Goal: Task Accomplishment & Management: Manage account settings

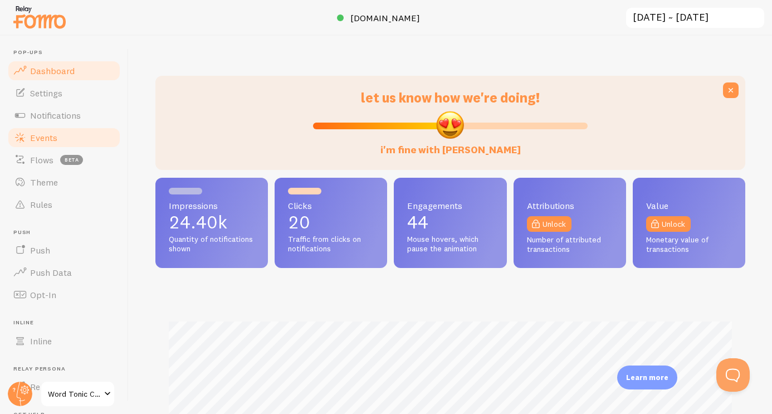
click at [56, 129] on link "Events" at bounding box center [64, 137] width 115 height 22
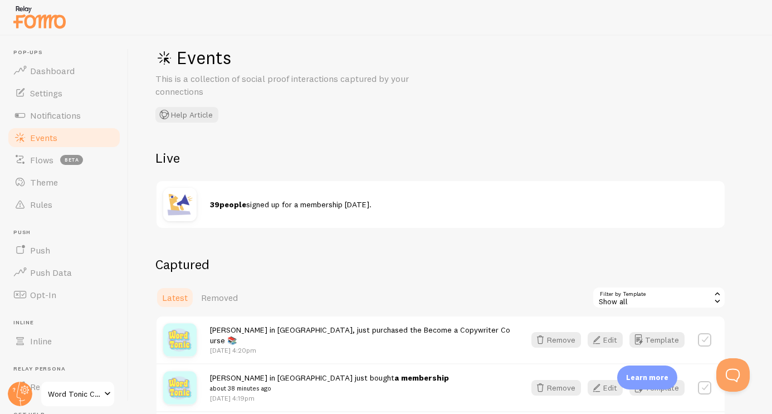
scroll to position [20, 0]
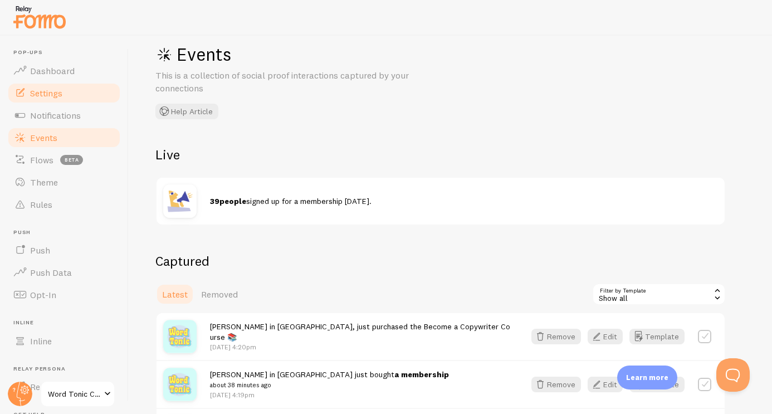
click at [37, 95] on span "Settings" at bounding box center [46, 92] width 32 height 11
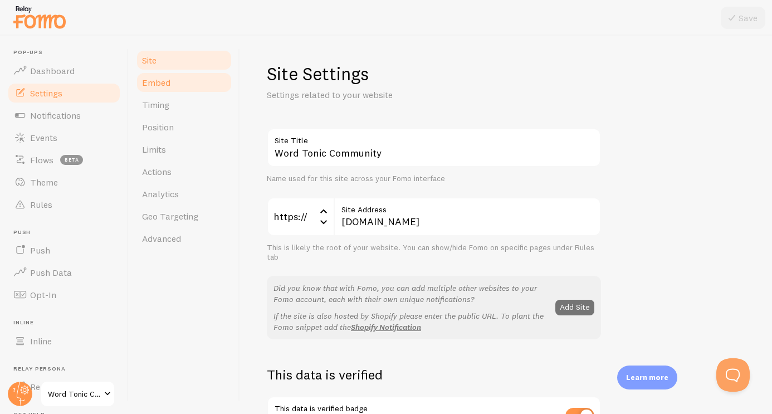
click at [186, 86] on link "Embed" at bounding box center [184, 82] width 98 height 22
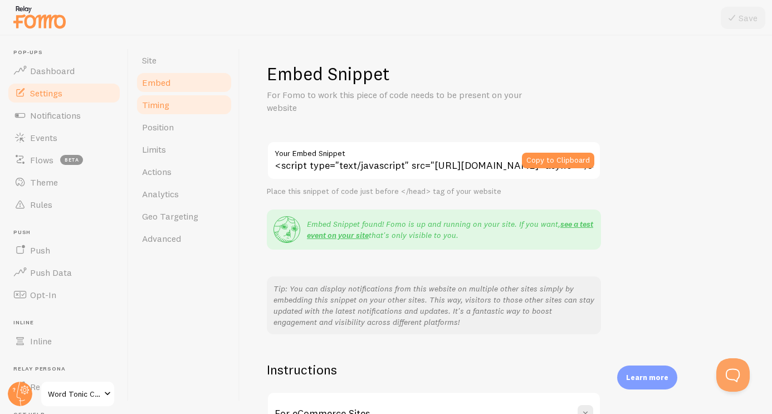
click at [184, 106] on link "Timing" at bounding box center [184, 105] width 98 height 22
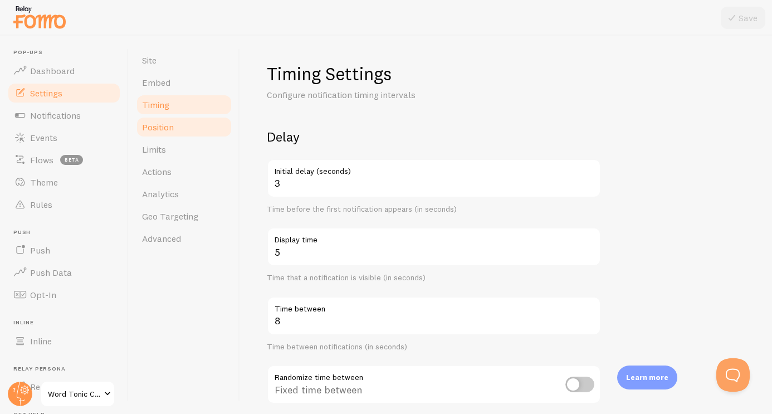
click at [184, 126] on link "Position" at bounding box center [184, 127] width 98 height 22
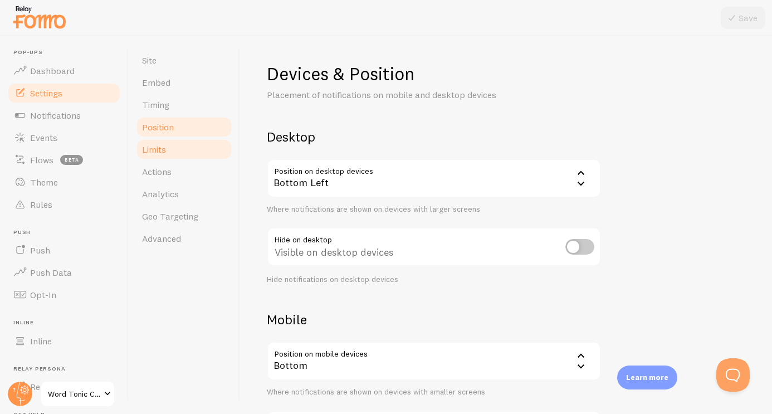
click at [192, 151] on link "Limits" at bounding box center [184, 149] width 98 height 22
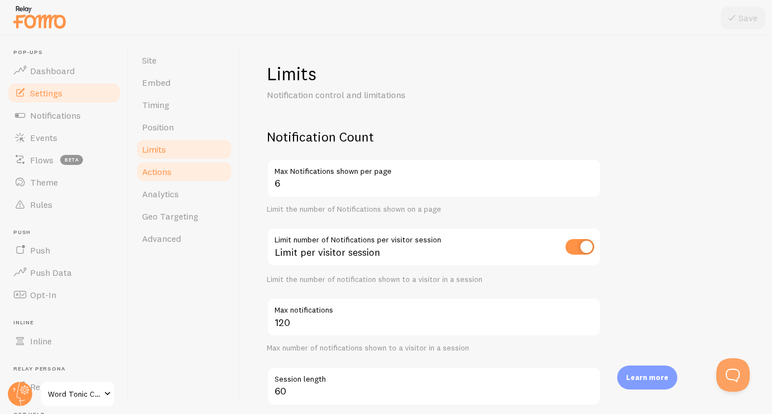
click at [194, 172] on link "Actions" at bounding box center [184, 171] width 98 height 22
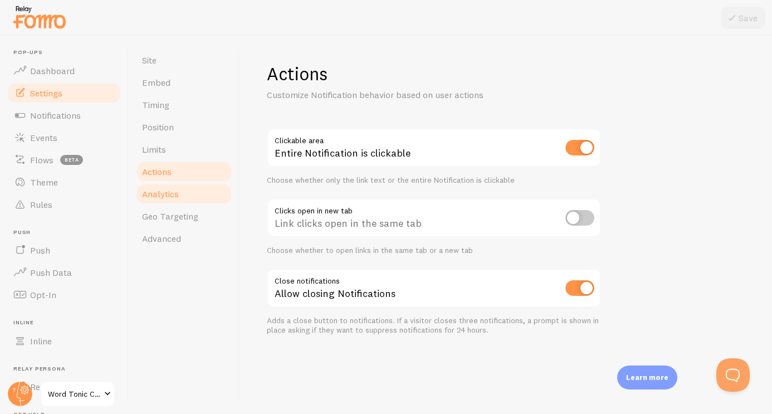
click at [197, 187] on link "Analytics" at bounding box center [184, 194] width 98 height 22
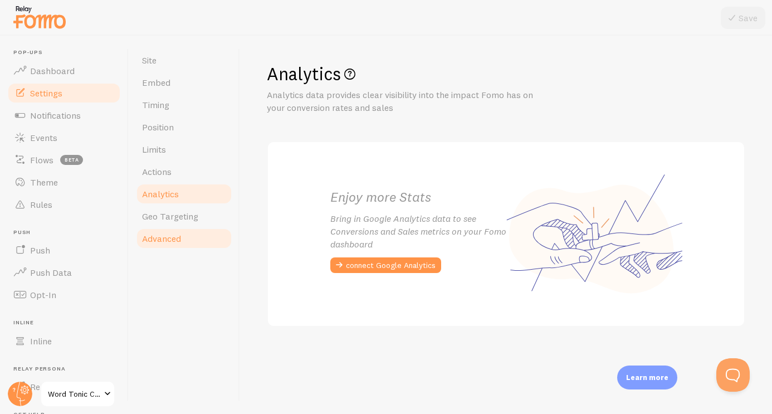
click at [193, 244] on link "Advanced" at bounding box center [184, 238] width 98 height 22
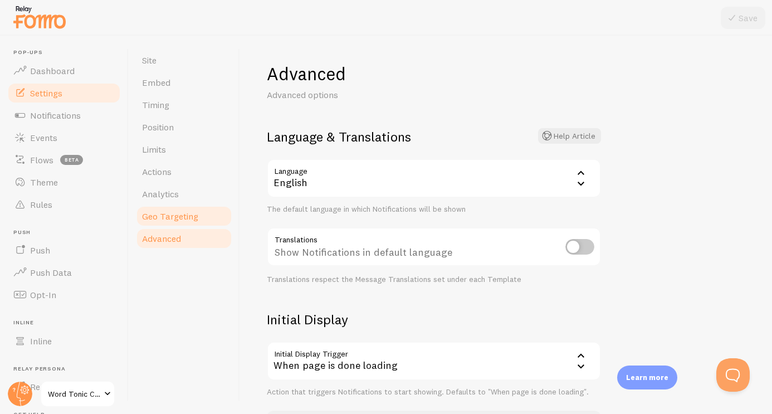
click at [159, 211] on span "Geo Targeting" at bounding box center [170, 216] width 56 height 11
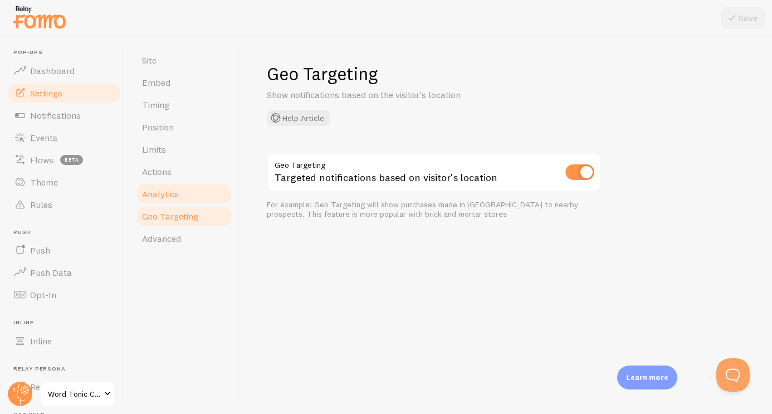
click at [170, 196] on span "Analytics" at bounding box center [160, 193] width 37 height 11
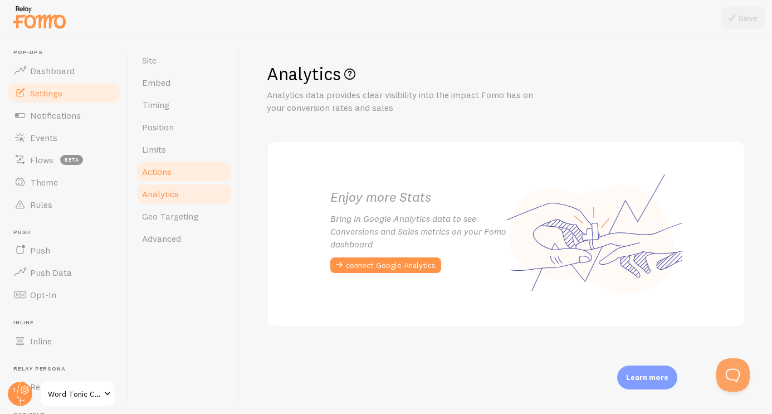
click at [191, 172] on link "Actions" at bounding box center [184, 171] width 98 height 22
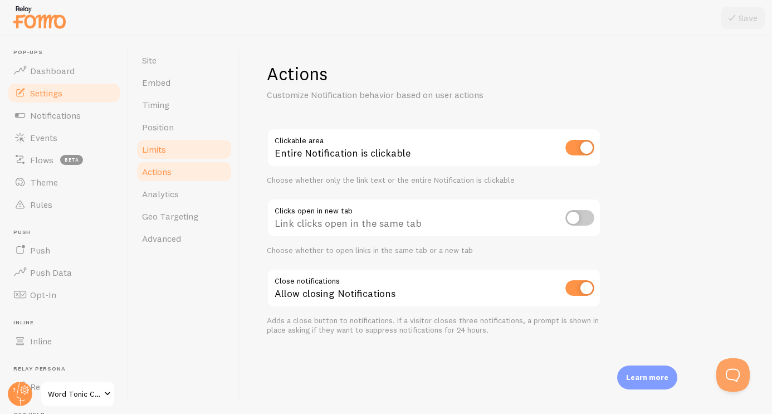
click at [184, 153] on link "Limits" at bounding box center [184, 149] width 98 height 22
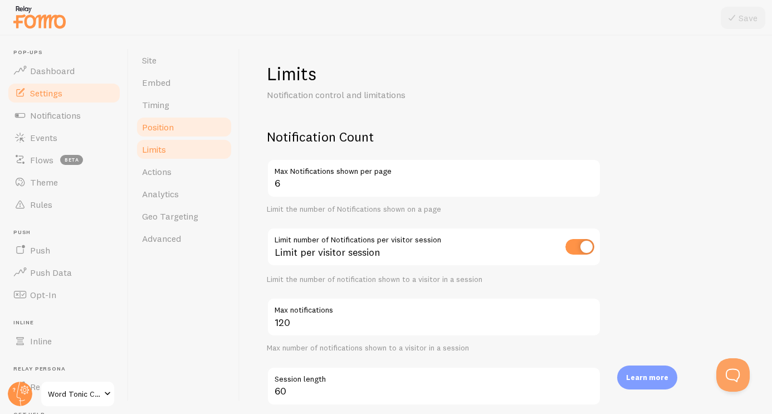
click at [184, 124] on link "Position" at bounding box center [184, 127] width 98 height 22
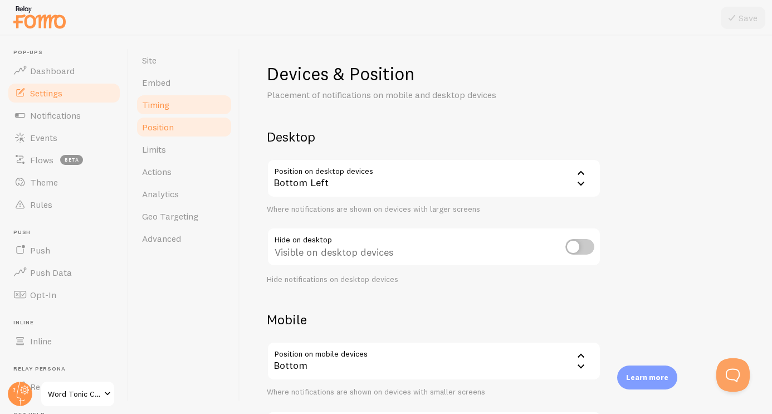
click at [162, 103] on span "Timing" at bounding box center [155, 104] width 27 height 11
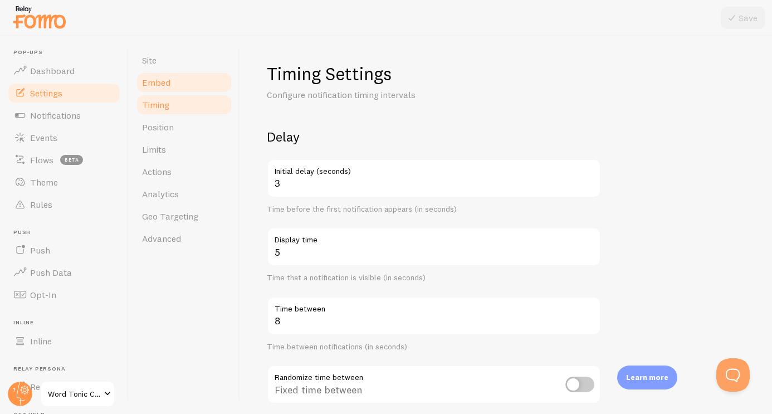
click at [187, 89] on link "Embed" at bounding box center [184, 82] width 98 height 22
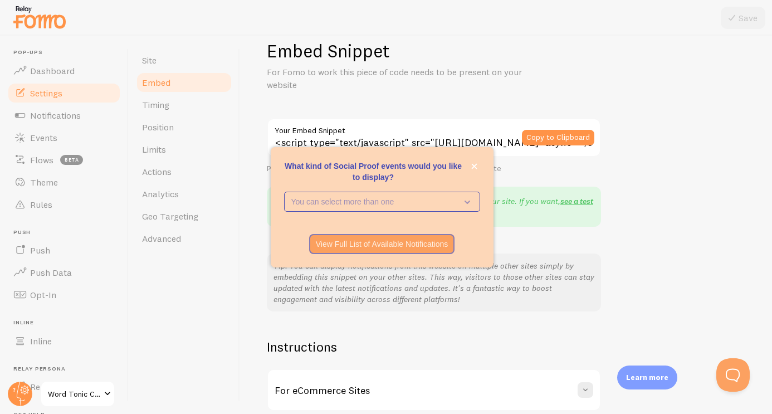
scroll to position [26, 0]
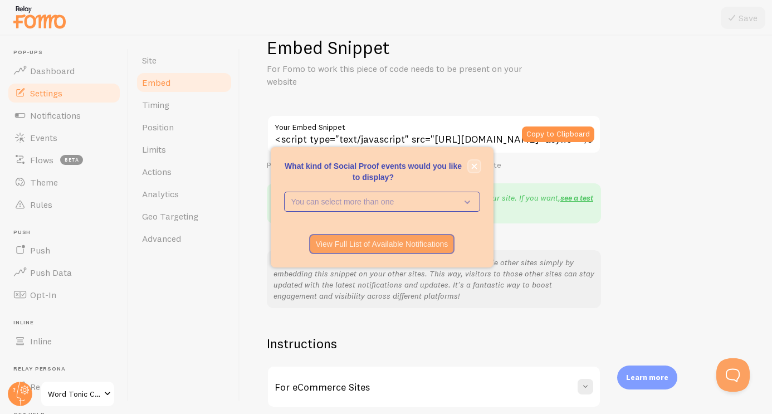
click at [475, 168] on icon "close," at bounding box center [474, 166] width 6 height 6
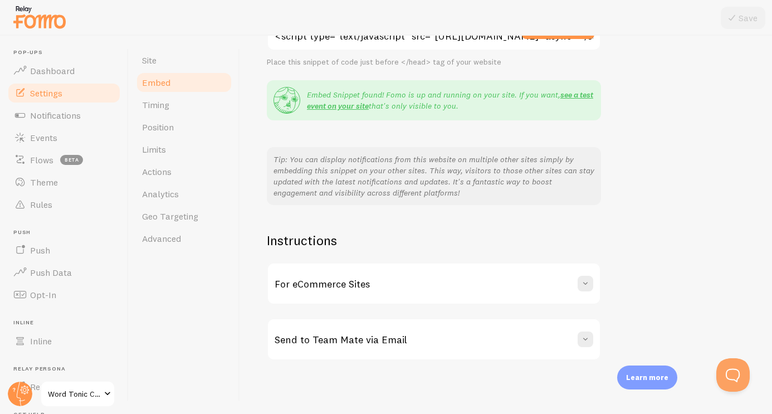
scroll to position [0, 0]
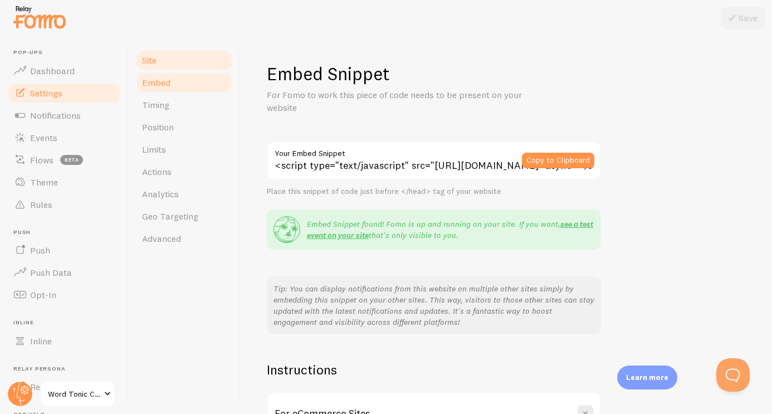
click at [162, 60] on link "Site" at bounding box center [184, 60] width 98 height 22
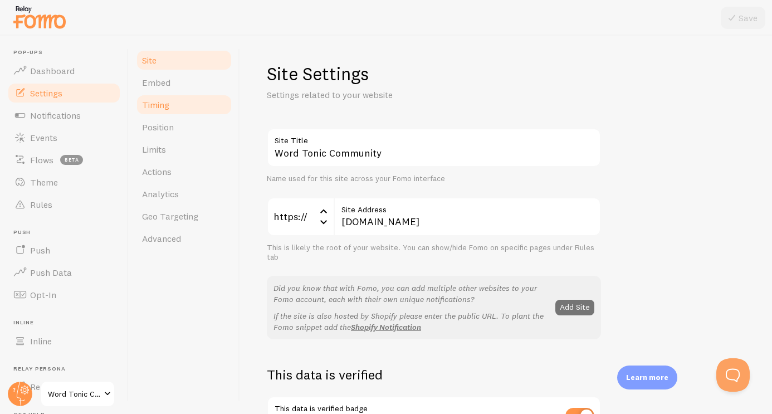
click at [173, 107] on link "Timing" at bounding box center [184, 105] width 98 height 22
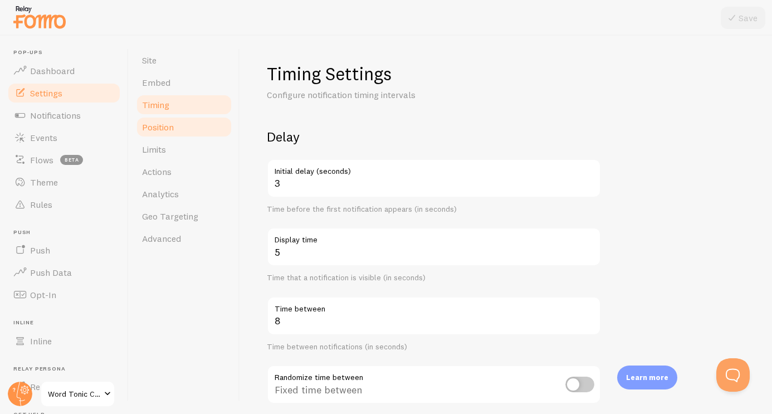
click at [174, 130] on link "Position" at bounding box center [184, 127] width 98 height 22
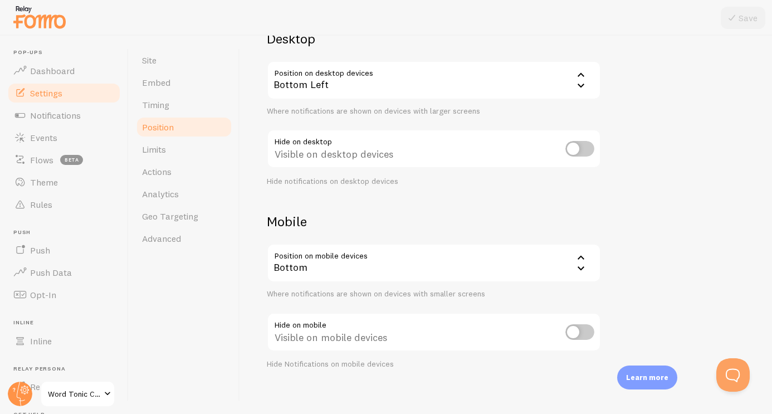
scroll to position [106, 0]
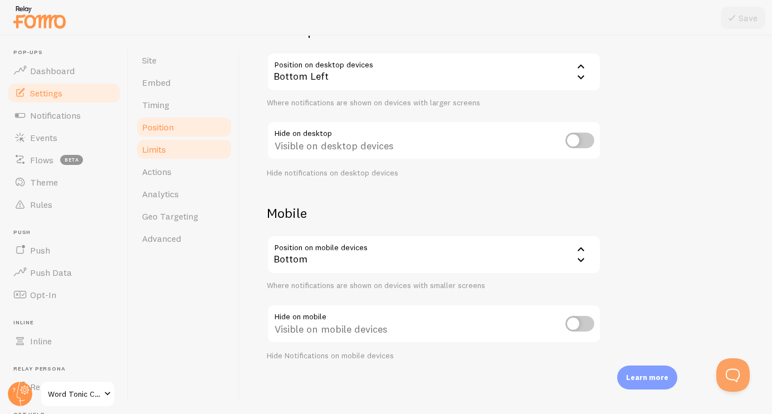
click at [185, 154] on link "Limits" at bounding box center [184, 149] width 98 height 22
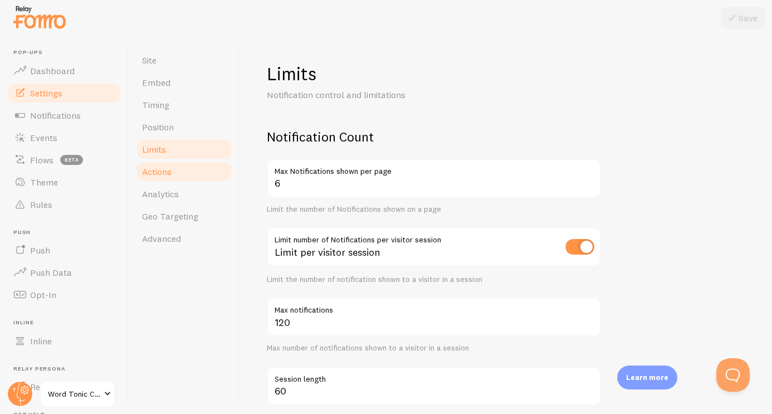
click at [178, 171] on link "Actions" at bounding box center [184, 171] width 98 height 22
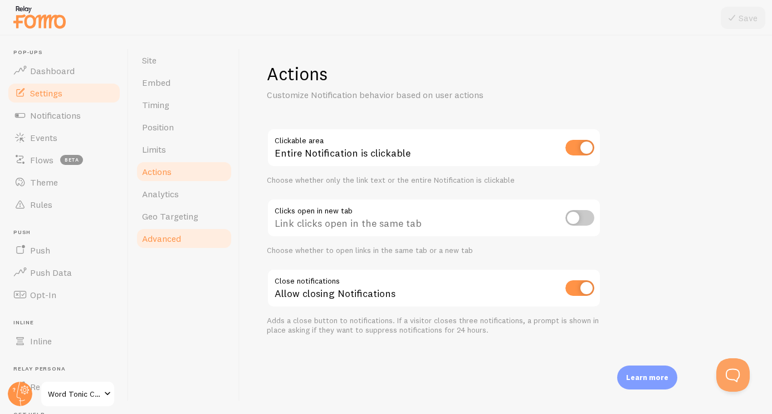
click at [188, 233] on link "Advanced" at bounding box center [184, 238] width 98 height 22
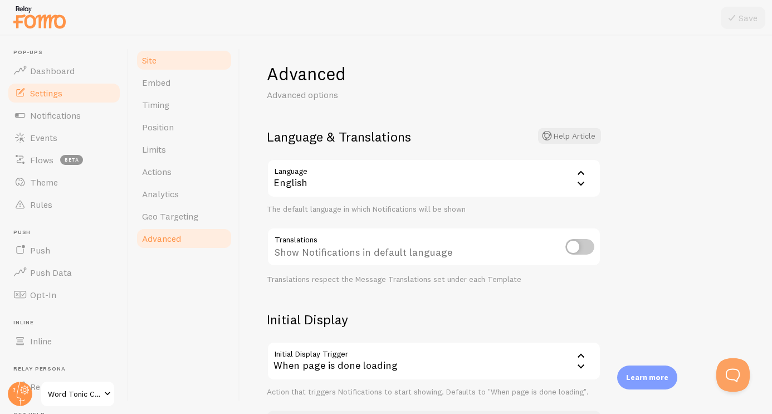
click at [162, 60] on link "Site" at bounding box center [184, 60] width 98 height 22
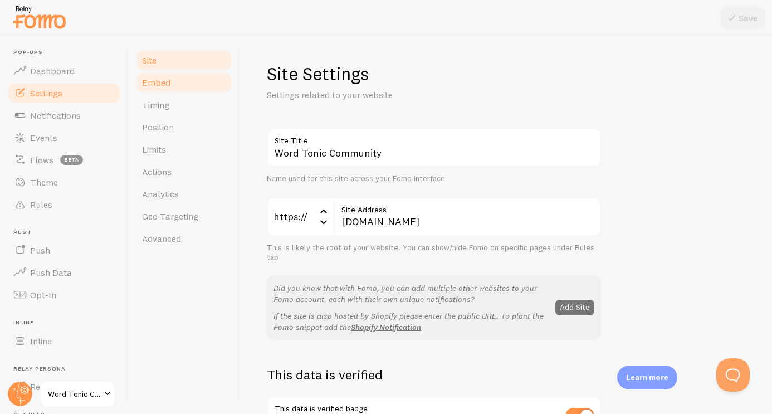
click at [168, 83] on span "Embed" at bounding box center [156, 82] width 28 height 11
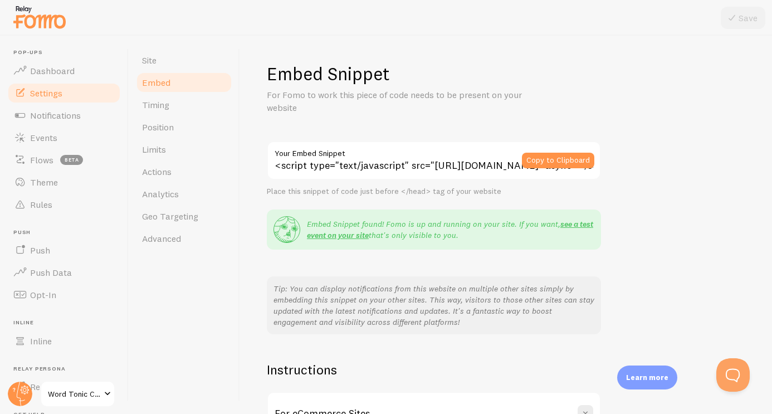
scroll to position [129, 0]
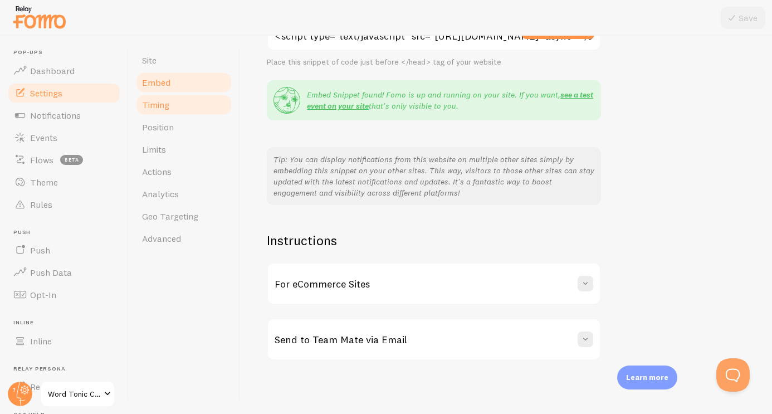
click at [196, 99] on link "Timing" at bounding box center [184, 105] width 98 height 22
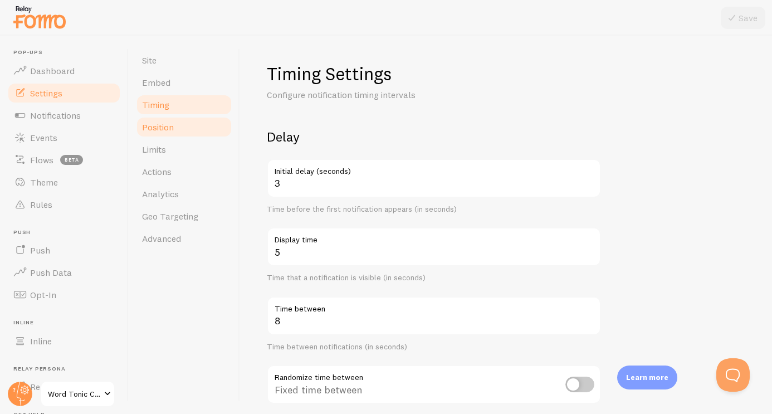
click at [196, 135] on link "Position" at bounding box center [184, 127] width 98 height 22
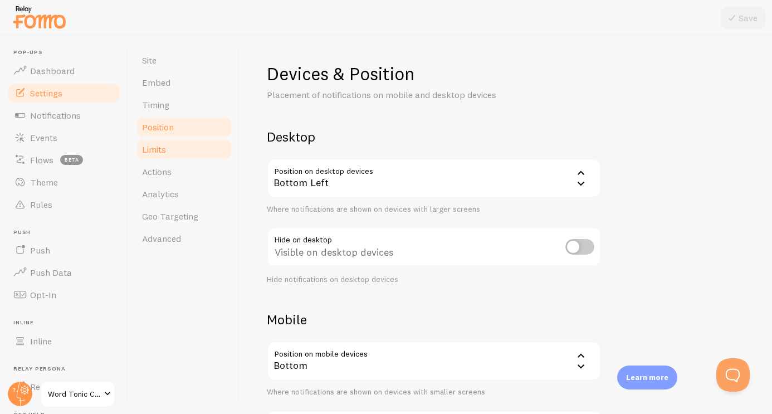
click at [196, 157] on link "Limits" at bounding box center [184, 149] width 98 height 22
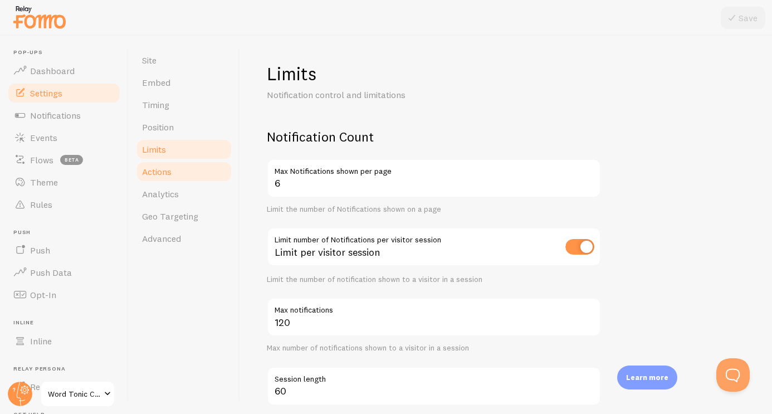
click at [196, 169] on link "Actions" at bounding box center [184, 171] width 98 height 22
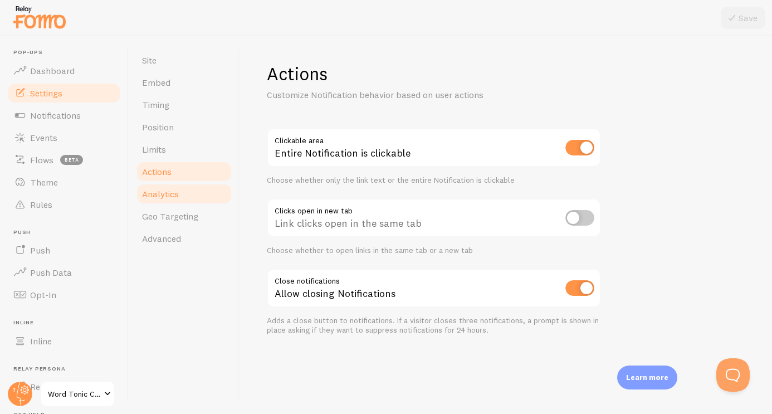
click at [197, 199] on link "Analytics" at bounding box center [184, 194] width 98 height 22
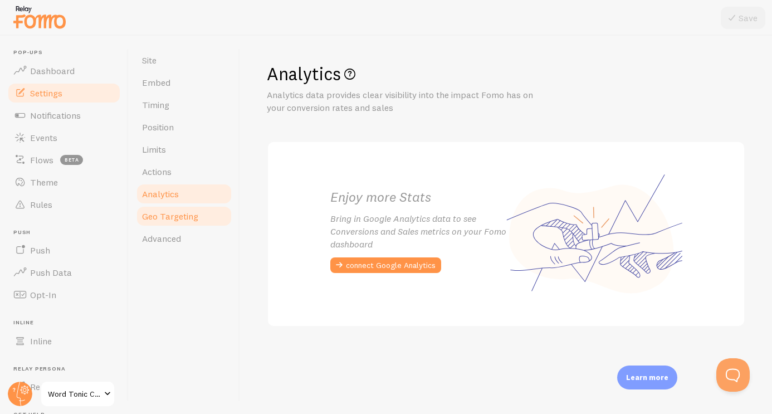
click at [207, 218] on link "Geo Targeting" at bounding box center [184, 216] width 98 height 22
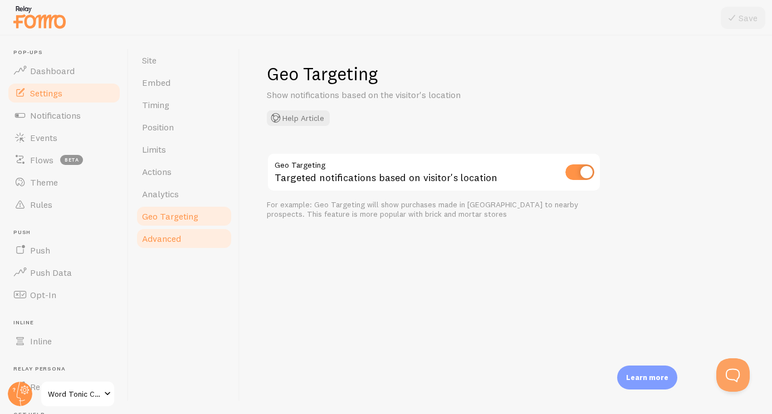
click at [206, 238] on link "Advanced" at bounding box center [184, 238] width 98 height 22
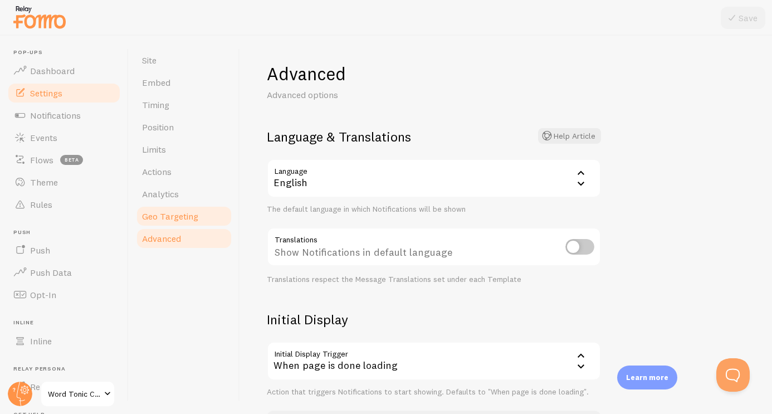
click at [207, 217] on link "Geo Targeting" at bounding box center [184, 216] width 98 height 22
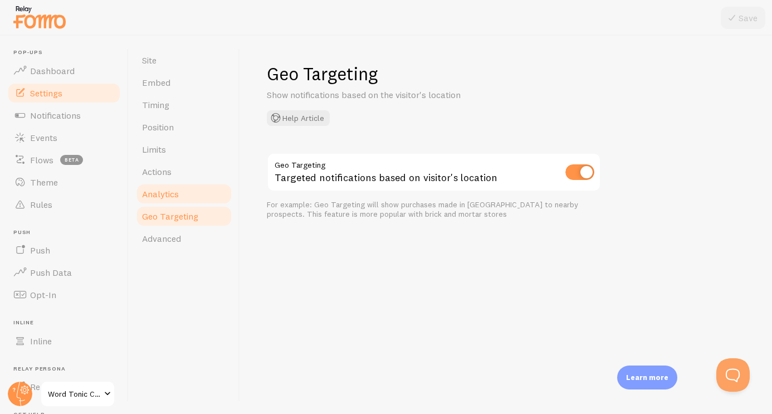
click at [192, 188] on link "Analytics" at bounding box center [184, 194] width 98 height 22
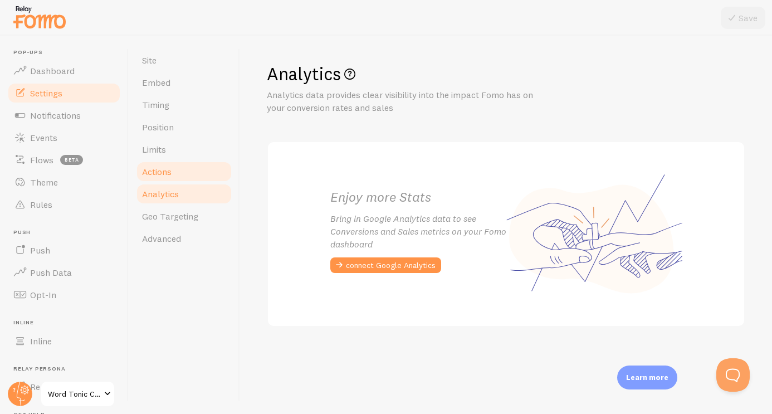
click at [189, 172] on link "Actions" at bounding box center [184, 171] width 98 height 22
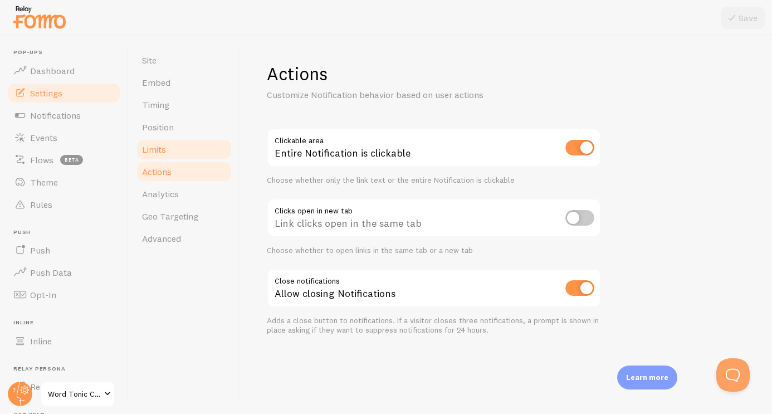
click at [189, 157] on link "Limits" at bounding box center [184, 149] width 98 height 22
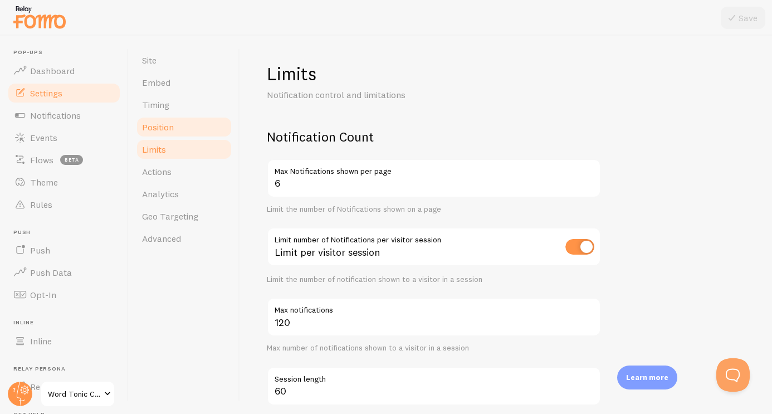
click at [189, 133] on link "Position" at bounding box center [184, 127] width 98 height 22
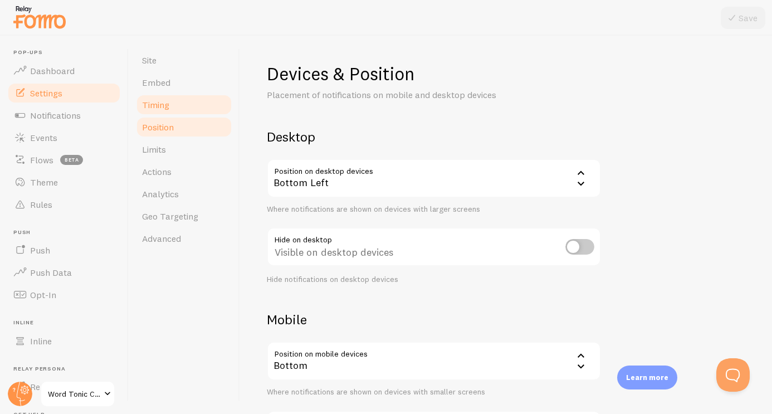
click at [191, 113] on link "Timing" at bounding box center [184, 105] width 98 height 22
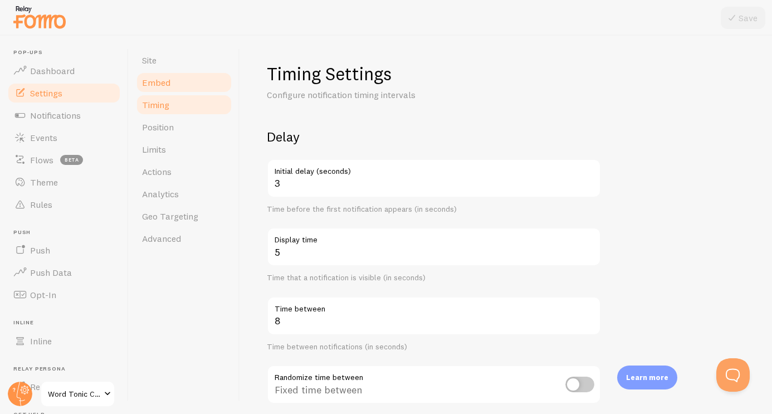
click at [187, 85] on link "Embed" at bounding box center [184, 82] width 98 height 22
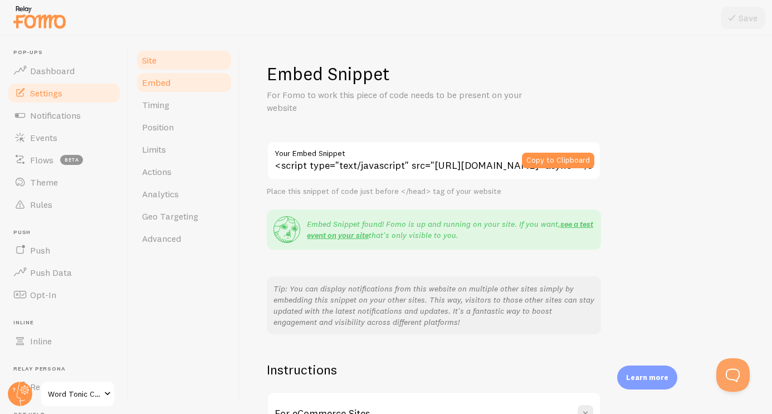
click at [186, 65] on link "Site" at bounding box center [184, 60] width 98 height 22
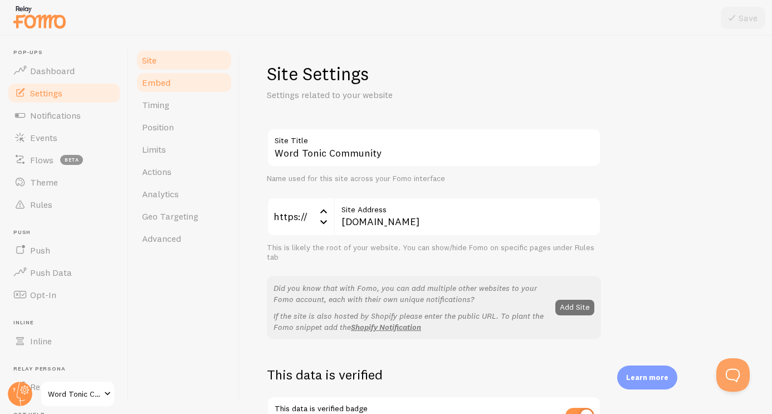
click at [186, 82] on link "Embed" at bounding box center [184, 82] width 98 height 22
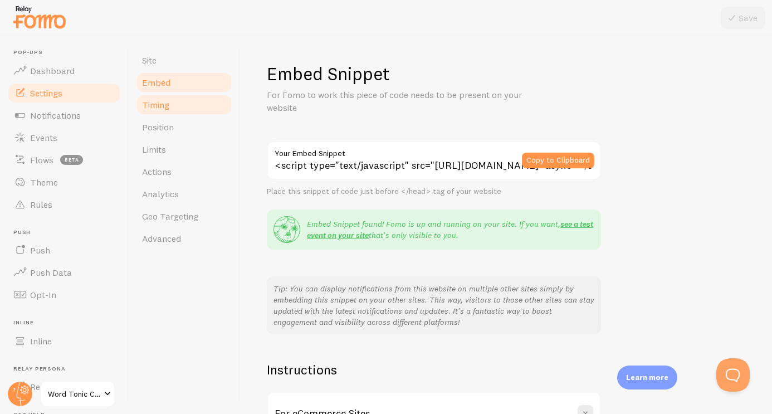
click at [186, 103] on link "Timing" at bounding box center [184, 105] width 98 height 22
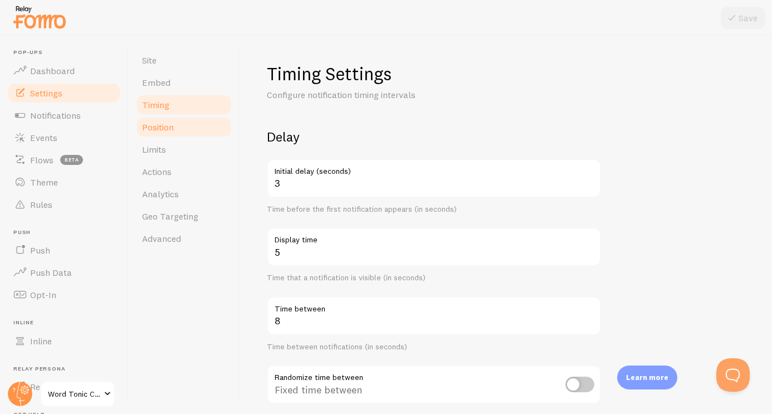
click at [186, 130] on link "Position" at bounding box center [184, 127] width 98 height 22
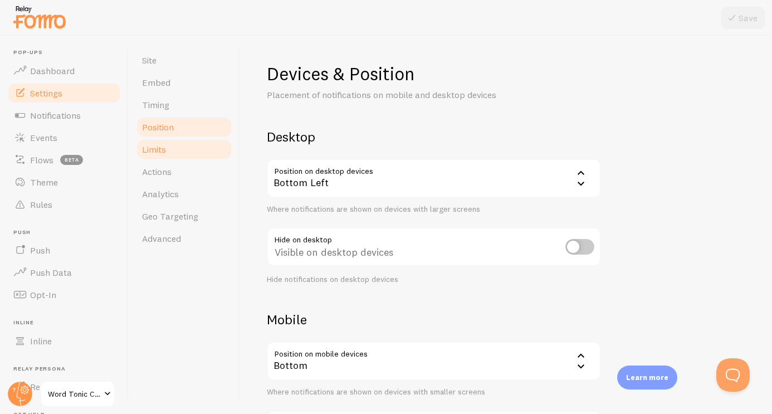
click at [186, 143] on link "Limits" at bounding box center [184, 149] width 98 height 22
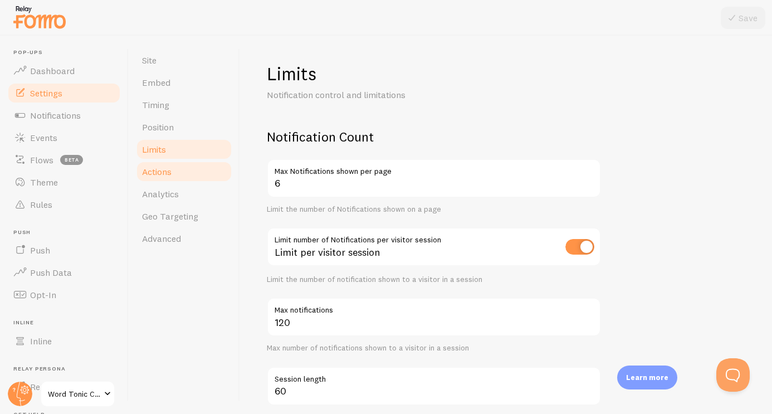
click at [185, 167] on link "Actions" at bounding box center [184, 171] width 98 height 22
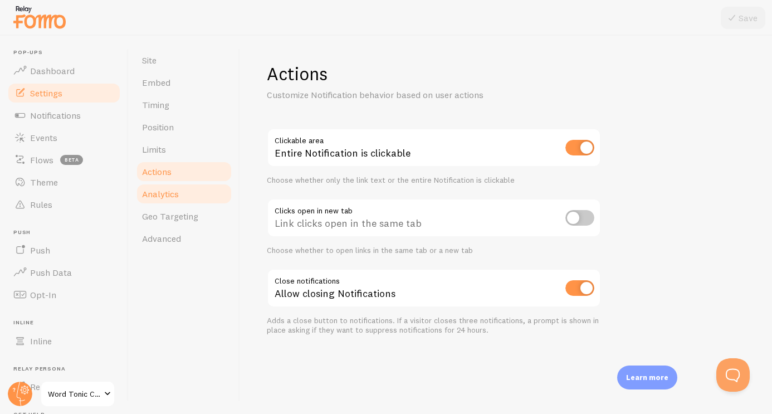
click at [187, 187] on link "Analytics" at bounding box center [184, 194] width 98 height 22
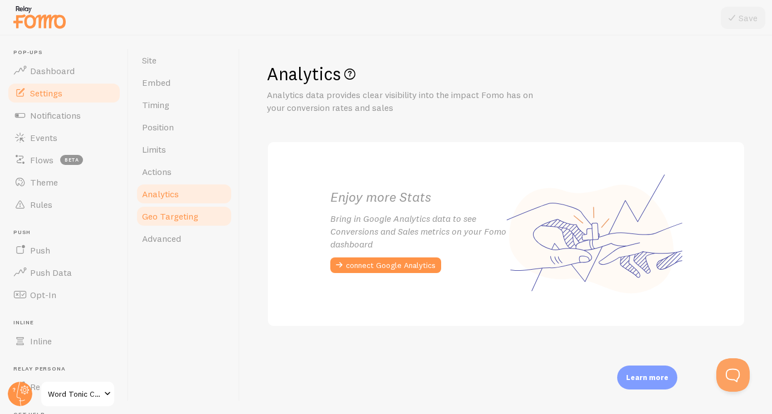
click at [204, 218] on link "Geo Targeting" at bounding box center [184, 216] width 98 height 22
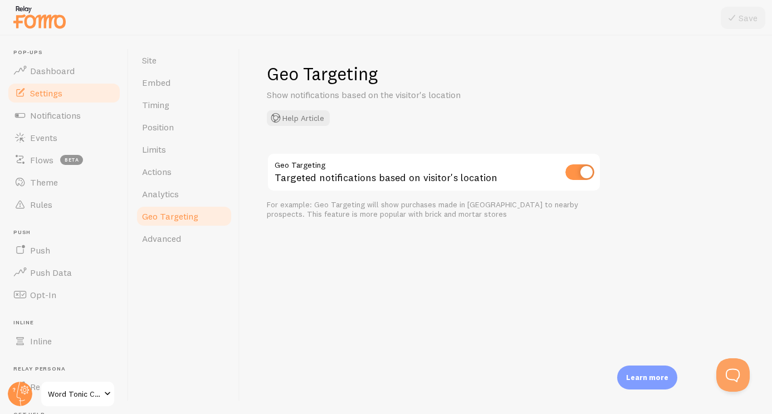
click at [201, 252] on div "Site Embed Timing Position Limits Actions Analytics Geo Targeting Advanced" at bounding box center [184, 225] width 111 height 378
click at [203, 243] on link "Advanced" at bounding box center [184, 238] width 98 height 22
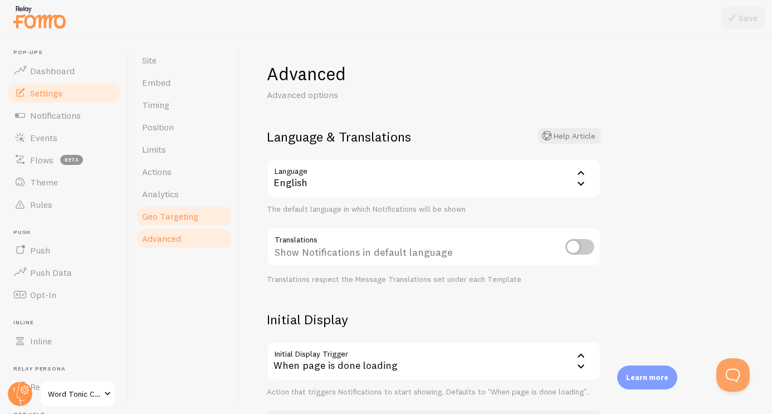
click at [211, 215] on link "Geo Targeting" at bounding box center [184, 216] width 98 height 22
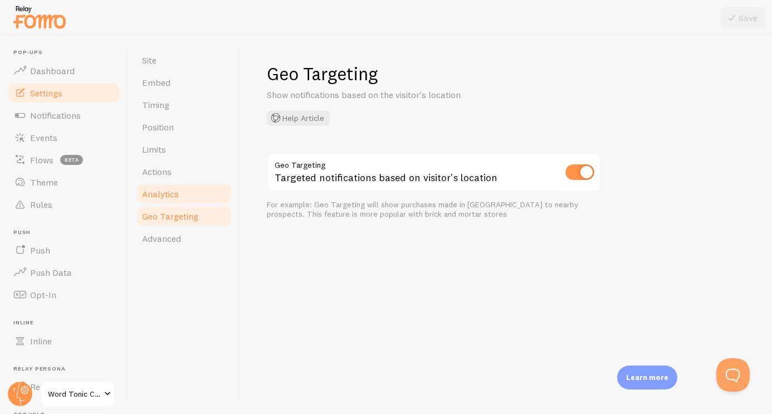
click at [197, 195] on link "Analytics" at bounding box center [184, 194] width 98 height 22
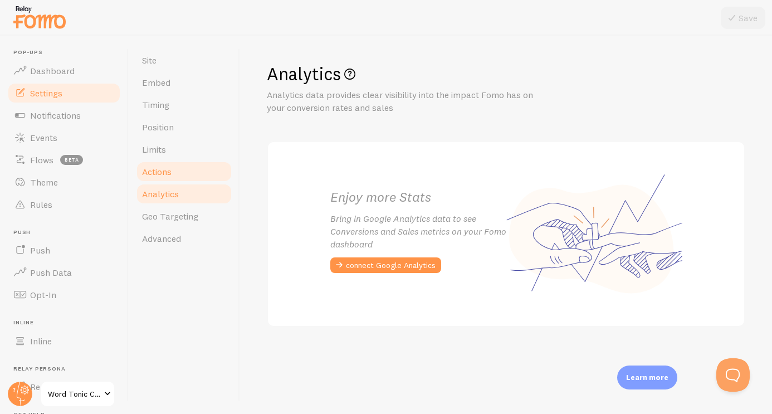
click at [191, 176] on link "Actions" at bounding box center [184, 171] width 98 height 22
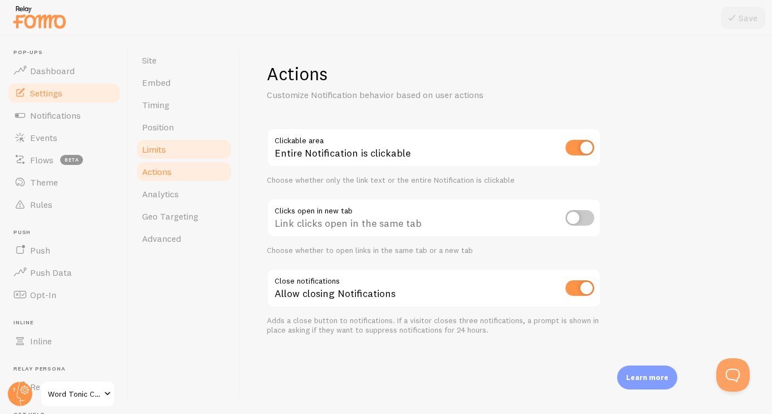
click at [189, 150] on link "Limits" at bounding box center [184, 149] width 98 height 22
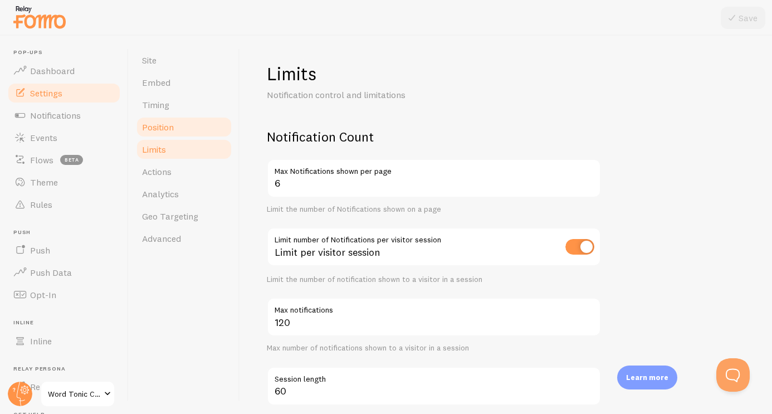
click at [192, 131] on link "Position" at bounding box center [184, 127] width 98 height 22
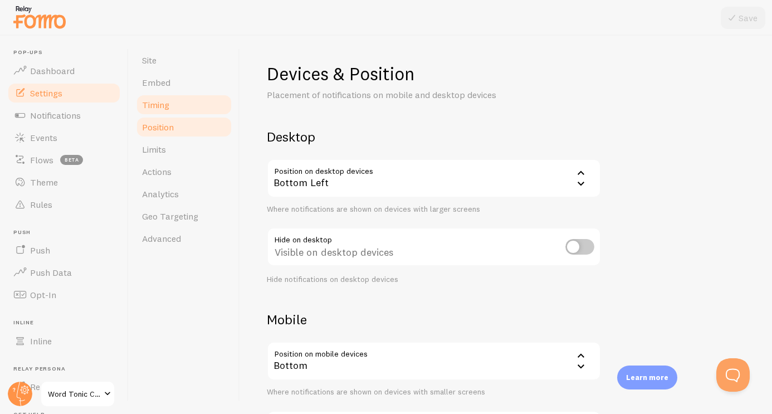
click at [187, 102] on link "Timing" at bounding box center [184, 105] width 98 height 22
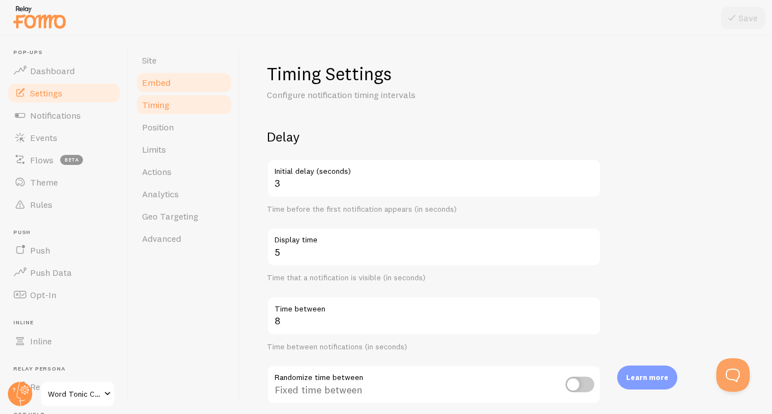
click at [184, 85] on link "Embed" at bounding box center [184, 82] width 98 height 22
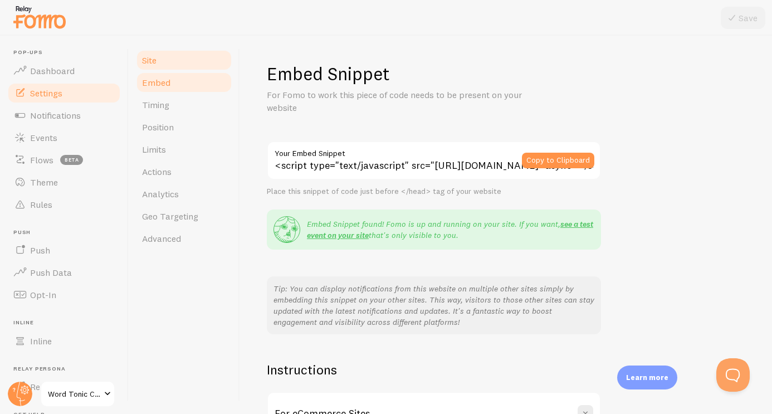
click at [175, 66] on link "Site" at bounding box center [184, 60] width 98 height 22
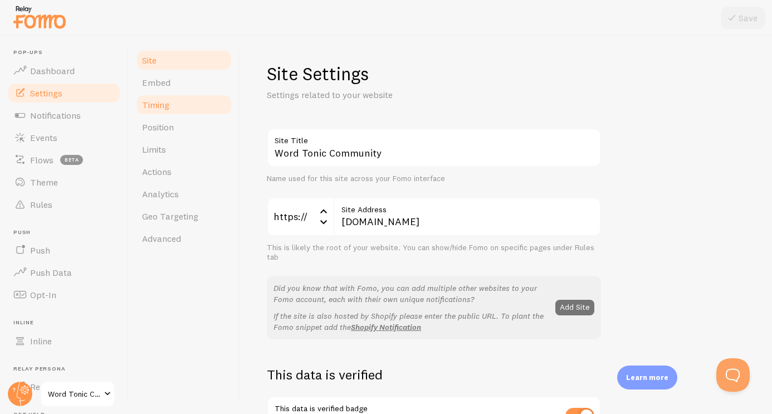
click at [217, 100] on link "Timing" at bounding box center [184, 105] width 98 height 22
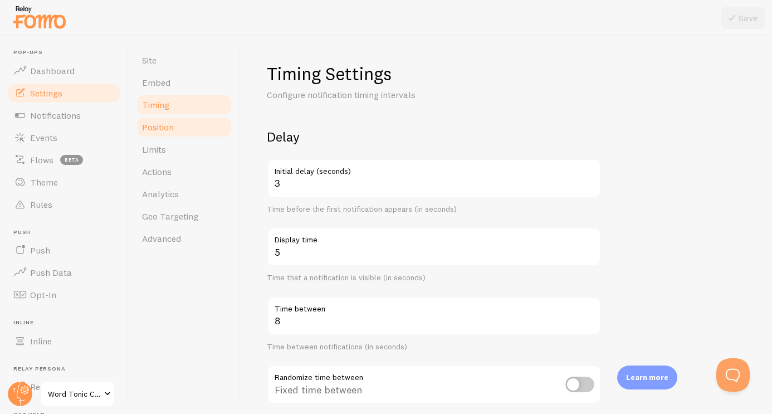
click at [217, 123] on link "Position" at bounding box center [184, 127] width 98 height 22
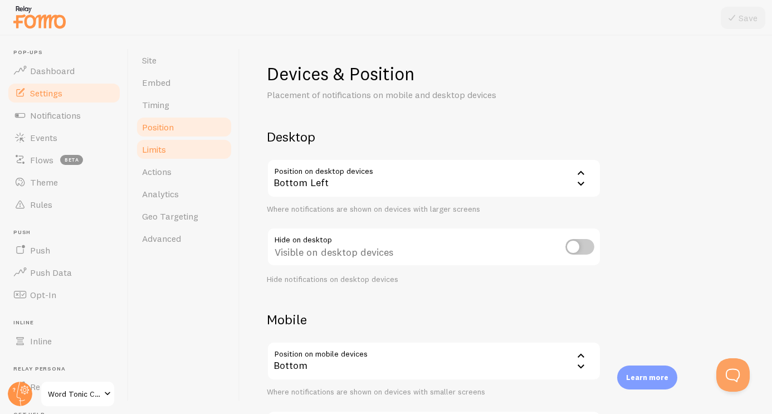
click at [217, 152] on link "Limits" at bounding box center [184, 149] width 98 height 22
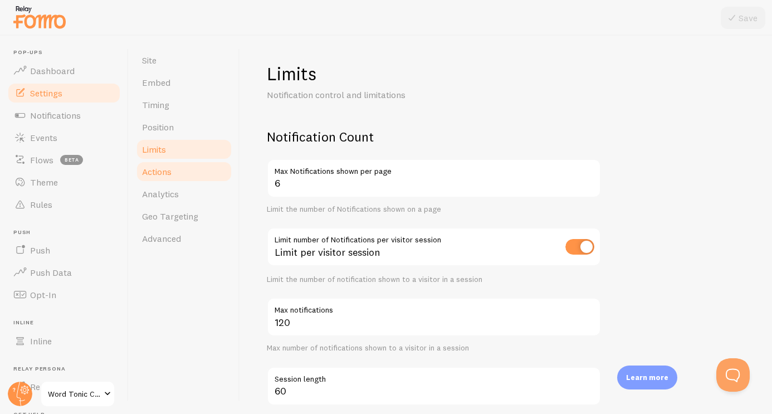
click at [217, 173] on link "Actions" at bounding box center [184, 171] width 98 height 22
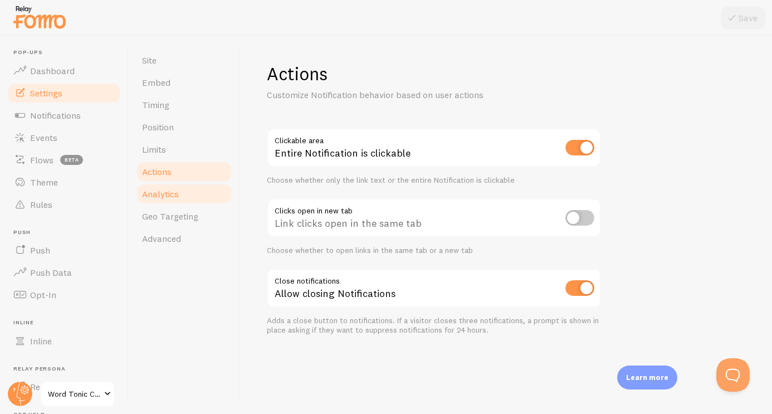
click at [218, 189] on link "Analytics" at bounding box center [184, 194] width 98 height 22
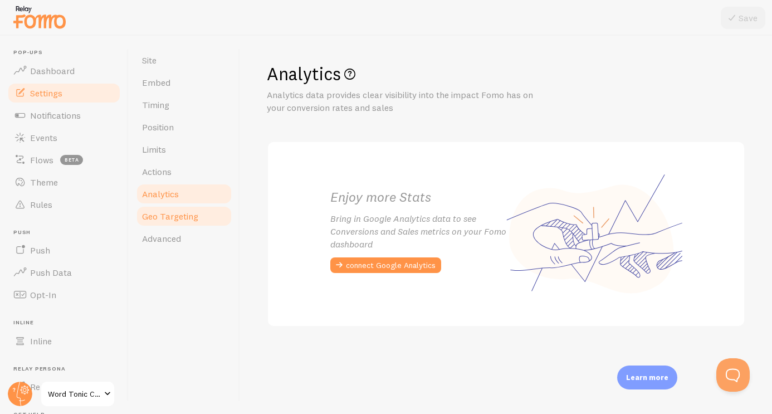
click at [220, 218] on link "Geo Targeting" at bounding box center [184, 216] width 98 height 22
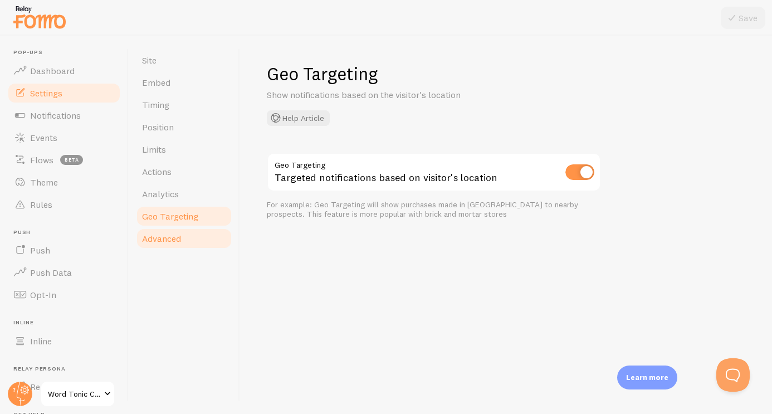
click at [216, 240] on link "Advanced" at bounding box center [184, 238] width 98 height 22
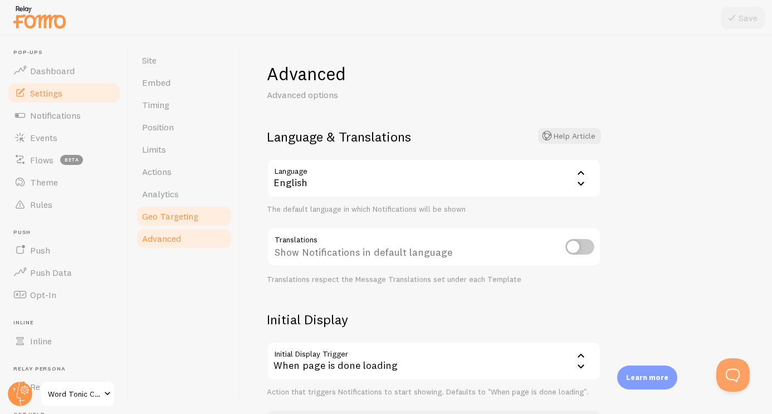
click at [215, 221] on link "Geo Targeting" at bounding box center [184, 216] width 98 height 22
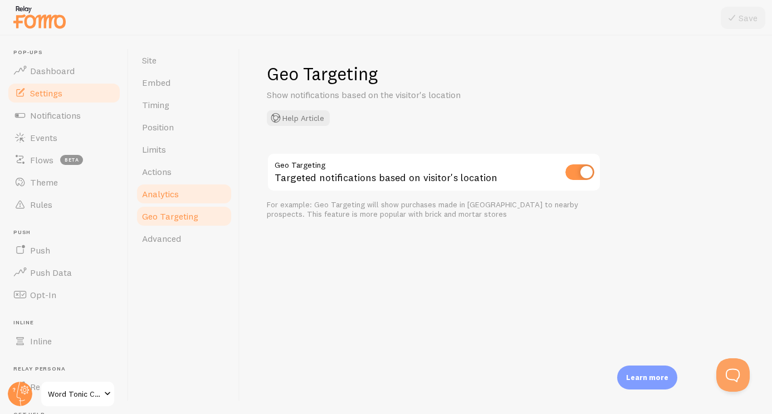
click at [212, 196] on link "Analytics" at bounding box center [184, 194] width 98 height 22
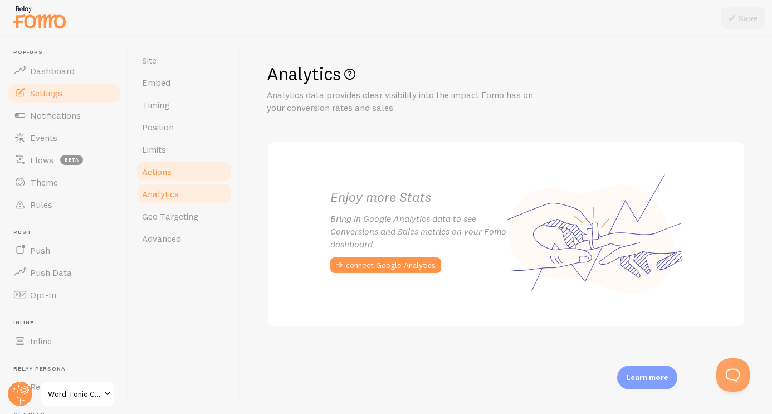
click at [213, 179] on link "Actions" at bounding box center [184, 171] width 98 height 22
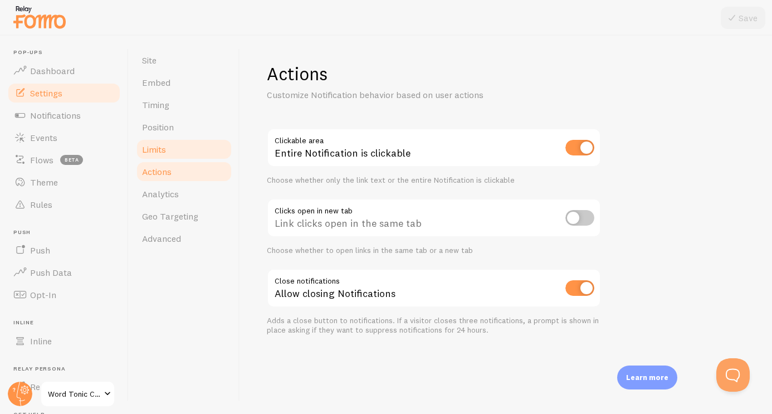
click at [214, 154] on link "Limits" at bounding box center [184, 149] width 98 height 22
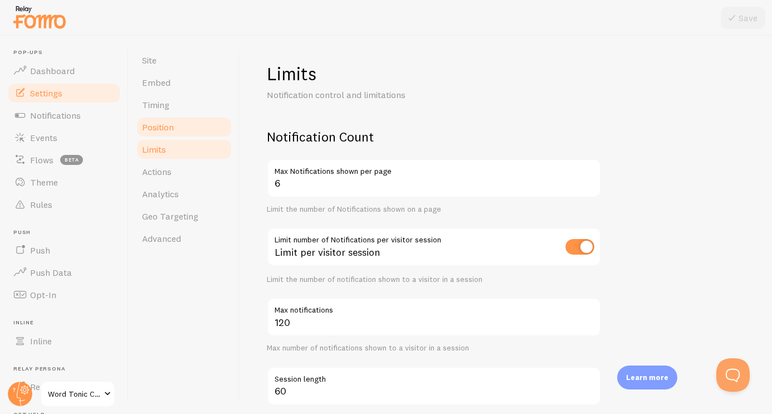
click at [213, 131] on link "Position" at bounding box center [184, 127] width 98 height 22
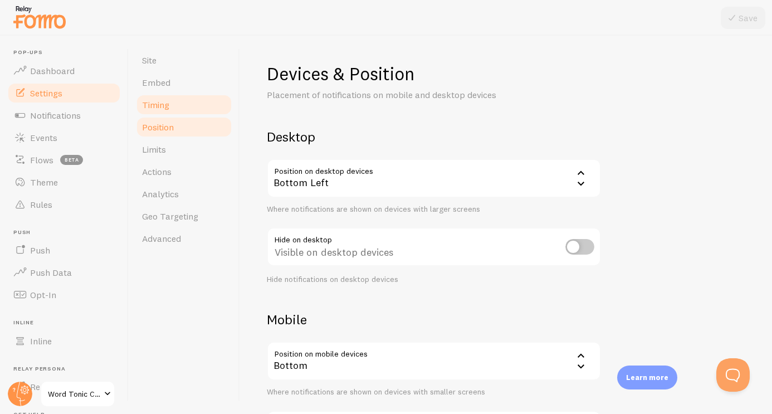
click at [214, 102] on link "Timing" at bounding box center [184, 105] width 98 height 22
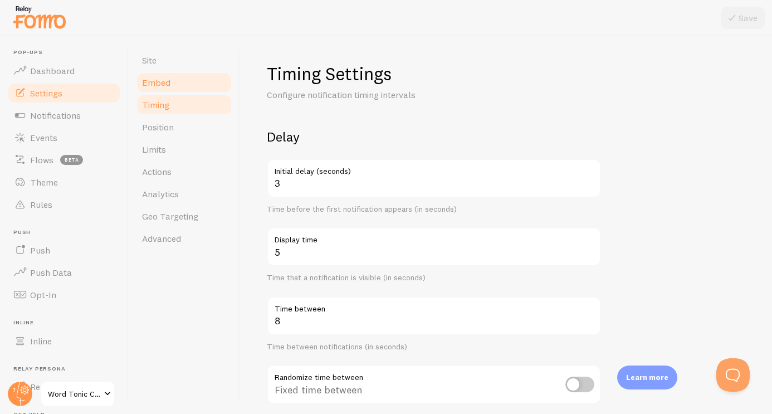
click at [216, 82] on link "Embed" at bounding box center [184, 82] width 98 height 22
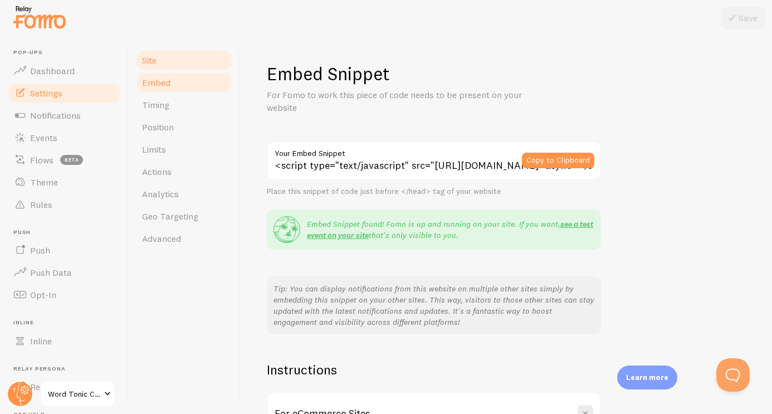
click at [216, 62] on link "Site" at bounding box center [184, 60] width 98 height 22
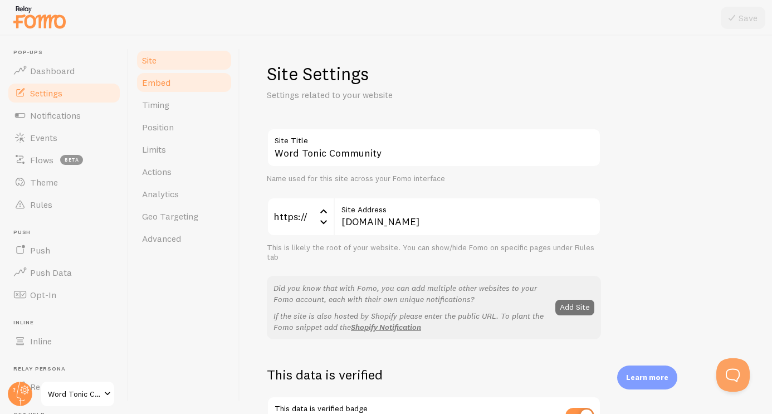
click at [215, 77] on link "Embed" at bounding box center [184, 82] width 98 height 22
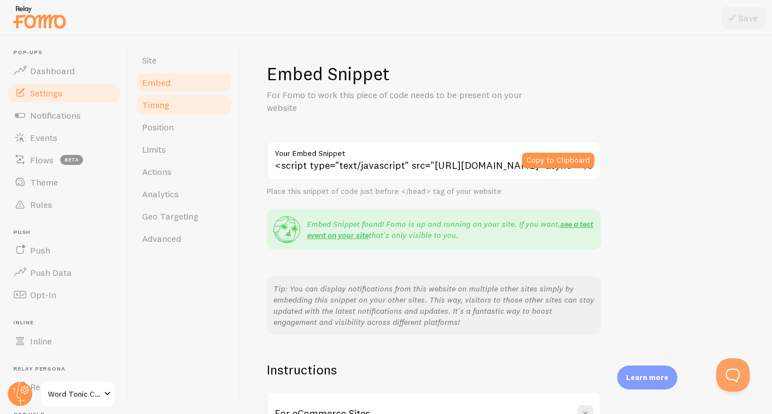
click at [215, 104] on link "Timing" at bounding box center [184, 105] width 98 height 22
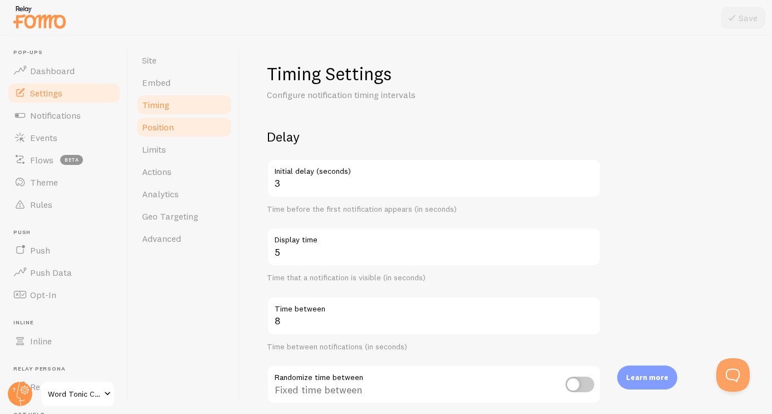
click at [214, 127] on link "Position" at bounding box center [184, 127] width 98 height 22
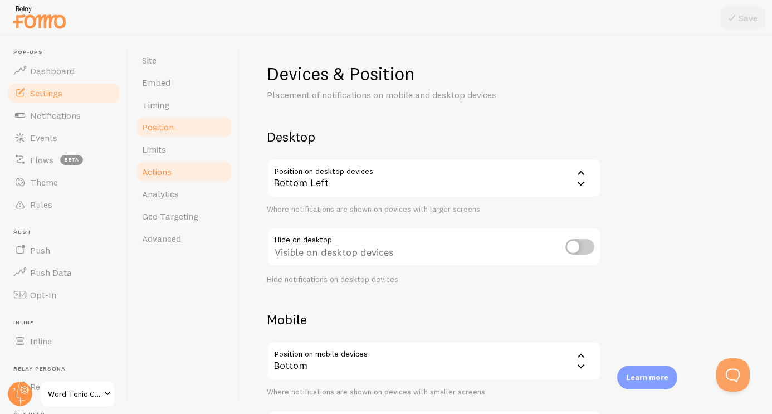
click at [213, 165] on link "Actions" at bounding box center [184, 171] width 98 height 22
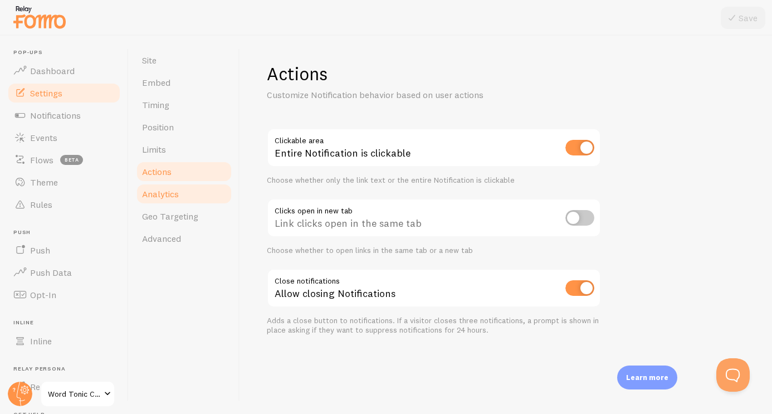
click at [213, 195] on link "Analytics" at bounding box center [184, 194] width 98 height 22
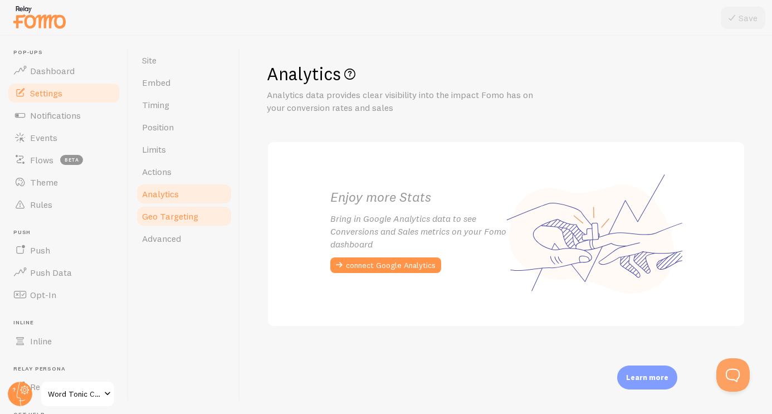
click at [213, 212] on link "Geo Targeting" at bounding box center [184, 216] width 98 height 22
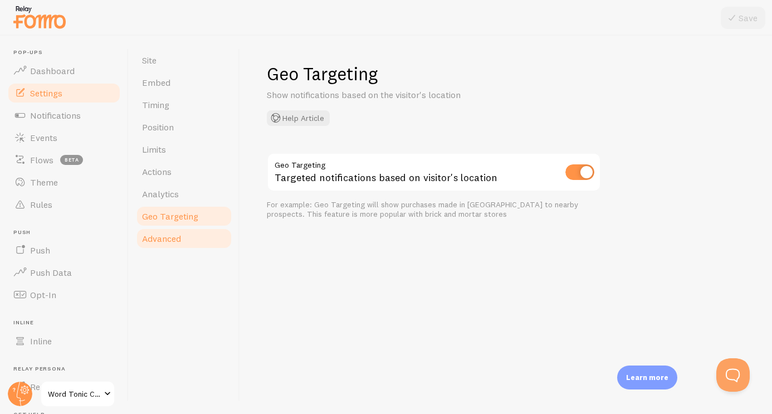
click at [213, 231] on link "Advanced" at bounding box center [184, 238] width 98 height 22
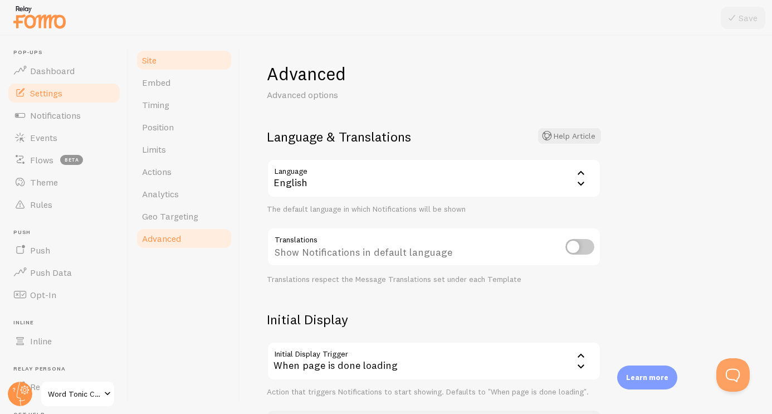
click at [216, 61] on link "Site" at bounding box center [184, 60] width 98 height 22
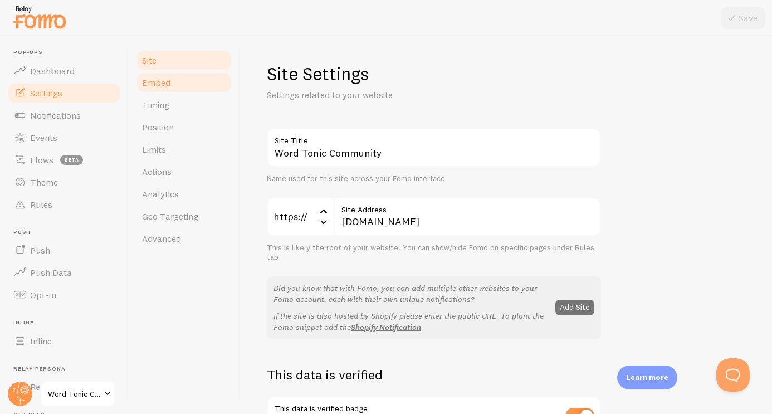
click at [214, 77] on link "Embed" at bounding box center [184, 82] width 98 height 22
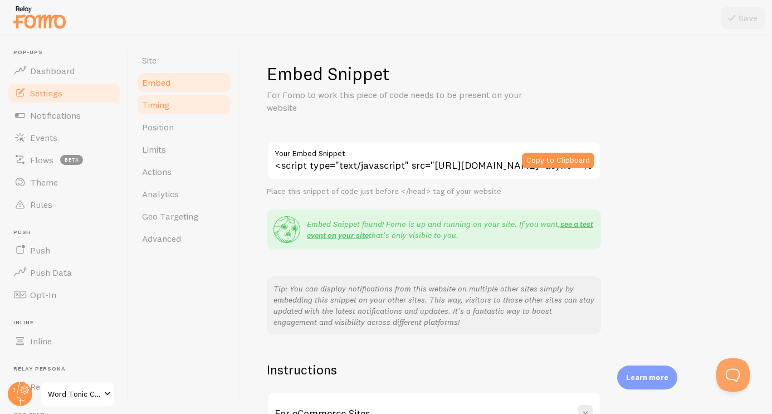
click at [212, 99] on link "Timing" at bounding box center [184, 105] width 98 height 22
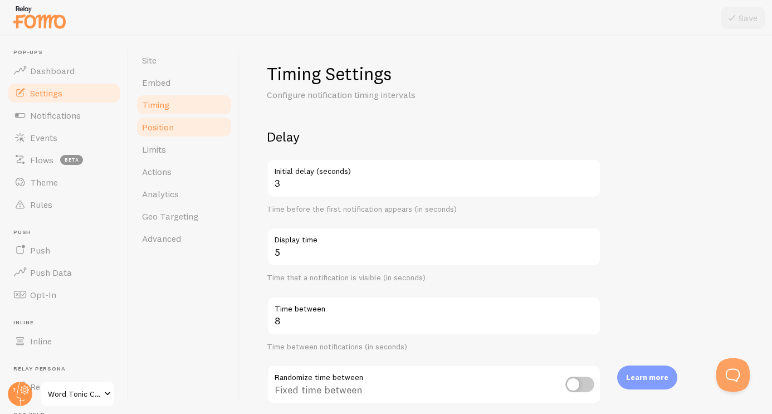
click at [210, 125] on link "Position" at bounding box center [184, 127] width 98 height 22
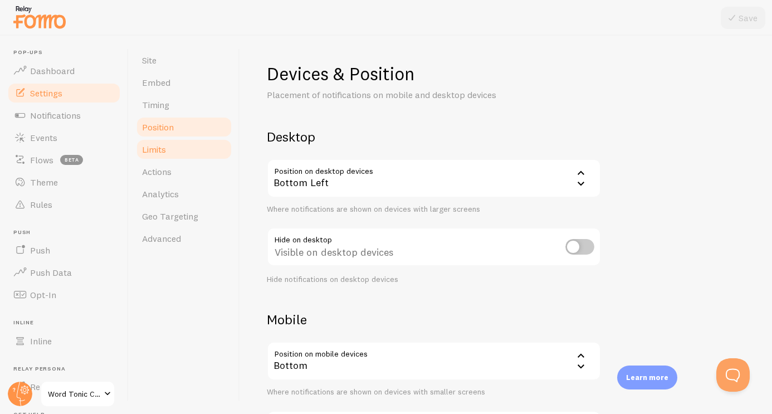
click at [210, 146] on link "Limits" at bounding box center [184, 149] width 98 height 22
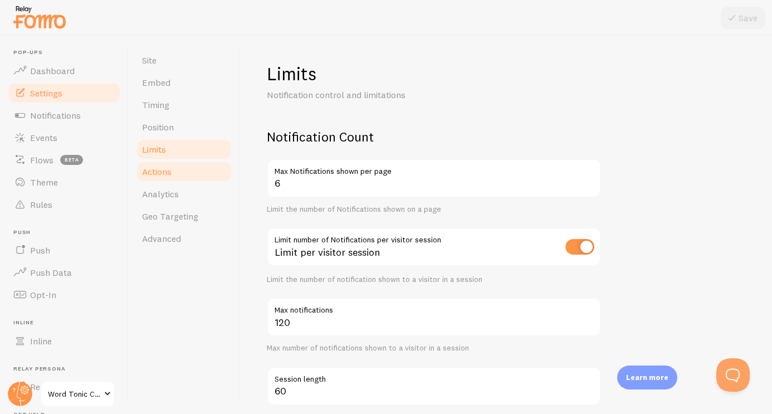
click at [210, 169] on link "Actions" at bounding box center [184, 171] width 98 height 22
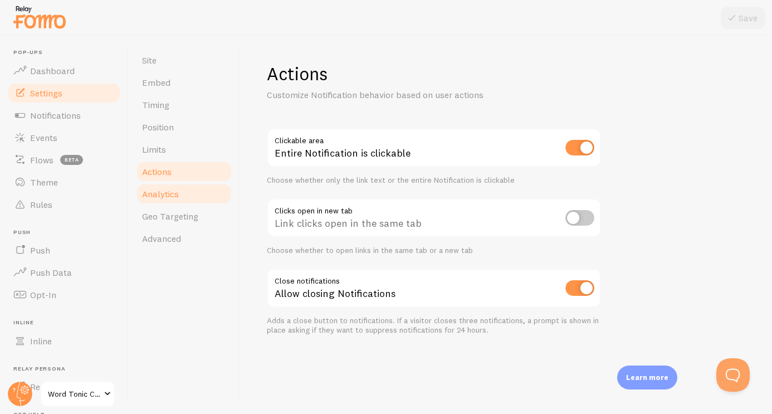
click at [210, 189] on link "Analytics" at bounding box center [184, 194] width 98 height 22
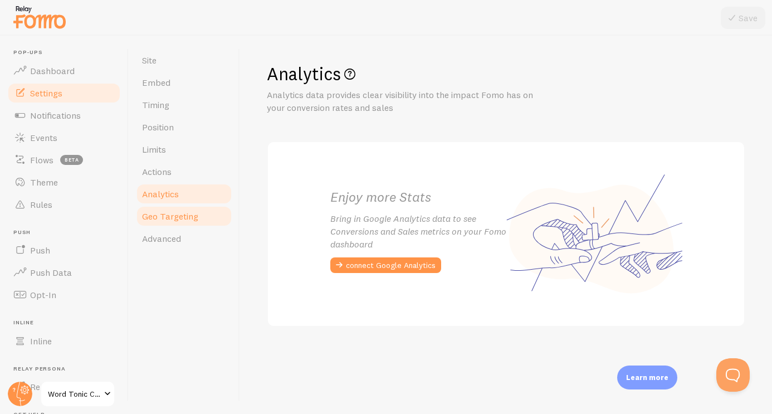
click at [211, 225] on link "Geo Targeting" at bounding box center [184, 216] width 98 height 22
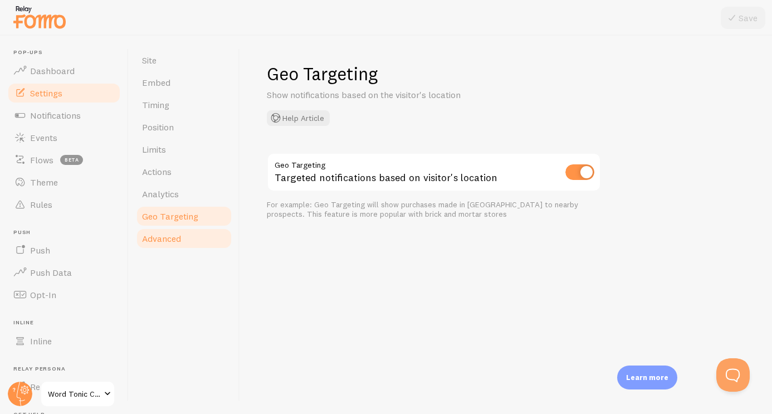
click at [210, 249] on link "Advanced" at bounding box center [184, 238] width 98 height 22
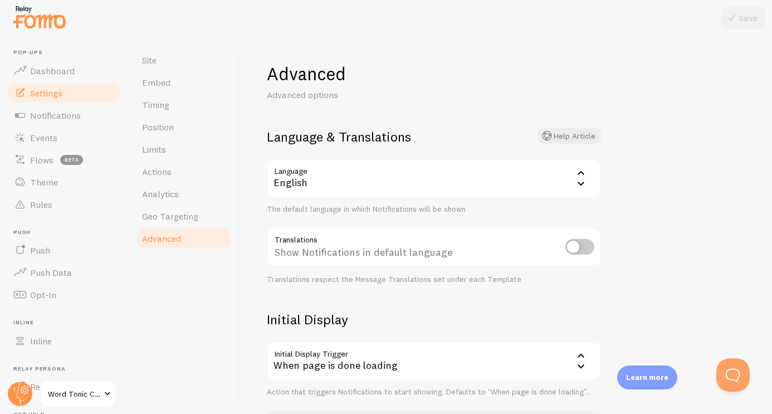
click at [212, 231] on link "Advanced" at bounding box center [184, 238] width 98 height 22
click at [212, 213] on link "Geo Targeting" at bounding box center [184, 216] width 98 height 22
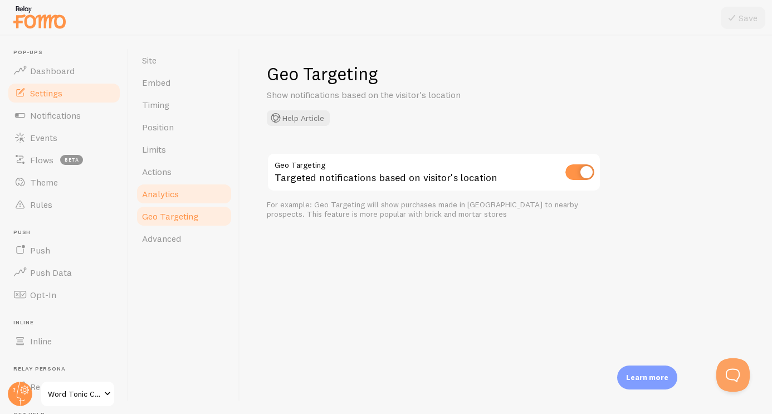
click at [213, 199] on link "Analytics" at bounding box center [184, 194] width 98 height 22
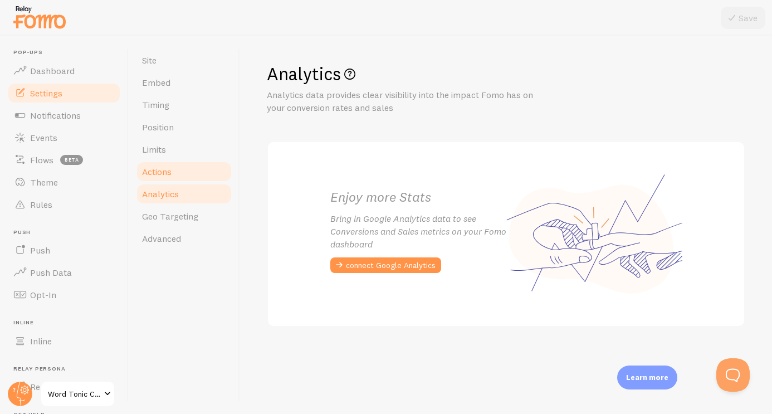
click at [216, 182] on link "Actions" at bounding box center [184, 171] width 98 height 22
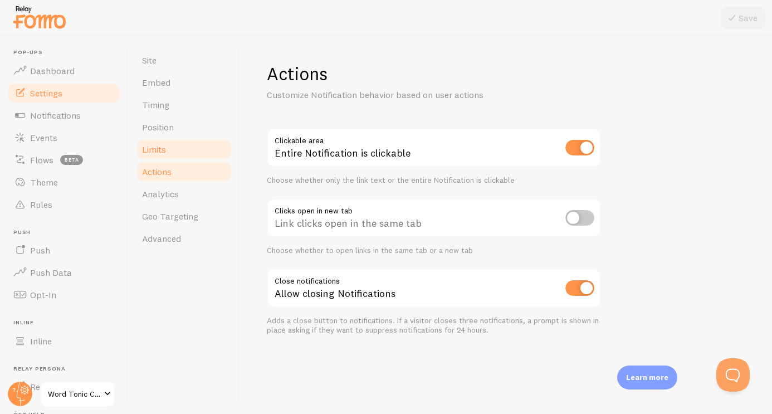
click at [218, 145] on link "Limits" at bounding box center [184, 149] width 98 height 22
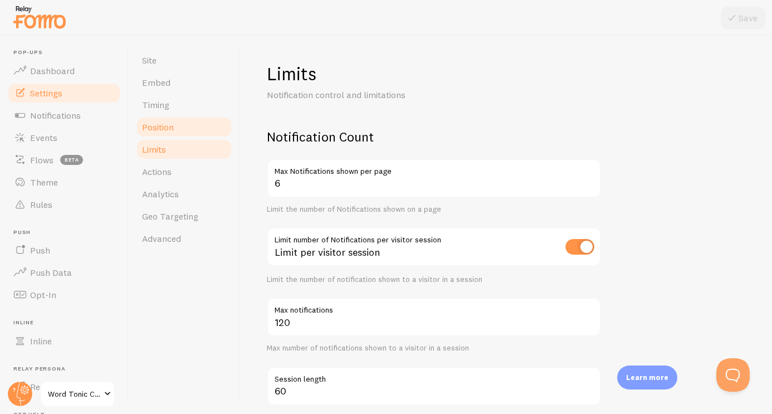
click at [218, 126] on link "Position" at bounding box center [184, 127] width 98 height 22
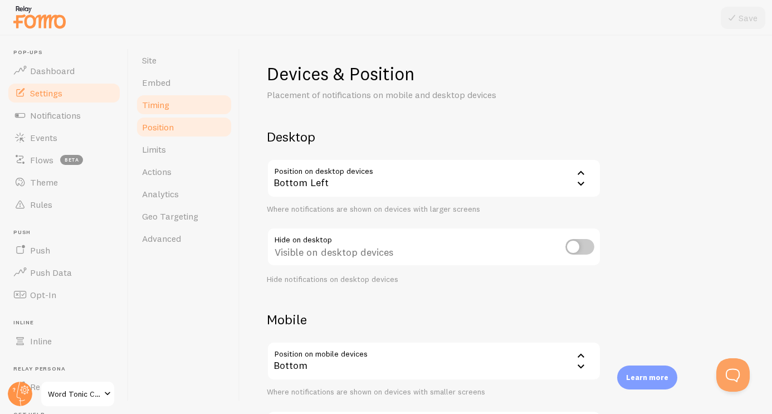
click at [218, 105] on link "Timing" at bounding box center [184, 105] width 98 height 22
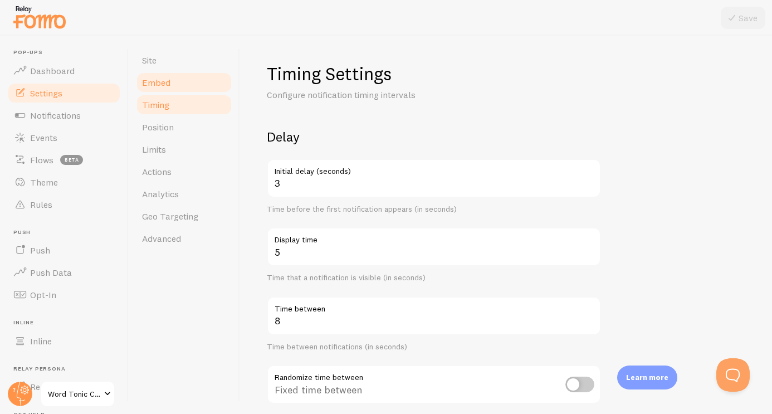
click at [217, 81] on link "Embed" at bounding box center [184, 82] width 98 height 22
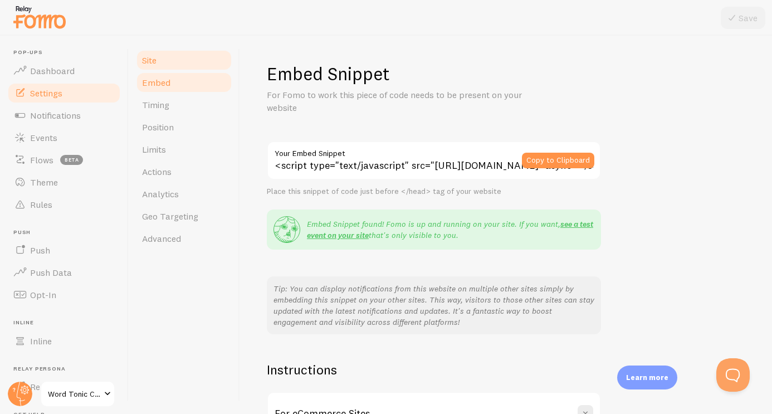
click at [217, 67] on link "Site" at bounding box center [184, 60] width 98 height 22
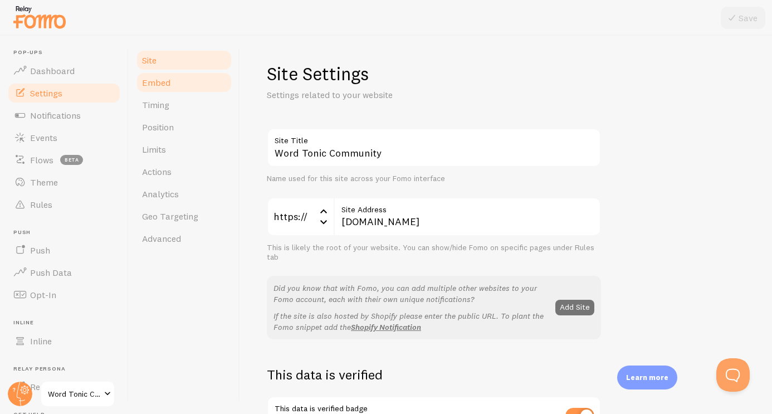
click at [216, 86] on link "Embed" at bounding box center [184, 82] width 98 height 22
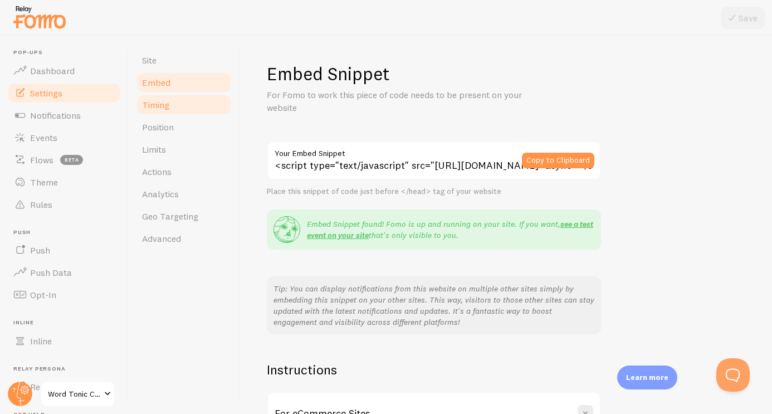
click at [213, 100] on link "Timing" at bounding box center [184, 105] width 98 height 22
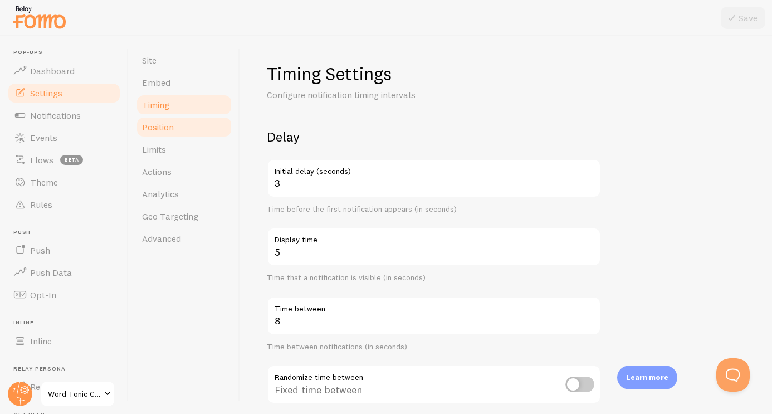
click at [212, 123] on link "Position" at bounding box center [184, 127] width 98 height 22
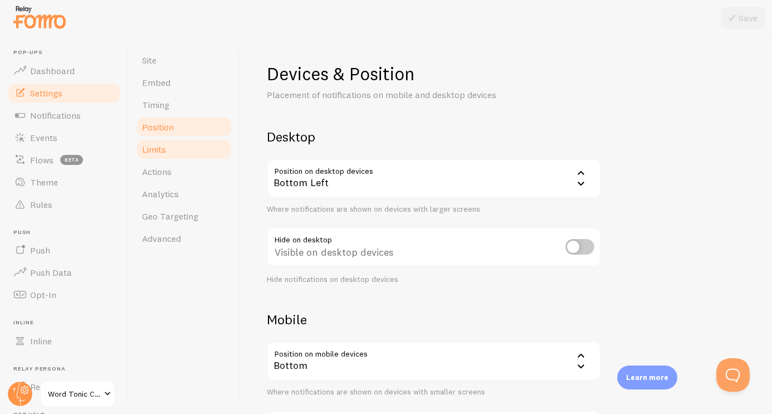
click at [212, 147] on link "Limits" at bounding box center [184, 149] width 98 height 22
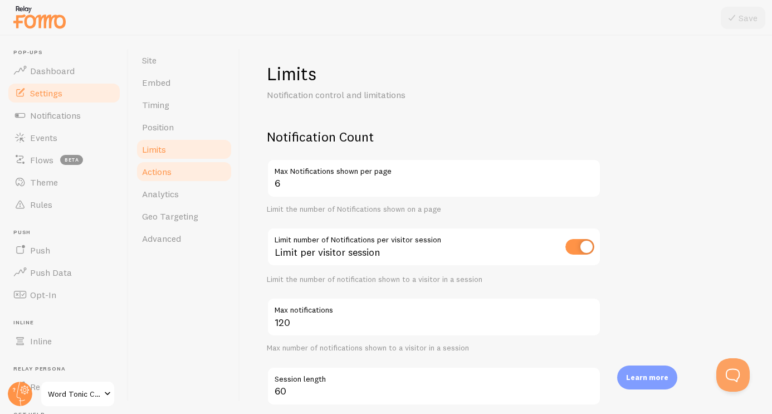
click at [211, 171] on link "Actions" at bounding box center [184, 171] width 98 height 22
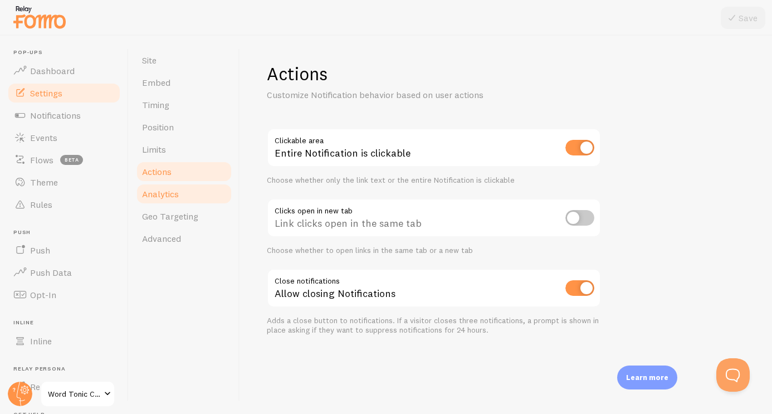
click at [211, 196] on link "Analytics" at bounding box center [184, 194] width 98 height 22
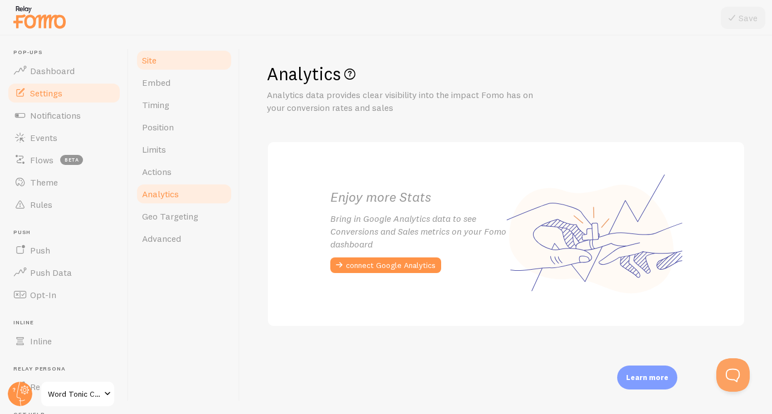
click at [196, 64] on link "Site" at bounding box center [184, 60] width 98 height 22
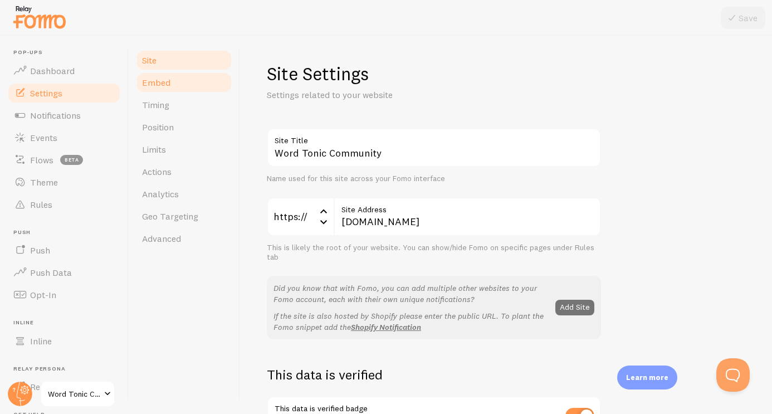
click at [203, 78] on link "Embed" at bounding box center [184, 82] width 98 height 22
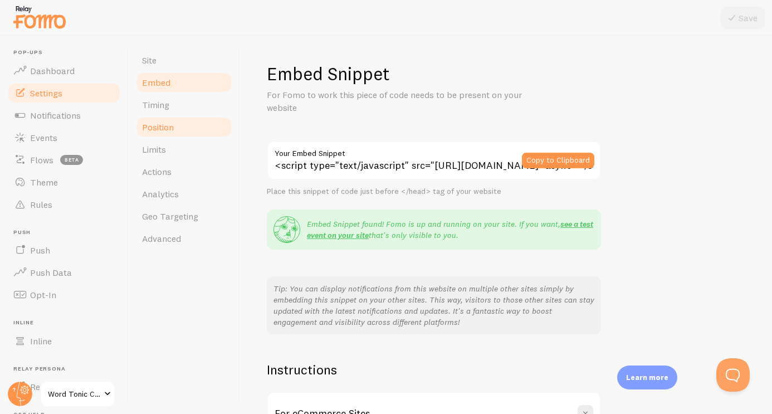
click at [194, 137] on link "Position" at bounding box center [184, 127] width 98 height 22
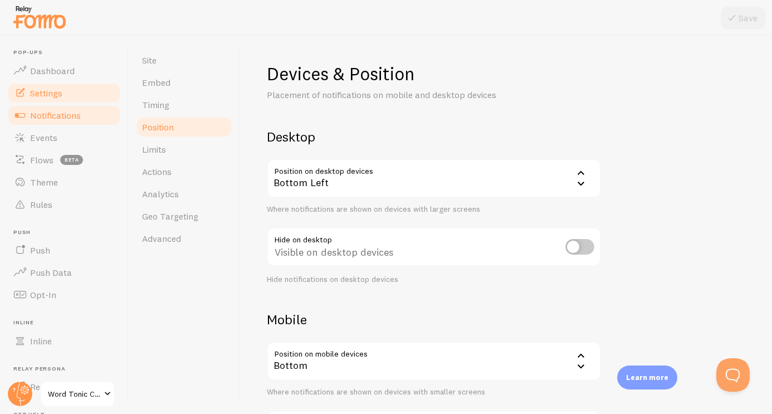
click at [90, 110] on link "Notifications" at bounding box center [64, 115] width 115 height 22
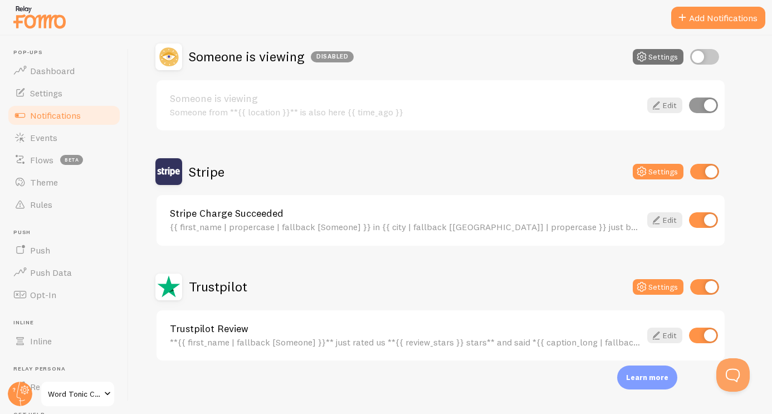
scroll to position [473, 0]
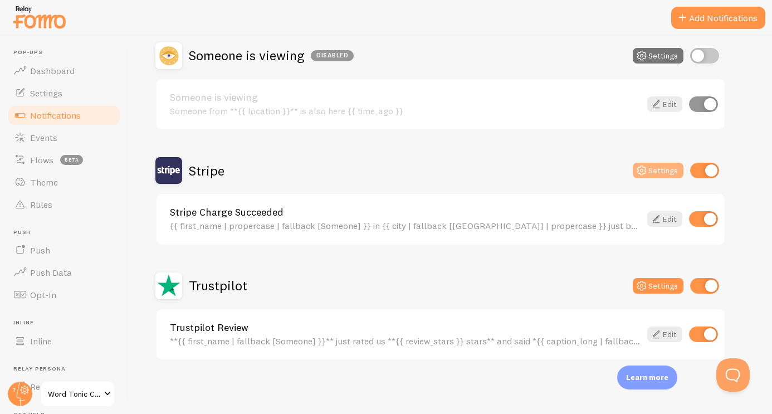
click at [646, 172] on icon at bounding box center [641, 170] width 13 height 13
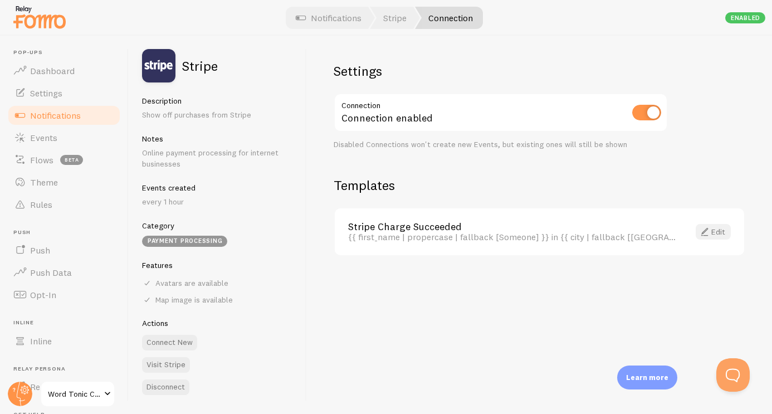
click at [704, 226] on span at bounding box center [704, 231] width 13 height 13
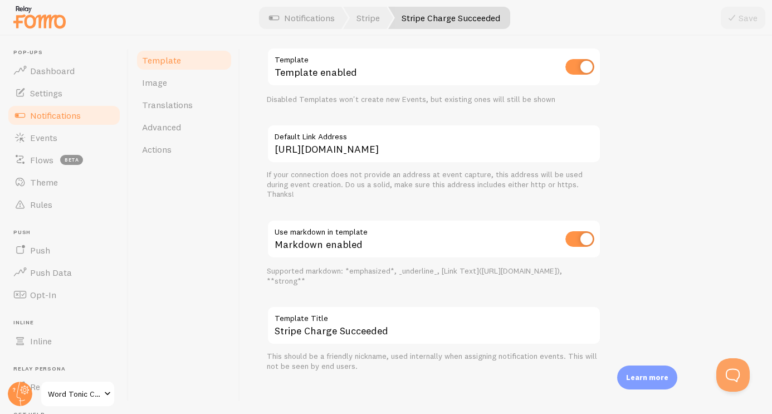
scroll to position [418, 0]
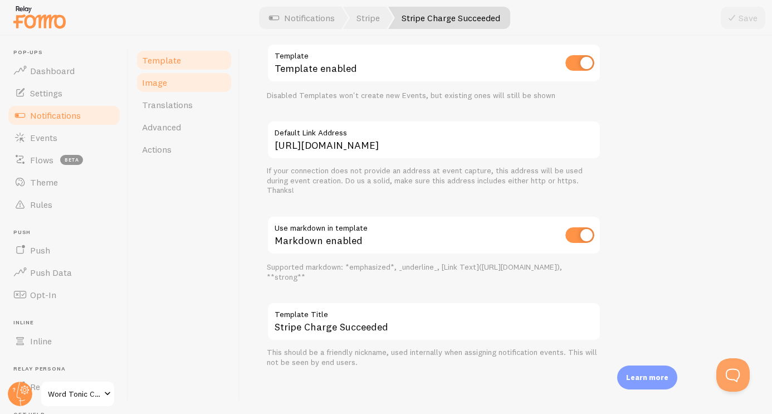
click at [183, 80] on link "Image" at bounding box center [184, 82] width 98 height 22
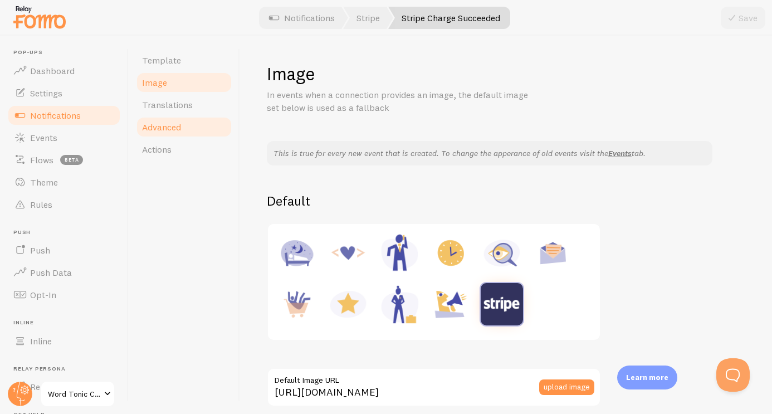
click at [193, 118] on link "Advanced" at bounding box center [184, 127] width 98 height 22
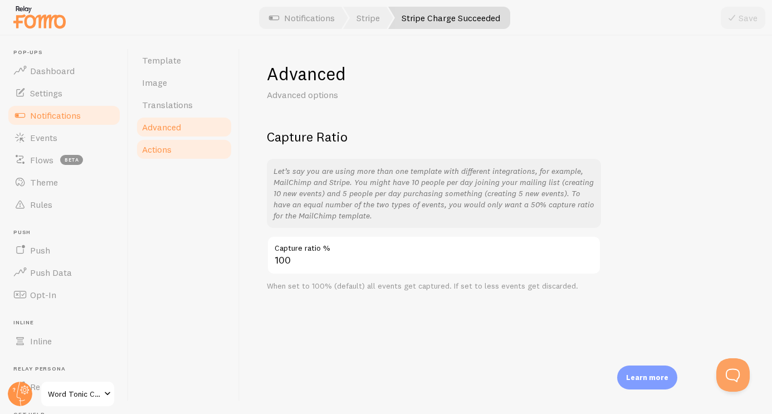
click at [189, 144] on link "Actions" at bounding box center [184, 149] width 98 height 22
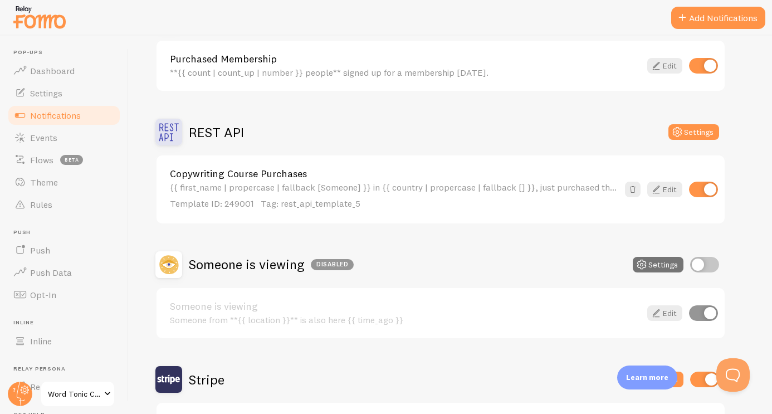
scroll to position [270, 0]
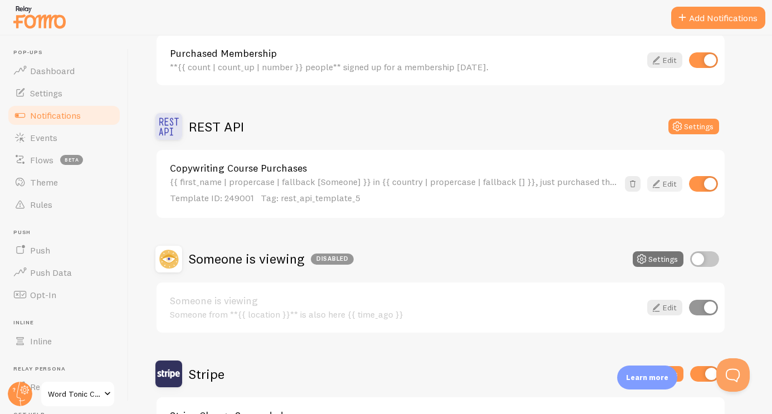
click at [664, 184] on link "Edit" at bounding box center [664, 184] width 35 height 16
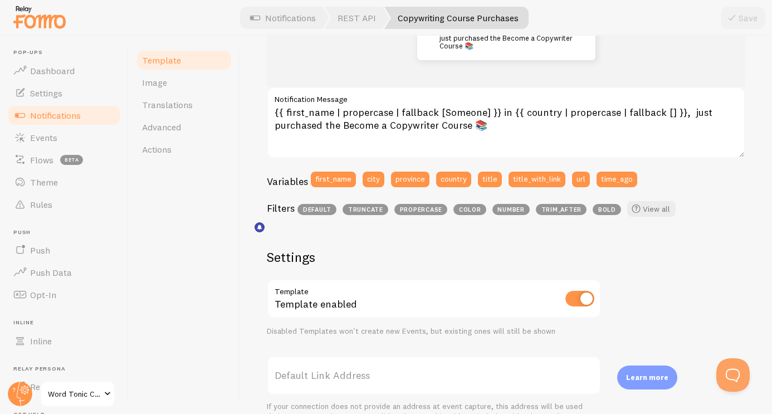
scroll to position [315, 0]
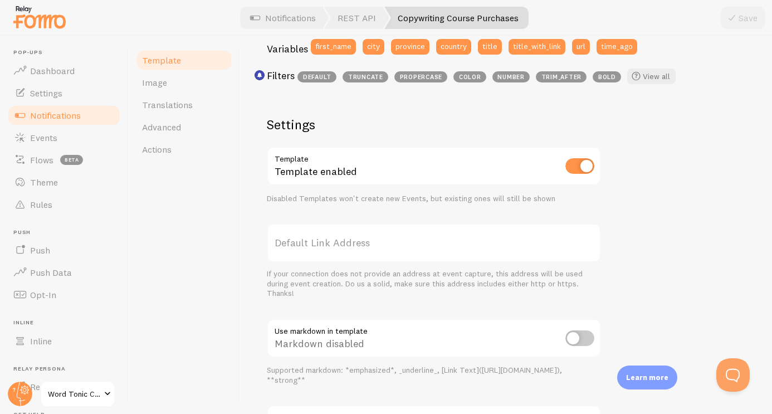
click at [398, 237] on label "Default Link Address" at bounding box center [434, 242] width 334 height 39
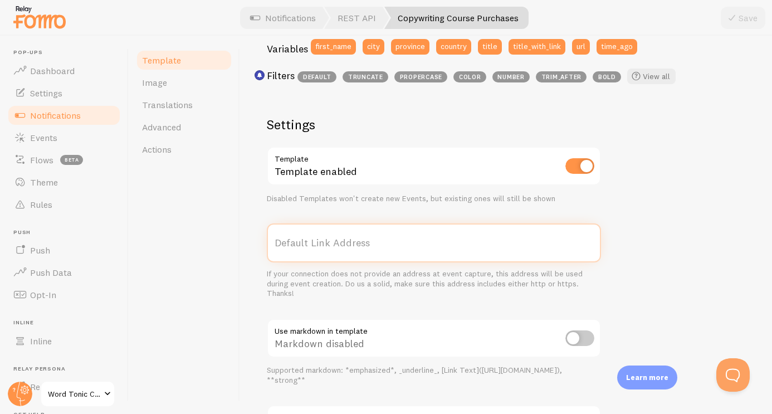
click at [398, 237] on input "Default Link Address" at bounding box center [434, 242] width 334 height 39
paste input "https://www.wordtoniccommunity.com/the-word-tonic-copywriters-course"
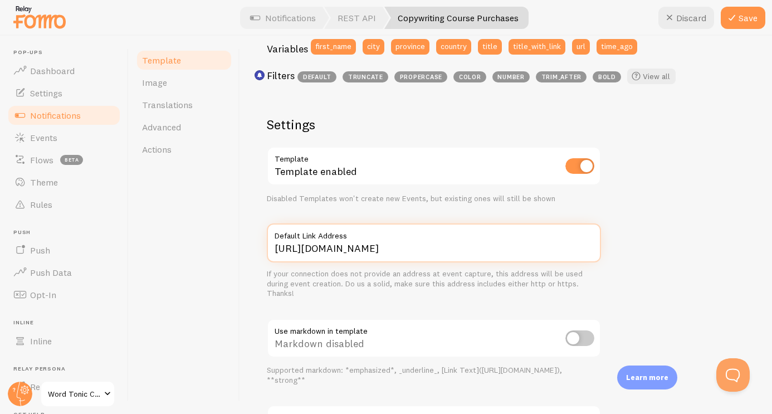
scroll to position [0, 13]
type input "https://www.wordtoniccommunity.com/the-word-tonic-copywriters-course"
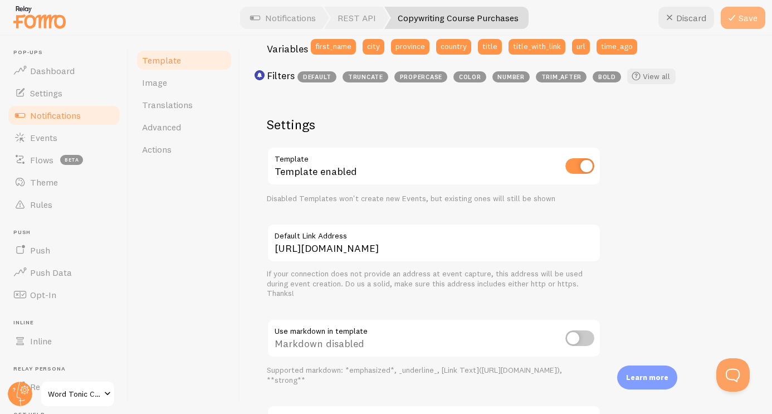
click at [746, 19] on button "Save" at bounding box center [743, 18] width 45 height 22
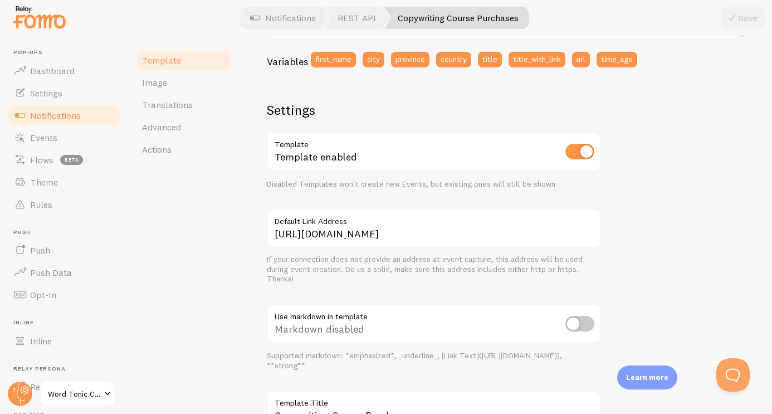
scroll to position [363, 0]
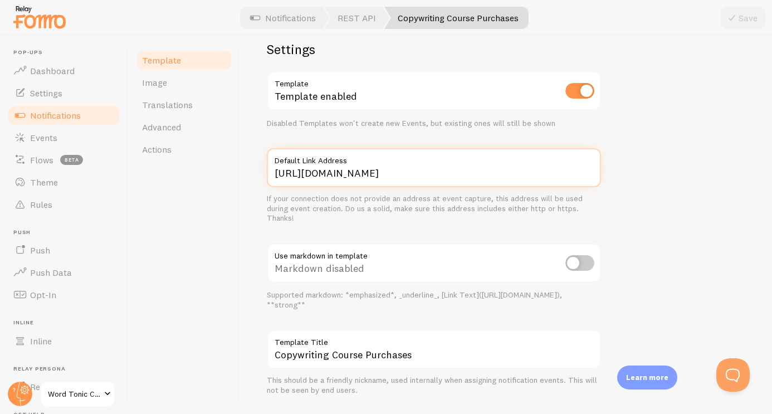
click at [483, 177] on input "https://www.wordtoniccommunity.com/the-word-tonic-copywriters-course" at bounding box center [434, 167] width 334 height 39
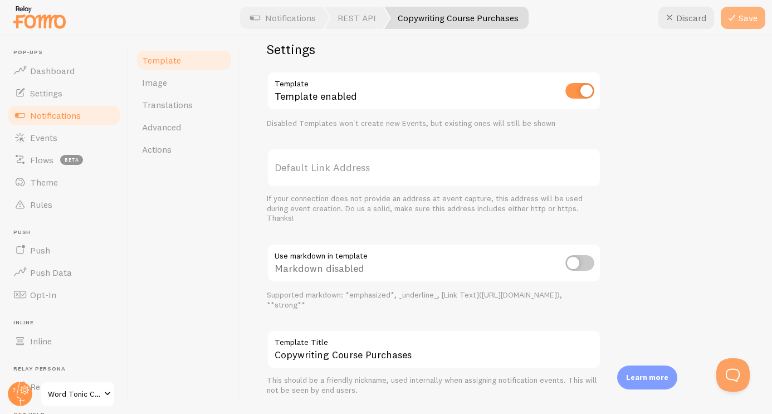
click at [748, 21] on button "Save" at bounding box center [743, 18] width 45 height 22
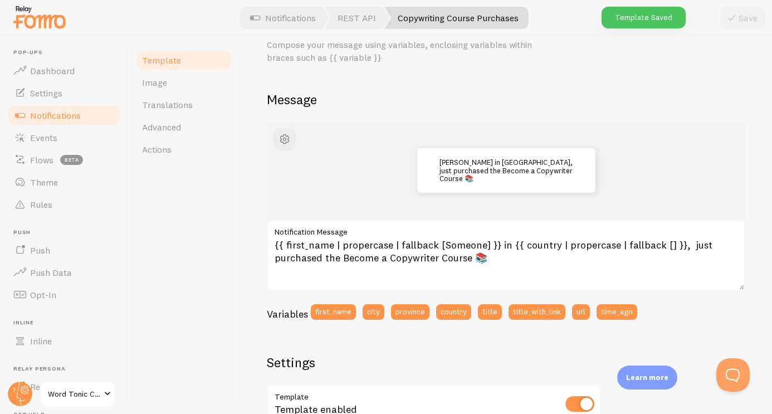
scroll to position [0, 0]
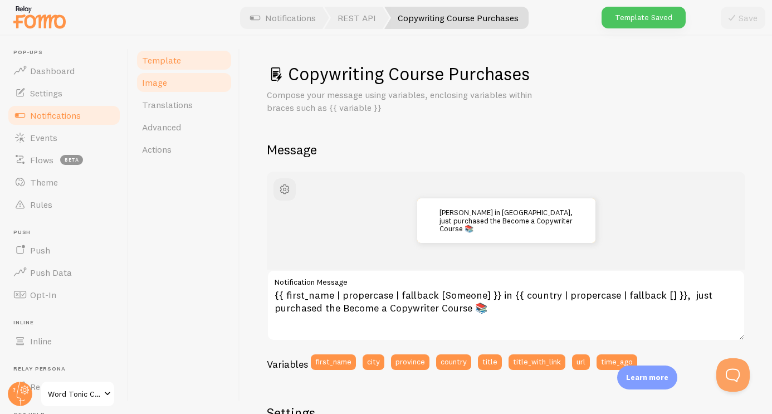
click at [210, 75] on link "Image" at bounding box center [184, 82] width 98 height 22
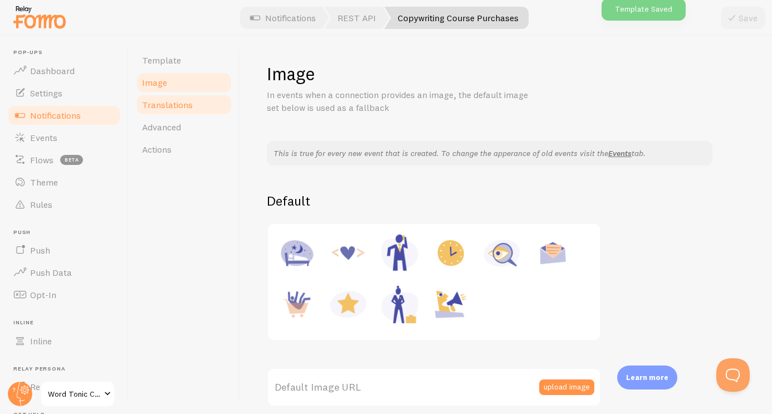
click at [200, 97] on link "Translations" at bounding box center [184, 105] width 98 height 22
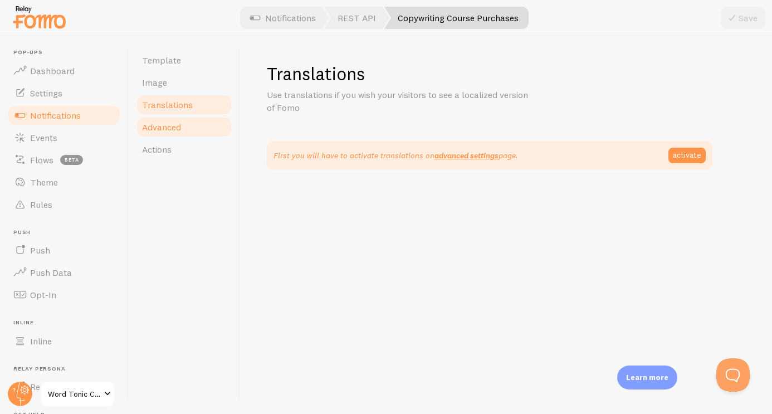
click at [198, 131] on link "Advanced" at bounding box center [184, 127] width 98 height 22
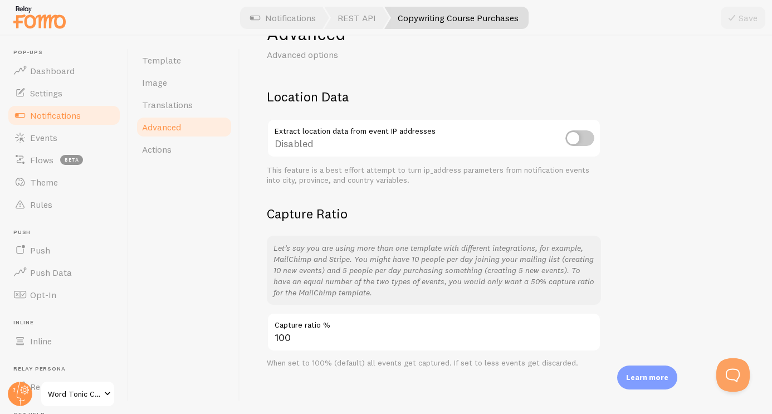
scroll to position [47, 0]
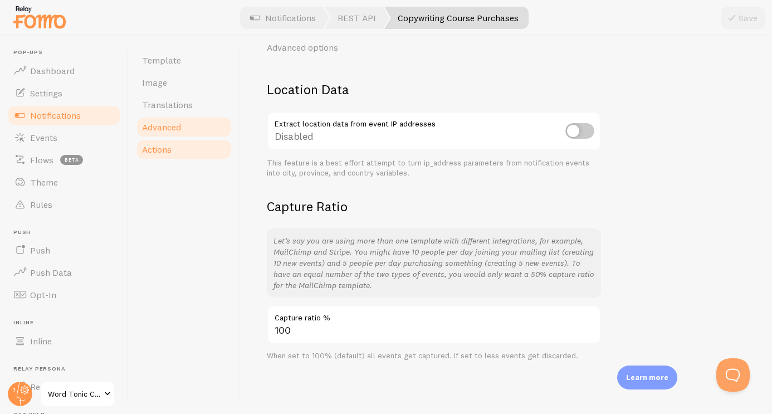
click at [204, 155] on link "Actions" at bounding box center [184, 149] width 98 height 22
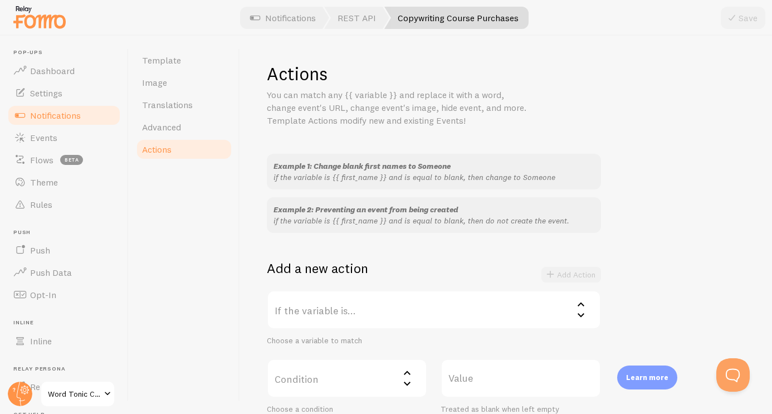
scroll to position [63, 0]
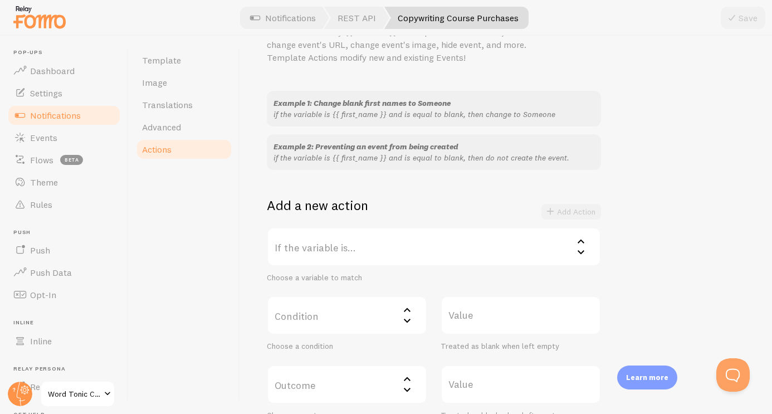
click at [479, 255] on label "If the variable is..." at bounding box center [434, 246] width 334 height 39
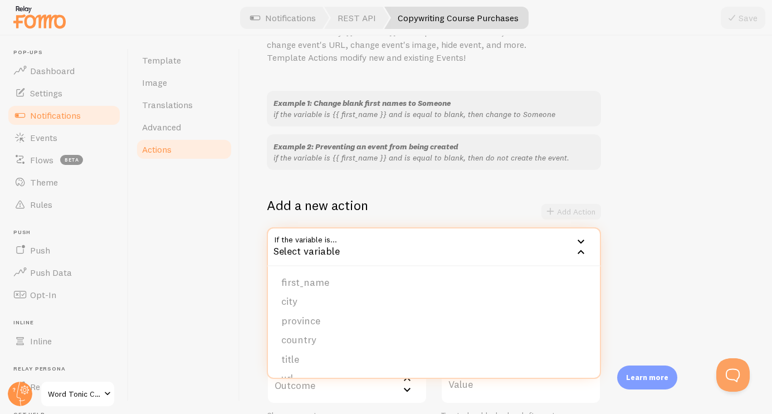
click at [639, 274] on div "Example 1: Change blank first names to Someone if the variable is {{ first_name…" at bounding box center [506, 255] width 479 height 329
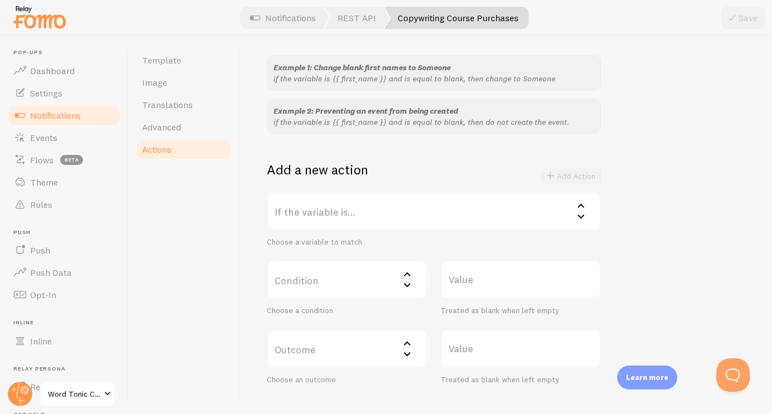
scroll to position [0, 0]
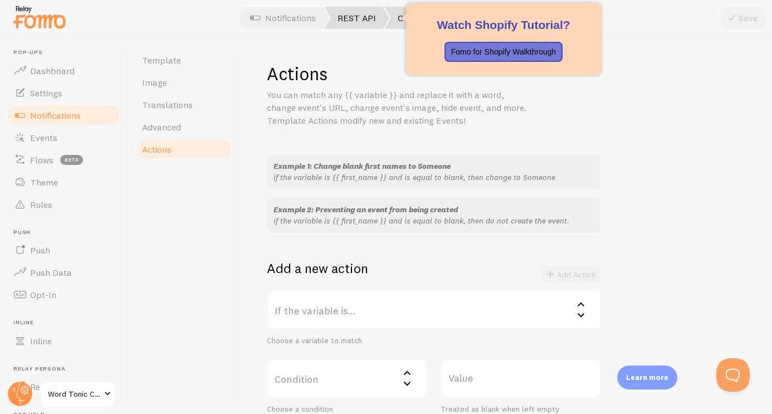
click at [350, 19] on link "REST API" at bounding box center [356, 18] width 65 height 22
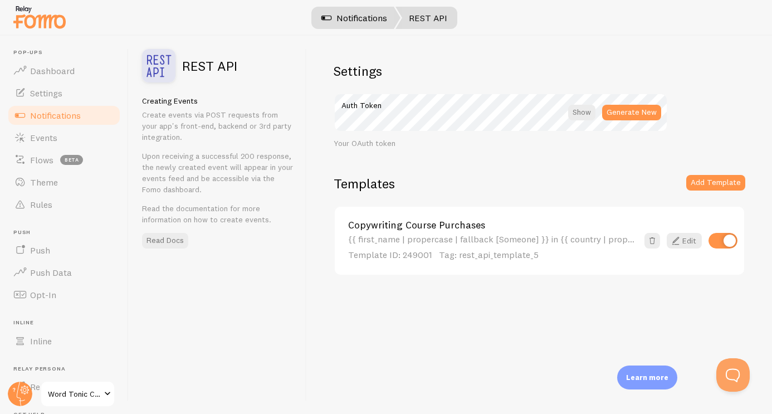
click at [344, 20] on link "Notifications" at bounding box center [354, 18] width 92 height 22
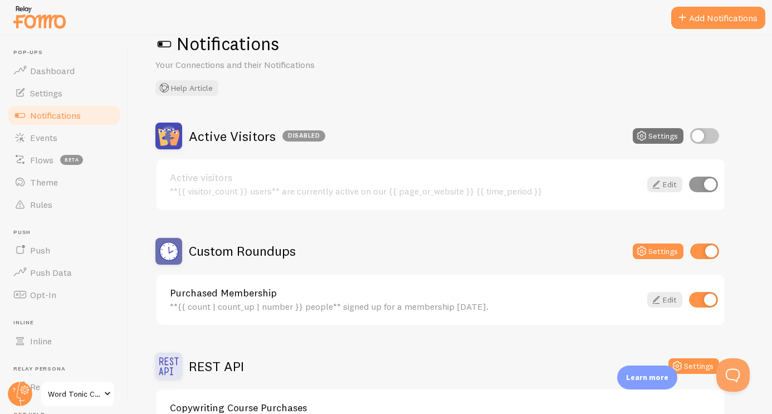
scroll to position [32, 0]
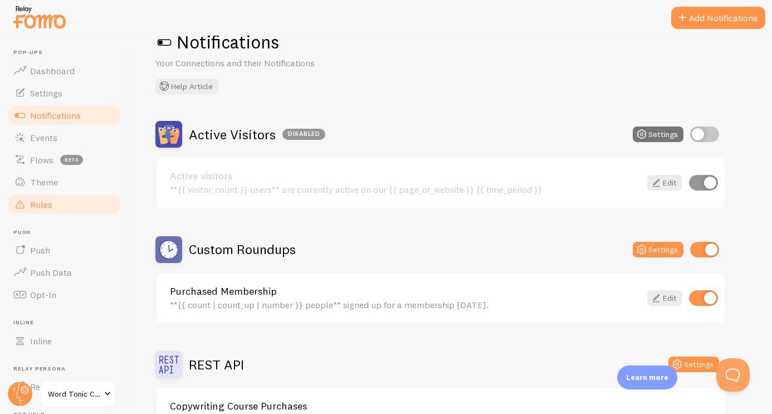
click at [30, 193] on link "Rules" at bounding box center [64, 204] width 115 height 22
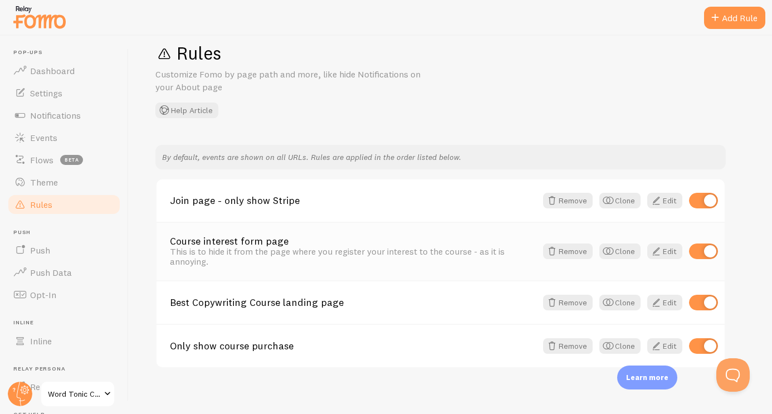
scroll to position [28, 0]
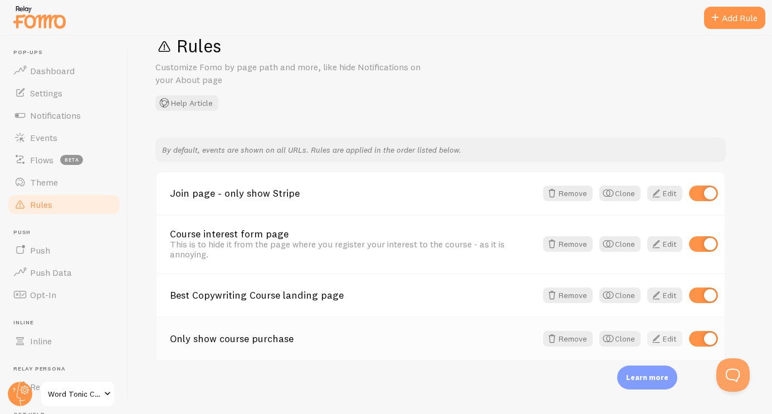
click at [662, 339] on span at bounding box center [656, 338] width 13 height 13
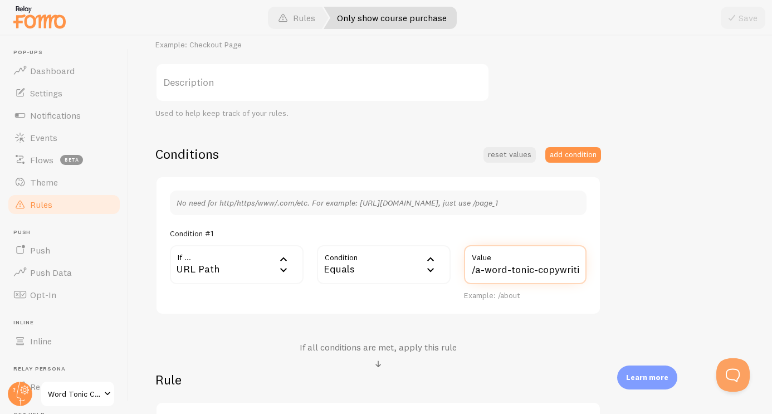
scroll to position [0, 42]
drag, startPoint x: 536, startPoint y: 267, endPoint x: 628, endPoint y: 274, distance: 92.2
click at [628, 274] on div "Only show course purchase Title Example: Checkout Page Description Used to help…" at bounding box center [450, 231] width 590 height 475
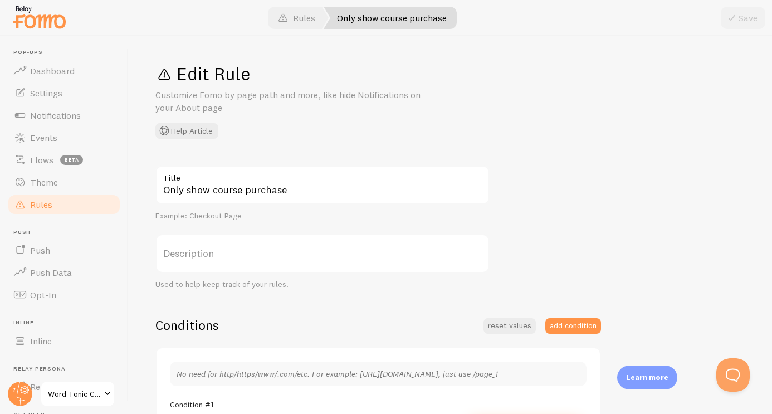
scroll to position [171, 0]
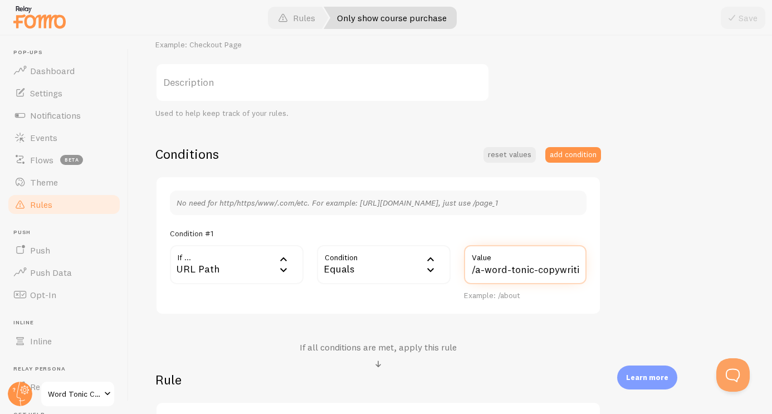
click at [493, 269] on input "/a-word-tonic-copywriting-course" at bounding box center [525, 264] width 123 height 39
paste input "the-word-tonic-copywriters"
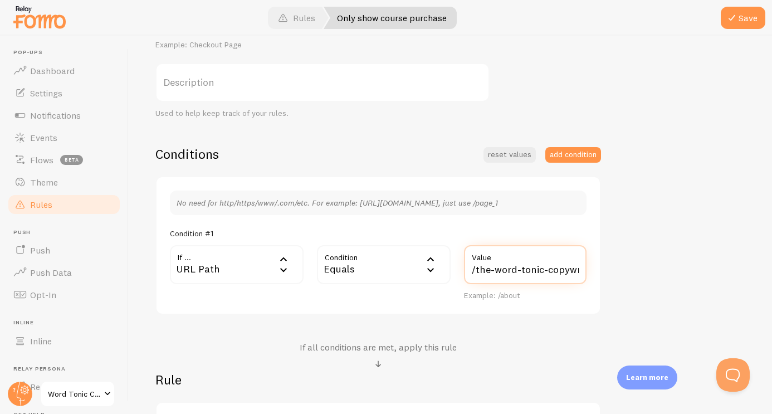
type input "/the-word-tonic-copywriters-course"
click at [624, 271] on div "Only show course purchase Title Example: Checkout Page Description Used to help…" at bounding box center [450, 231] width 590 height 475
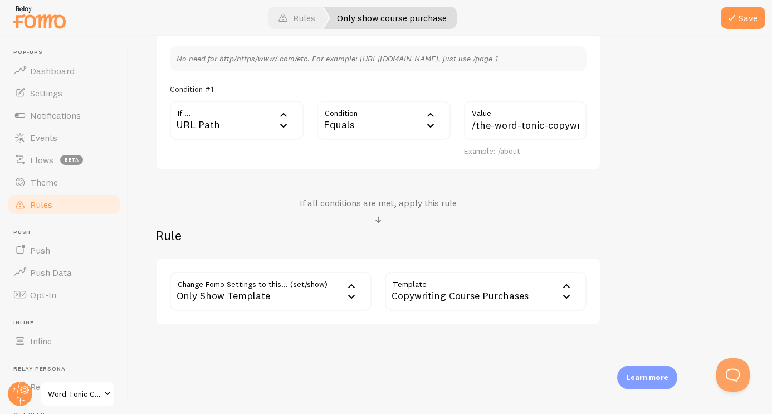
scroll to position [324, 0]
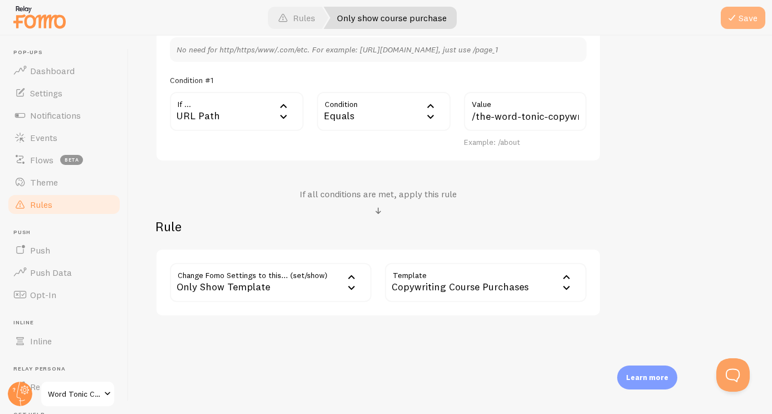
click at [749, 21] on button "Save" at bounding box center [743, 18] width 45 height 22
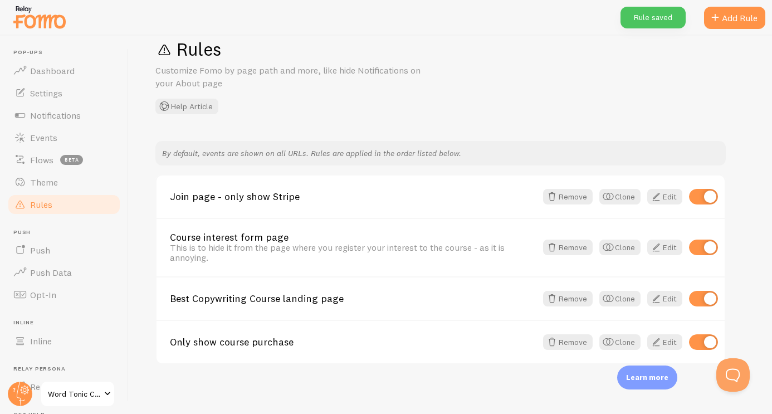
scroll to position [28, 0]
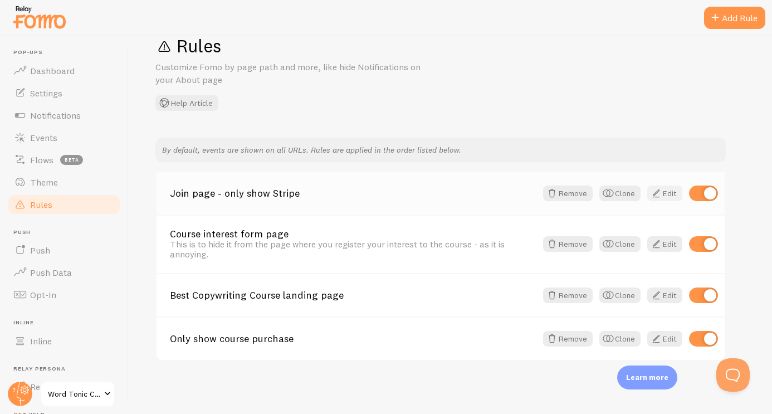
click at [660, 189] on span at bounding box center [656, 193] width 13 height 13
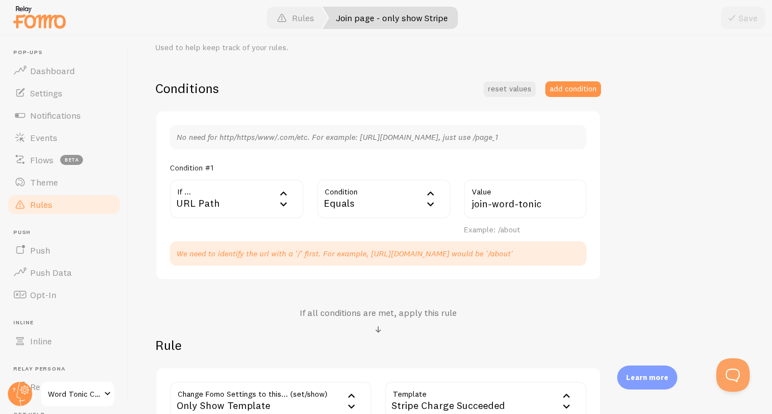
scroll to position [264, 0]
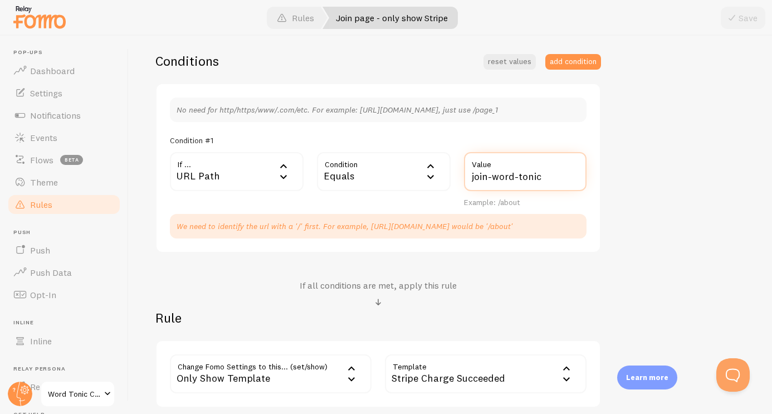
click at [479, 176] on input "join-word-tonic" at bounding box center [525, 171] width 123 height 39
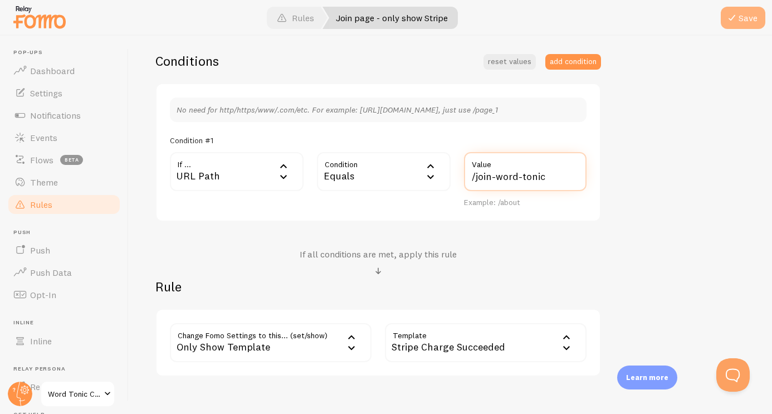
type input "/join-word-tonic"
click at [748, 21] on button "Save" at bounding box center [743, 18] width 45 height 22
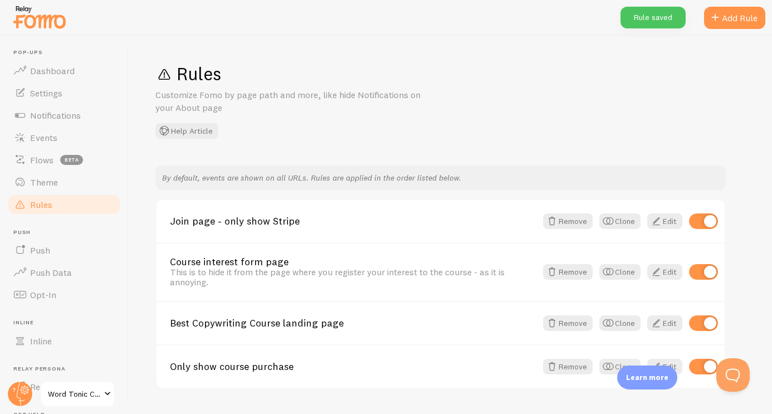
click at [666, 91] on div "Rules Customize Fomo by page path and more, like hide Notifications on your Abo…" at bounding box center [450, 100] width 590 height 76
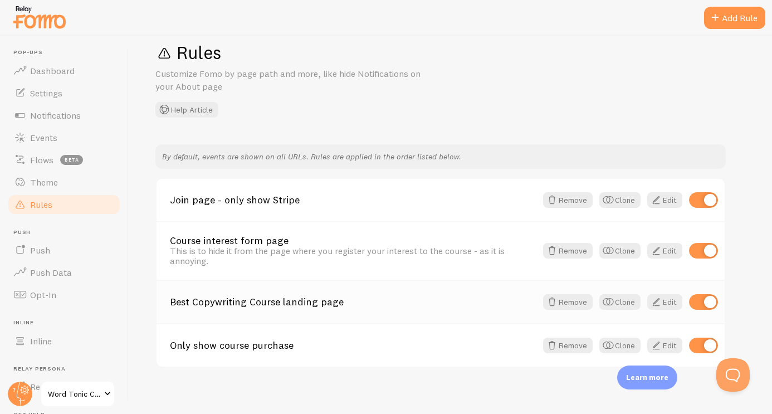
scroll to position [28, 0]
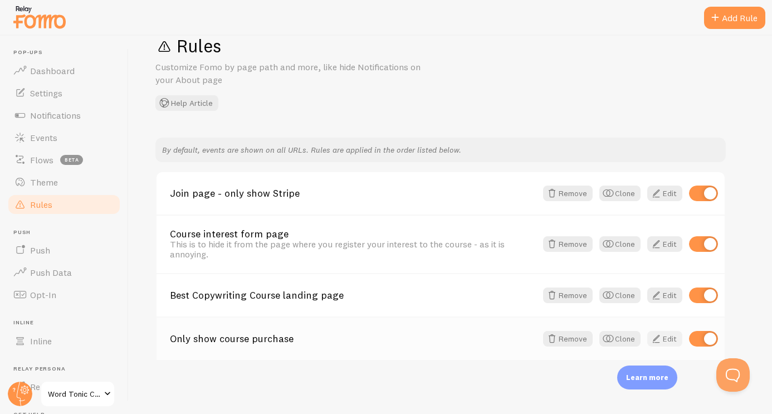
click at [665, 339] on link "Edit" at bounding box center [664, 339] width 35 height 16
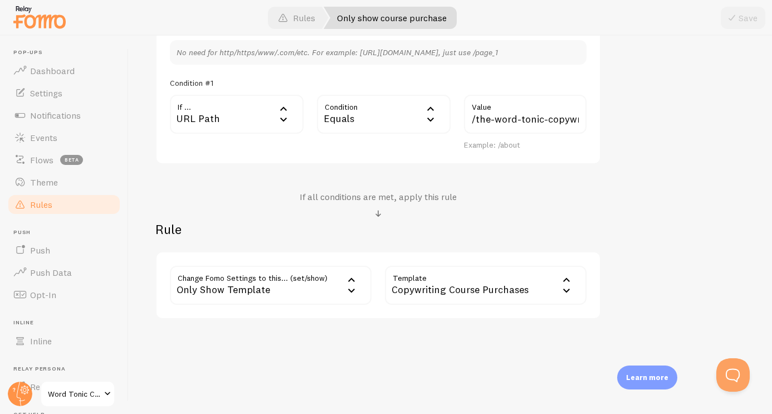
scroll to position [324, 0]
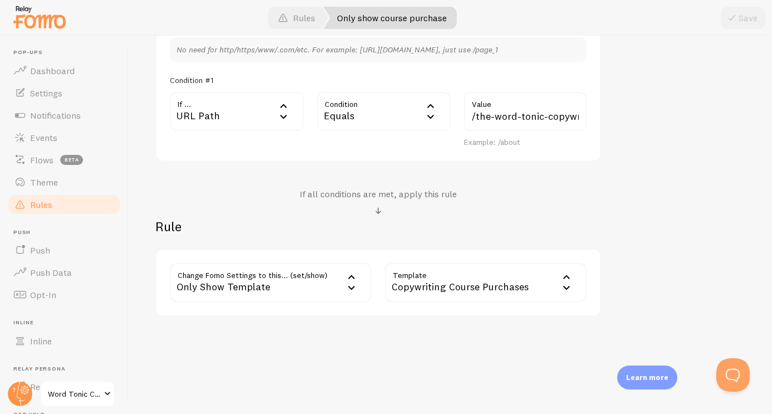
click at [348, 285] on icon at bounding box center [351, 287] width 13 height 13
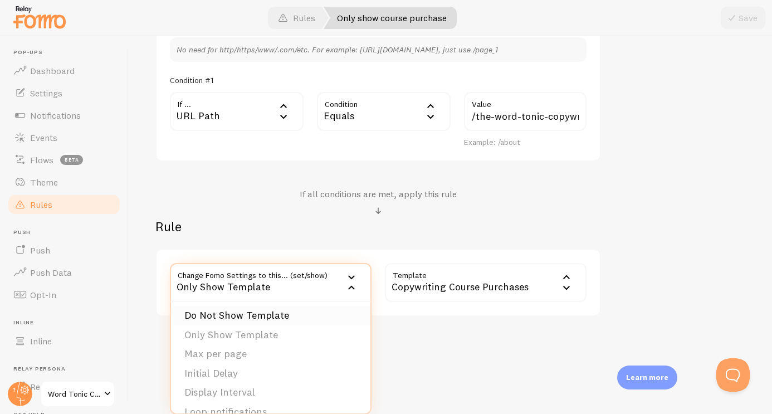
scroll to position [36, 0]
click at [465, 363] on div "Edit Rule Customize Fomo by page path and more, like hide Notifications on your…" at bounding box center [451, 225] width 644 height 378
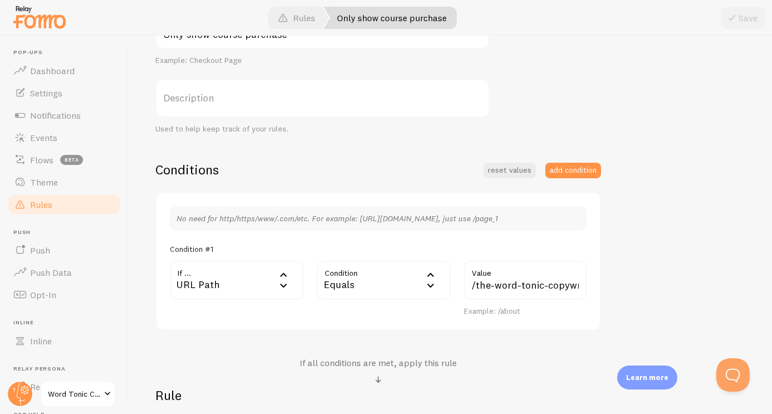
scroll to position [262, 0]
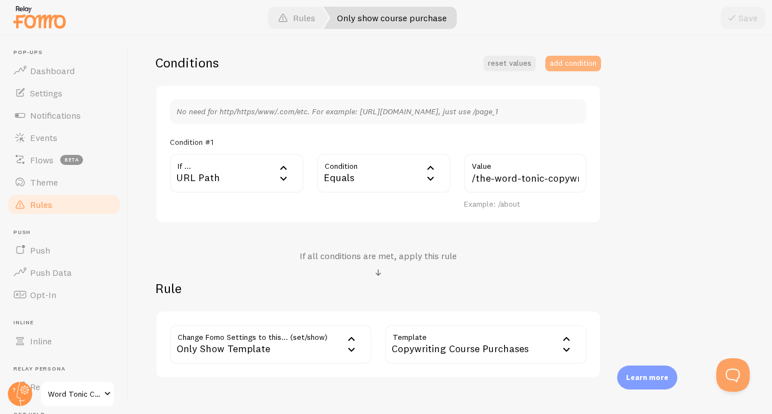
click at [561, 64] on button "add condition" at bounding box center [573, 64] width 56 height 16
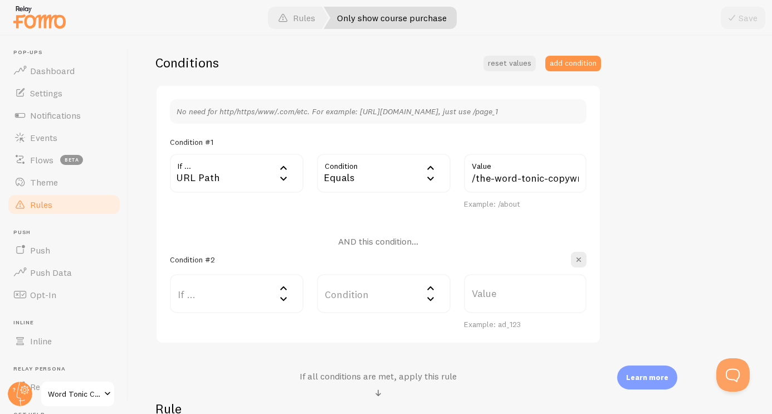
scroll to position [372, 0]
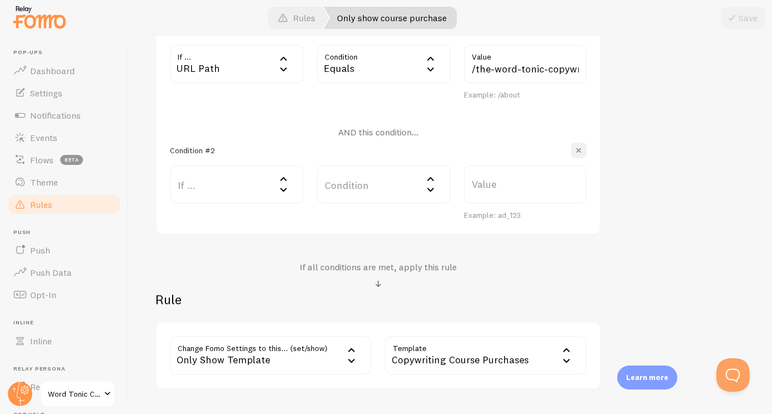
click at [585, 153] on button "button" at bounding box center [579, 151] width 16 height 16
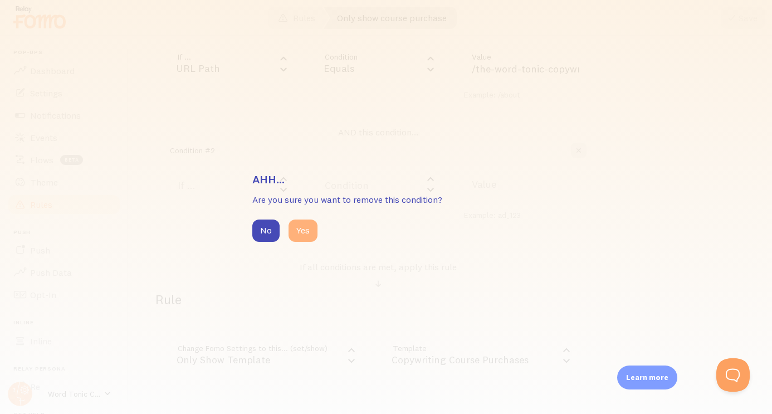
click at [305, 232] on button "Yes" at bounding box center [303, 231] width 29 height 22
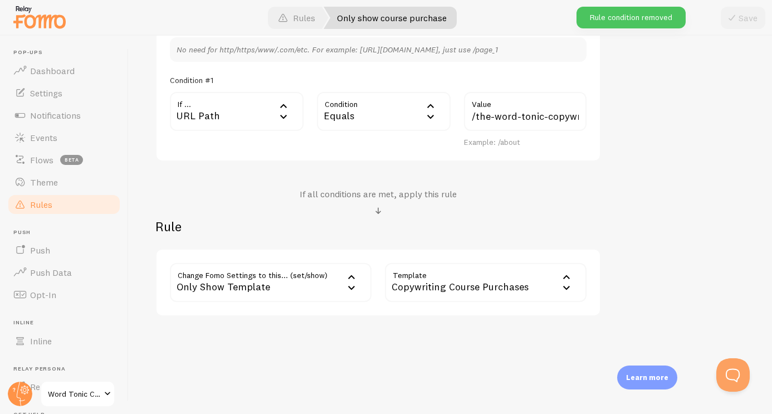
click at [572, 290] on icon at bounding box center [566, 287] width 13 height 13
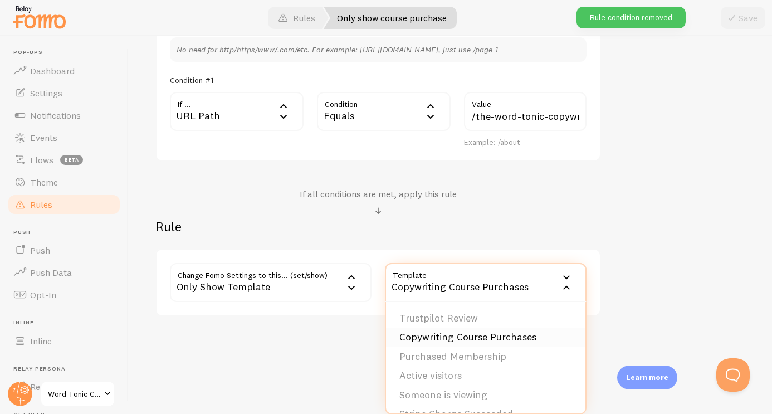
scroll to position [17, 0]
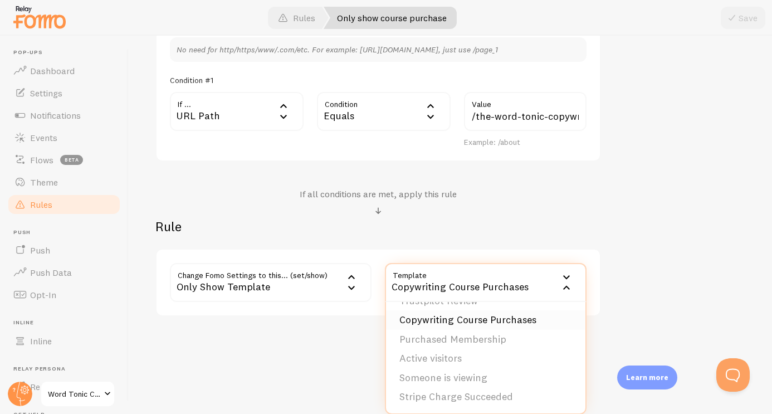
click at [457, 322] on li "Copywriting Course Purchases" at bounding box center [485, 320] width 199 height 20
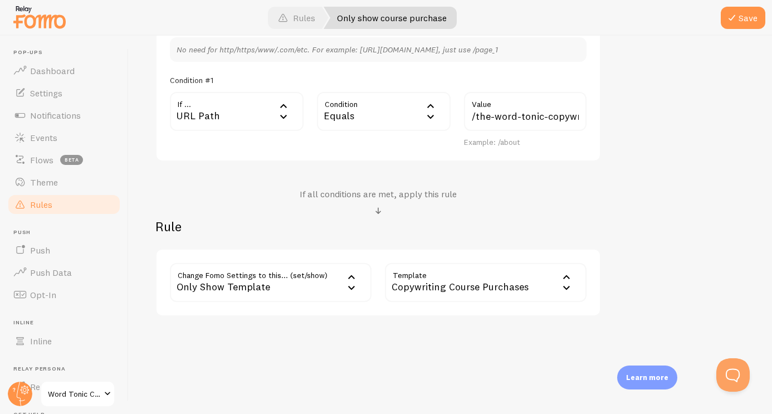
click at [632, 221] on div "Only show course purchase Title Example: Checkout Page Description Used to help…" at bounding box center [450, 78] width 590 height 475
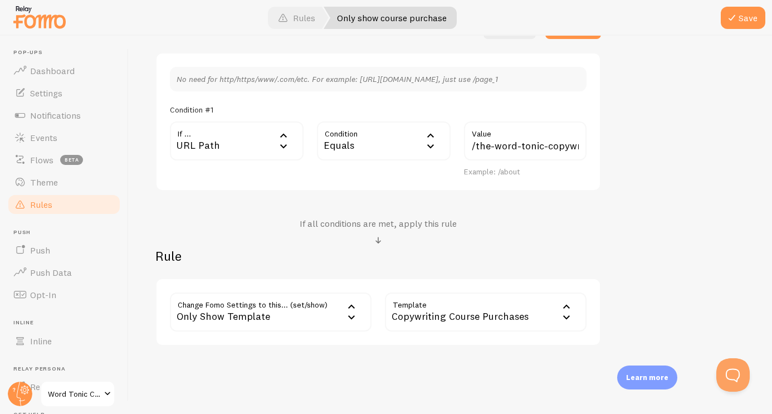
scroll to position [293, 0]
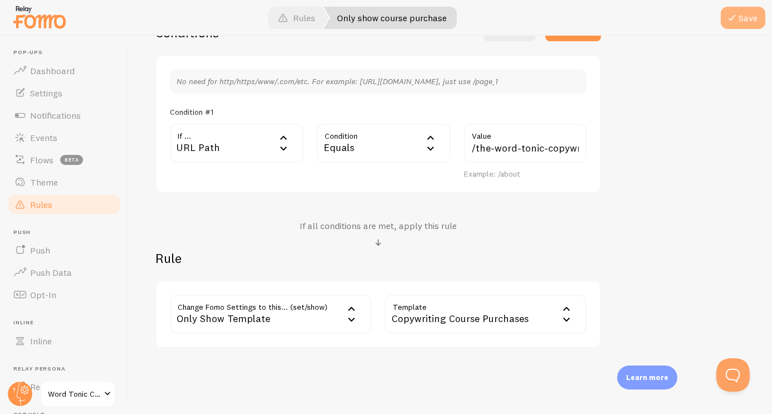
click at [749, 18] on button "Save" at bounding box center [743, 18] width 45 height 22
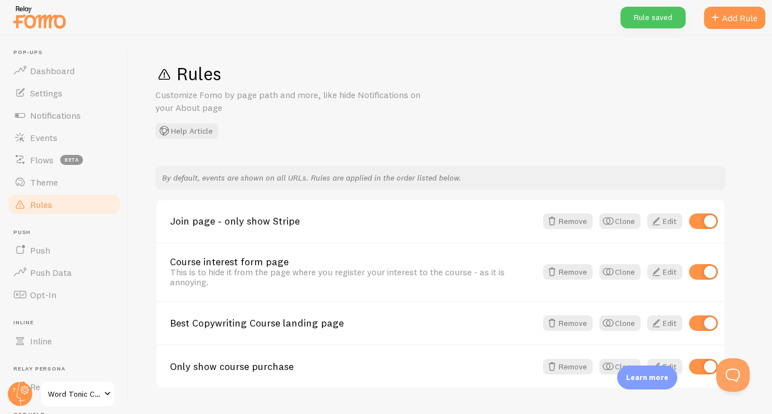
scroll to position [28, 0]
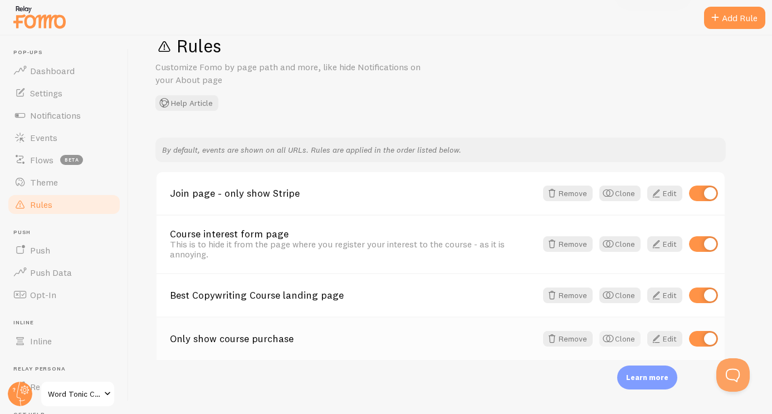
click at [615, 335] on span "button" at bounding box center [608, 338] width 13 height 13
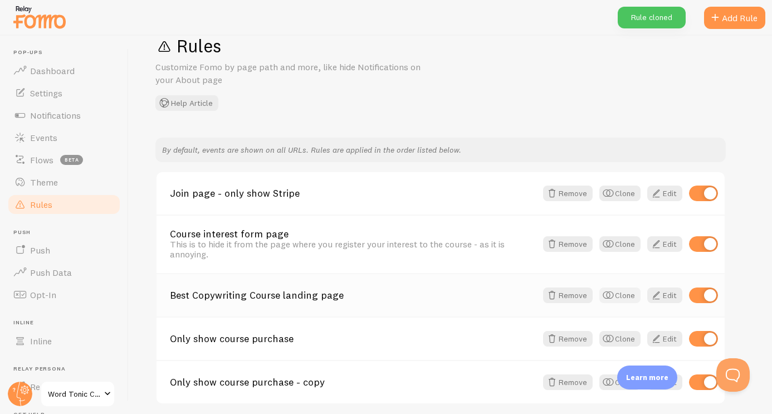
scroll to position [71, 0]
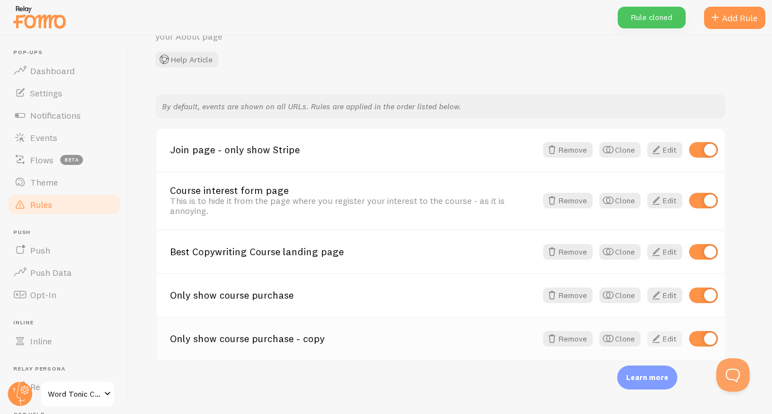
click at [671, 342] on link "Edit" at bounding box center [664, 339] width 35 height 16
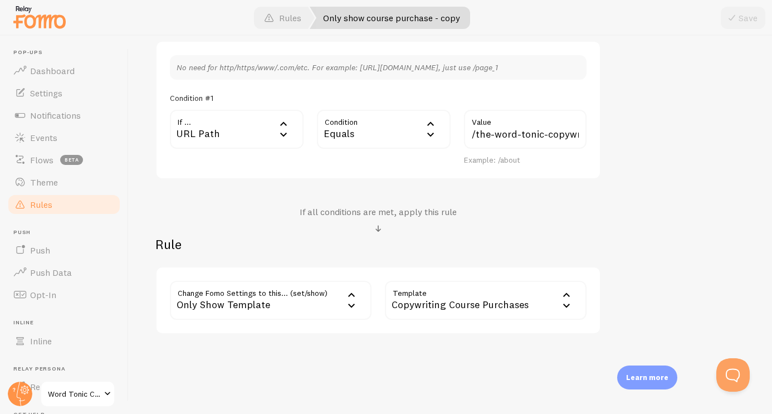
scroll to position [324, 0]
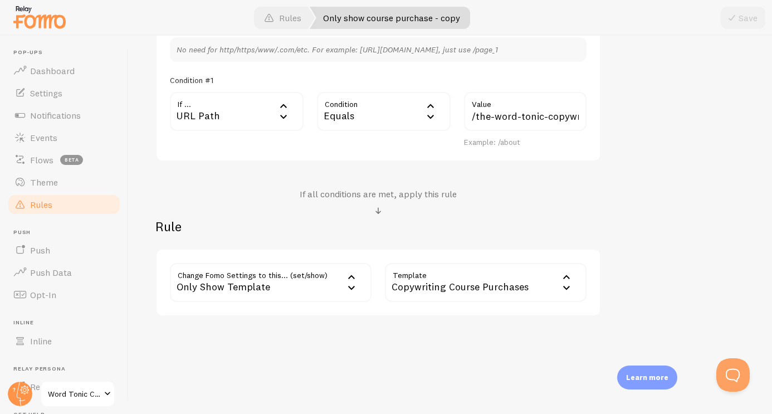
click at [311, 290] on div "Only Show Template" at bounding box center [271, 282] width 202 height 39
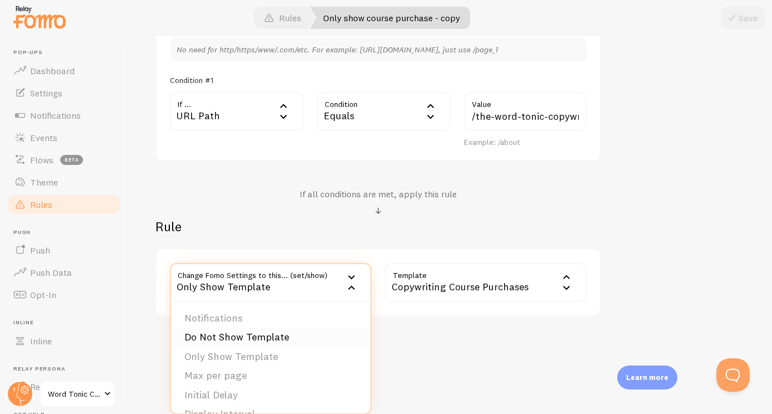
click at [279, 338] on li "Do Not Show Template" at bounding box center [270, 338] width 199 height 20
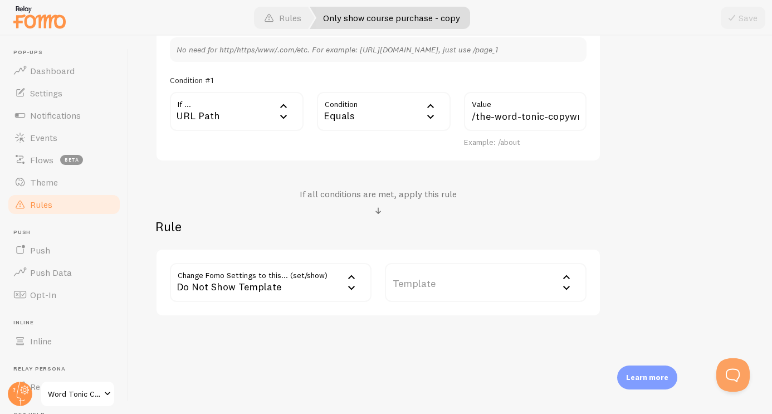
click at [455, 275] on label "Template" at bounding box center [486, 282] width 202 height 39
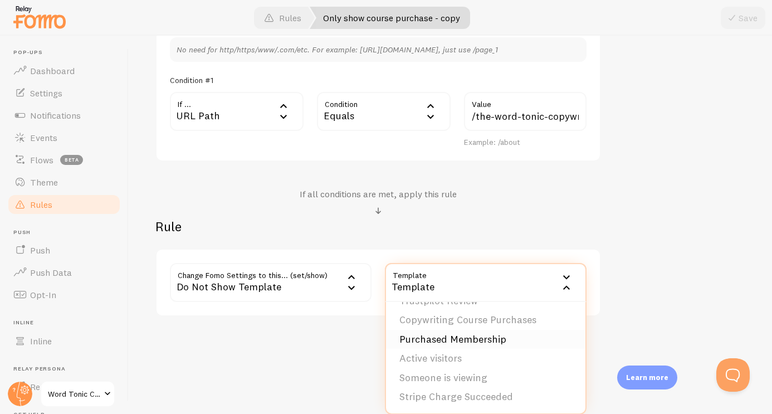
scroll to position [17, 0]
click at [467, 343] on li "Purchased Membership" at bounding box center [485, 340] width 199 height 20
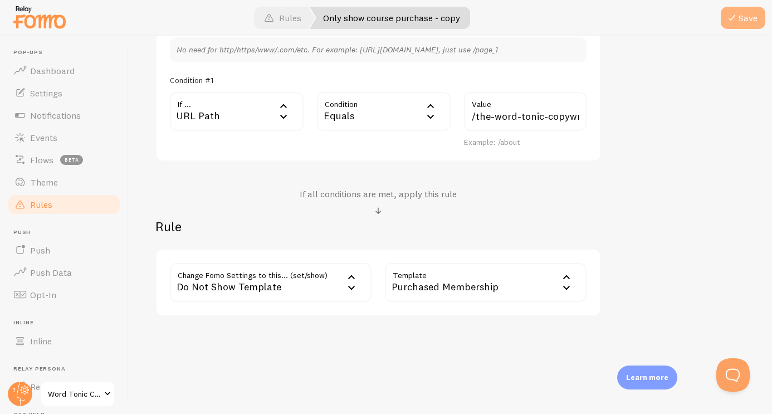
click at [738, 22] on span at bounding box center [731, 17] width 13 height 13
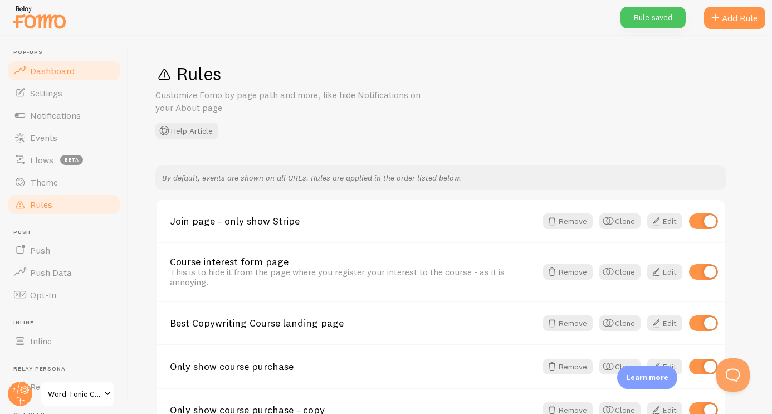
click at [50, 74] on span "Dashboard" at bounding box center [52, 70] width 45 height 11
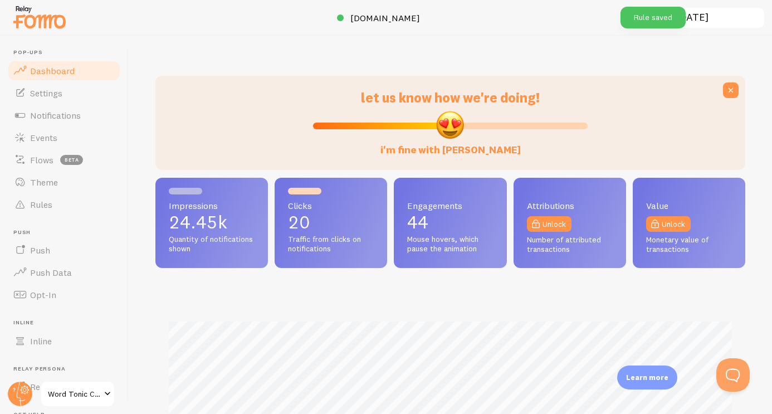
scroll to position [293, 590]
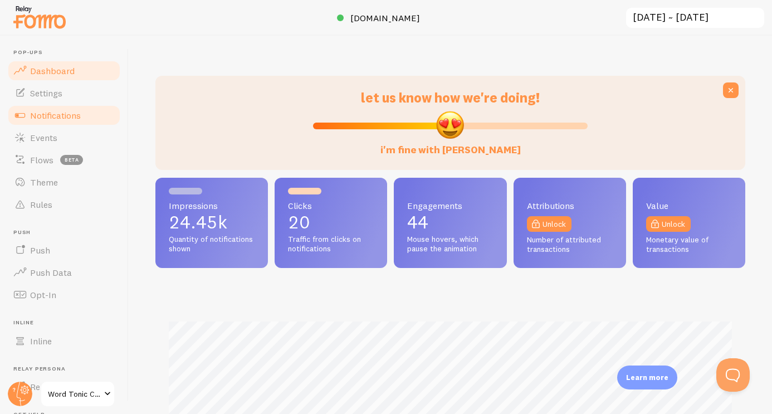
click at [50, 112] on span "Notifications" at bounding box center [55, 115] width 51 height 11
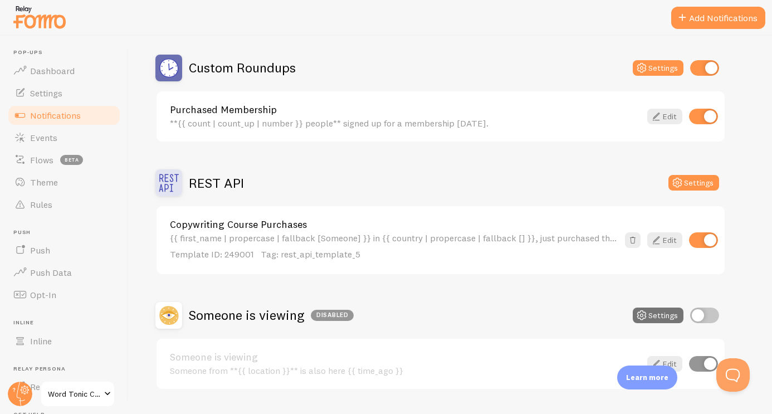
scroll to position [193, 0]
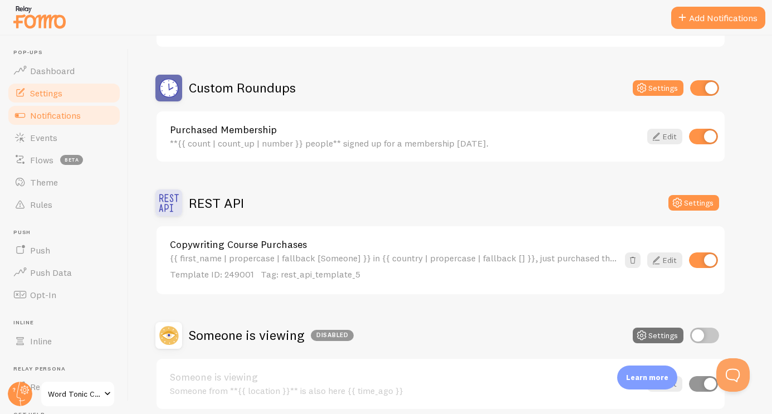
click at [37, 97] on span "Settings" at bounding box center [46, 92] width 32 height 11
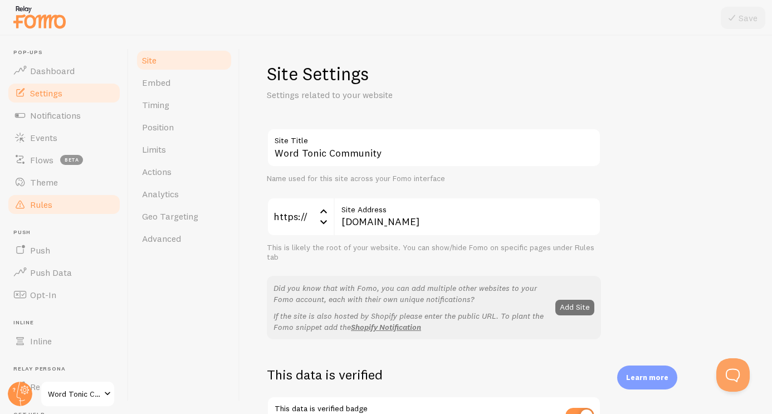
click at [53, 201] on link "Rules" at bounding box center [64, 204] width 115 height 22
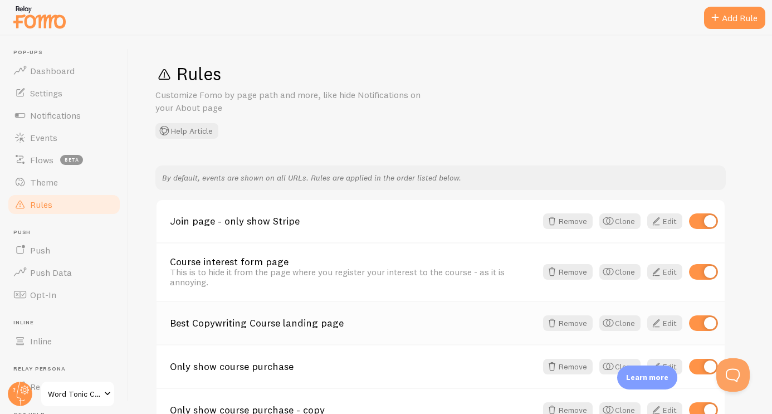
scroll to position [71, 0]
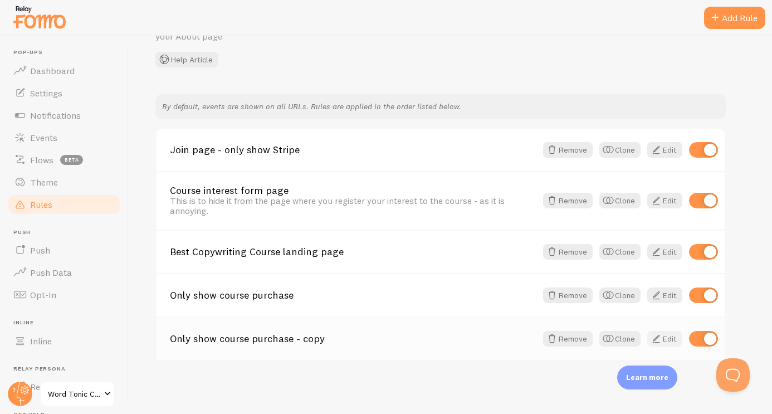
click at [663, 340] on link "Edit" at bounding box center [664, 339] width 35 height 16
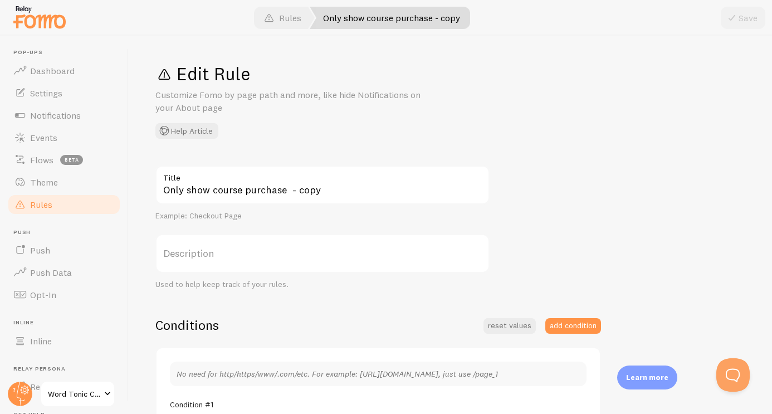
scroll to position [324, 0]
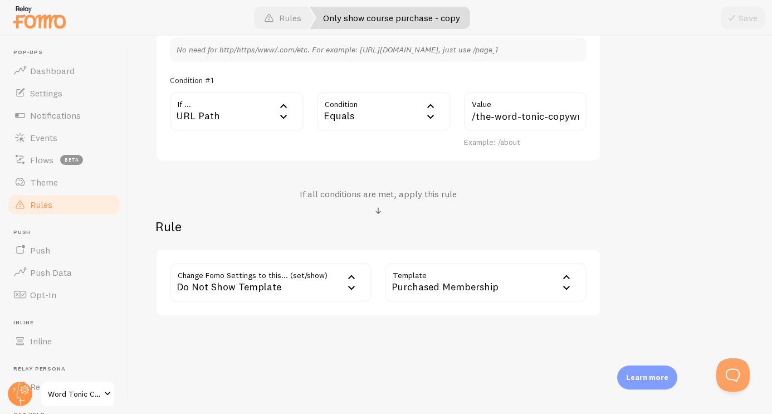
click at [376, 208] on span at bounding box center [378, 210] width 13 height 13
click at [374, 198] on h4 "If all conditions are met, apply this rule" at bounding box center [378, 194] width 157 height 12
click at [379, 211] on span at bounding box center [378, 210] width 13 height 13
click at [329, 290] on div "Do Not Show Template" at bounding box center [271, 282] width 202 height 39
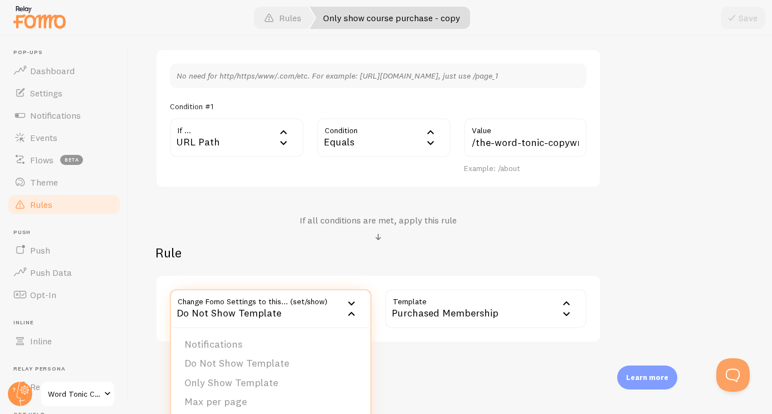
scroll to position [295, 0]
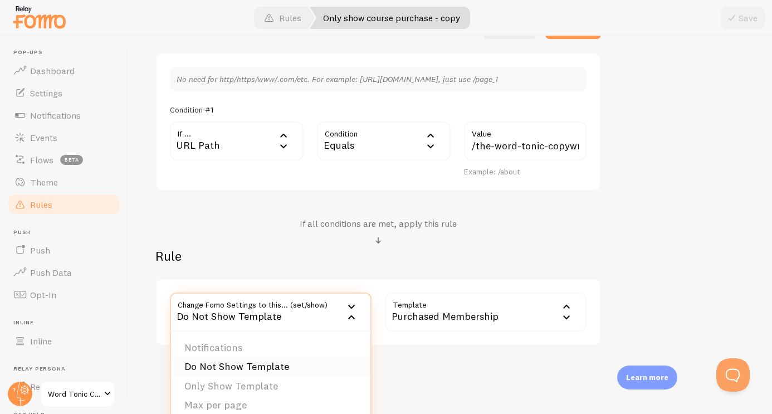
click at [247, 362] on li "Do Not Show Template" at bounding box center [270, 367] width 199 height 20
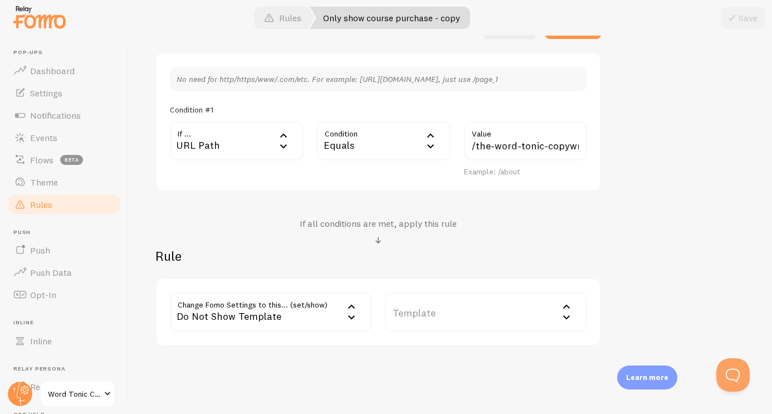
click at [459, 300] on label "Template" at bounding box center [486, 312] width 202 height 39
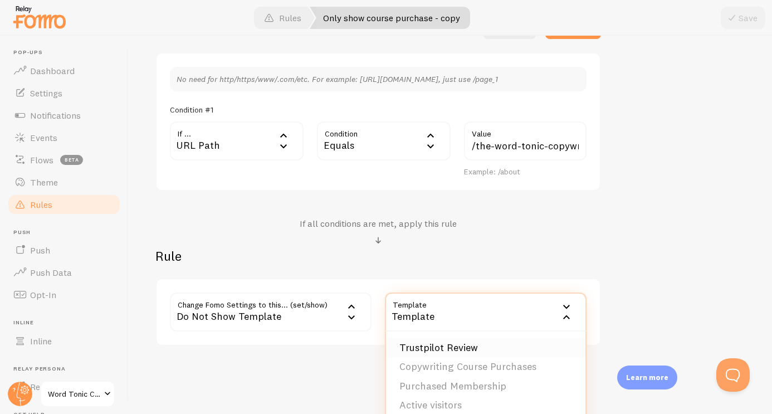
scroll to position [17, 0]
click at [460, 371] on li "Purchased Membership" at bounding box center [485, 369] width 199 height 20
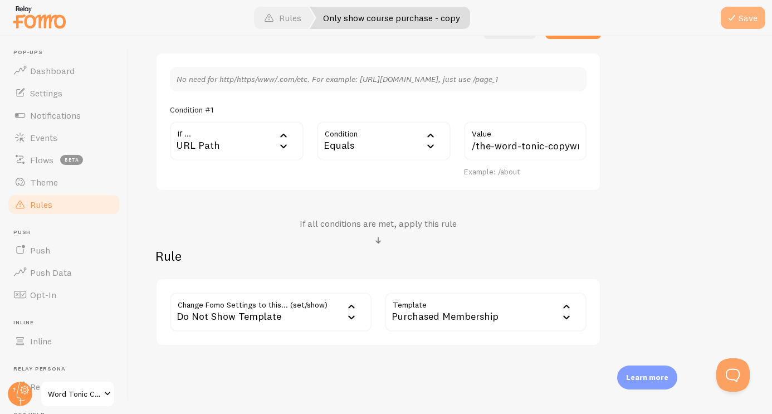
click at [738, 21] on span at bounding box center [731, 17] width 13 height 13
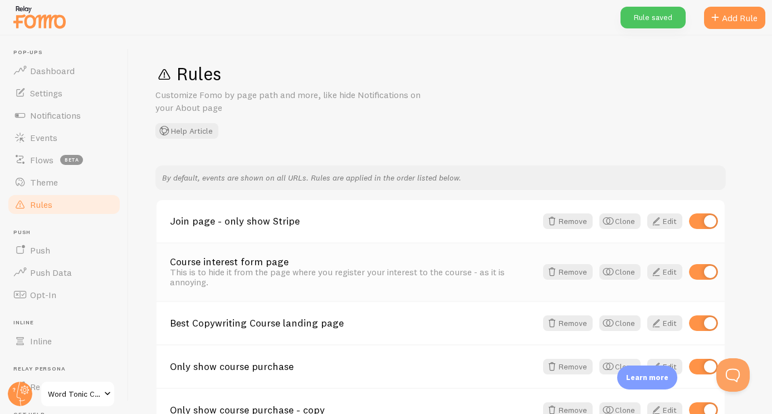
scroll to position [71, 0]
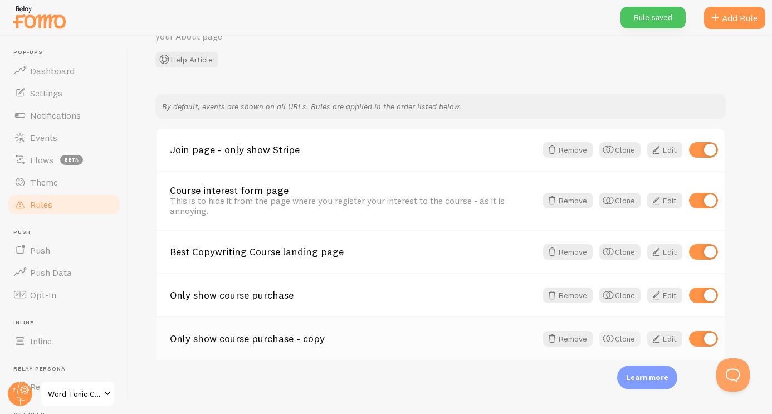
click at [620, 339] on button "Clone" at bounding box center [620, 339] width 41 height 16
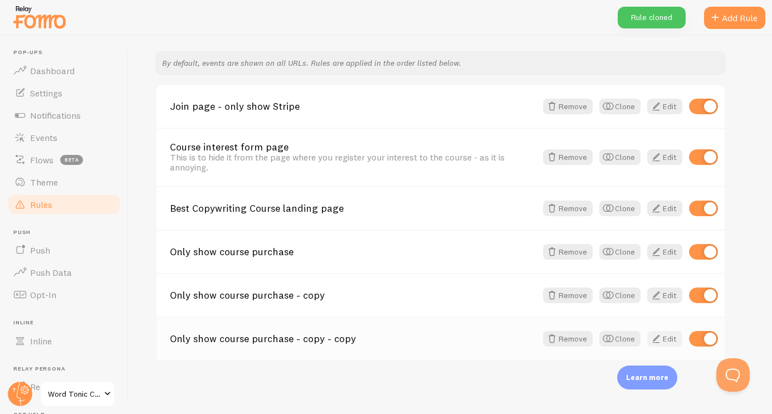
click at [660, 339] on span at bounding box center [656, 338] width 13 height 13
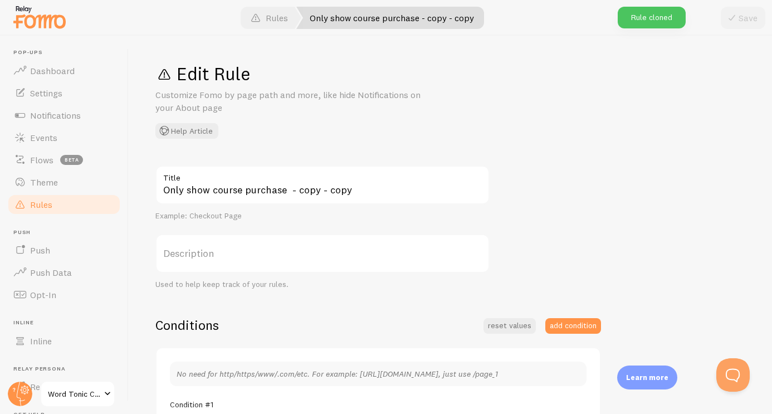
scroll to position [324, 0]
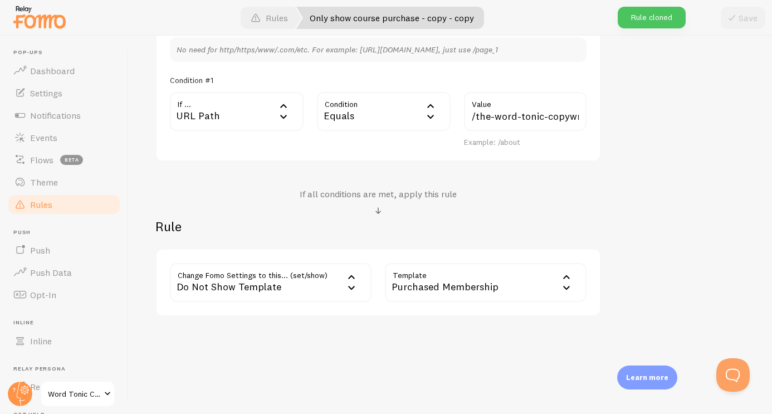
click at [498, 291] on div "Purchased Membership" at bounding box center [486, 282] width 202 height 39
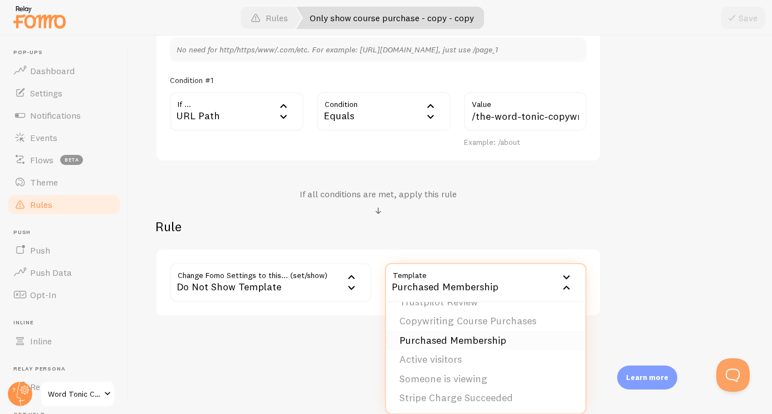
scroll to position [17, 0]
click at [436, 394] on li "Stripe Charge Succeeded" at bounding box center [485, 397] width 199 height 20
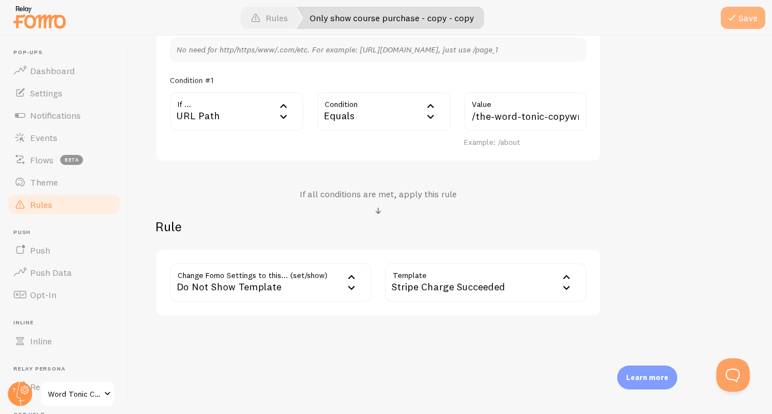
click at [739, 27] on button "Save" at bounding box center [743, 18] width 45 height 22
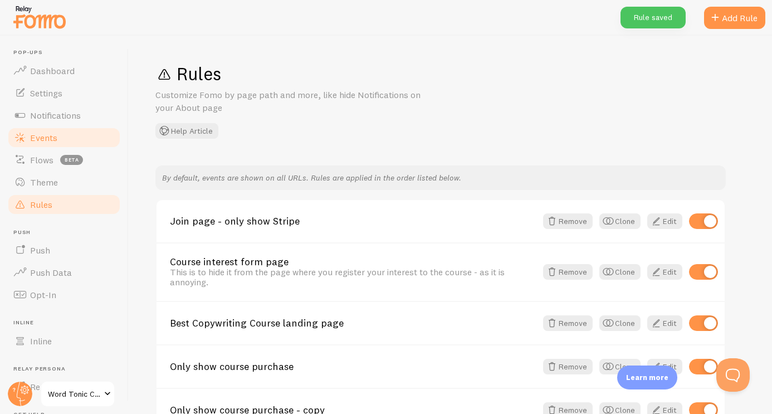
click at [48, 133] on span "Events" at bounding box center [43, 137] width 27 height 11
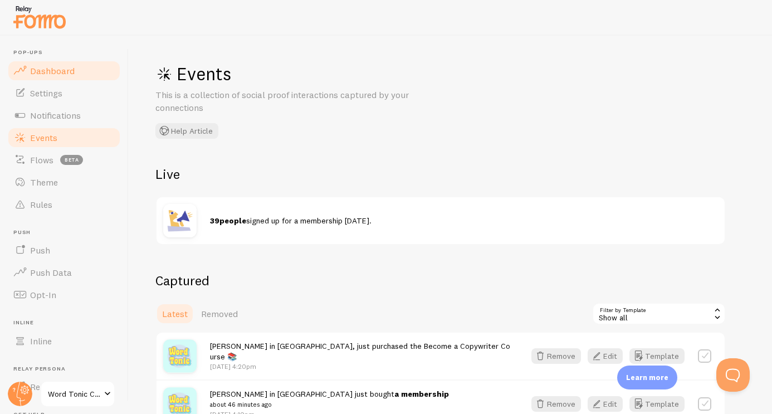
click at [42, 68] on span "Dashboard" at bounding box center [52, 70] width 45 height 11
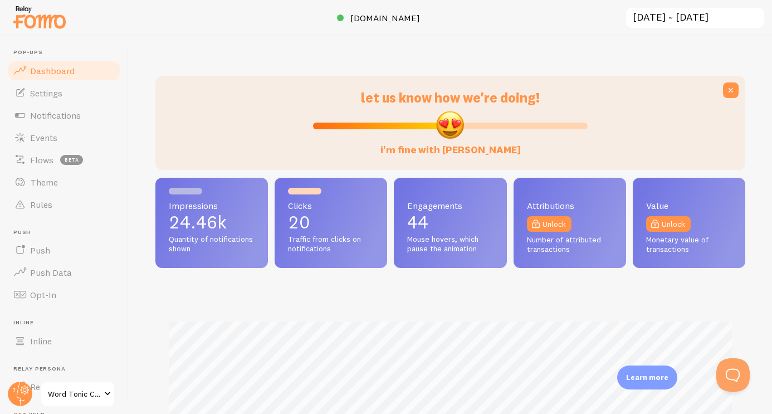
scroll to position [293, 590]
click at [226, 45] on div "let us know how we're doing! i'm fine with [PERSON_NAME] Impressions 24.46k Qua…" at bounding box center [451, 225] width 644 height 378
